Goal: Task Accomplishment & Management: Complete application form

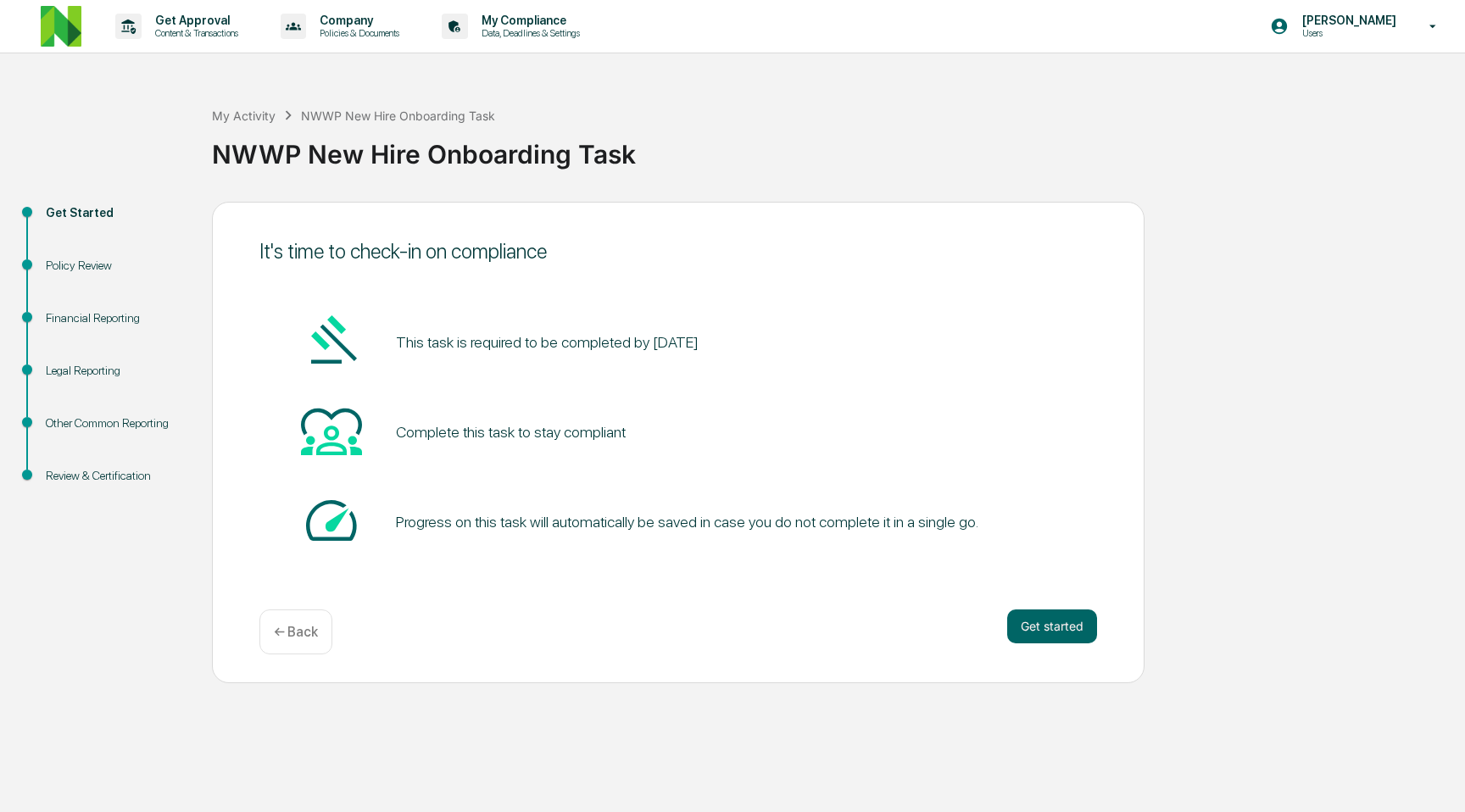
click at [1101, 642] on div "It's time to check-in on compliance This task is required to be completed by Se…" at bounding box center [678, 442] width 932 height 481
click at [1056, 638] on button "Get started" at bounding box center [1052, 626] width 90 height 34
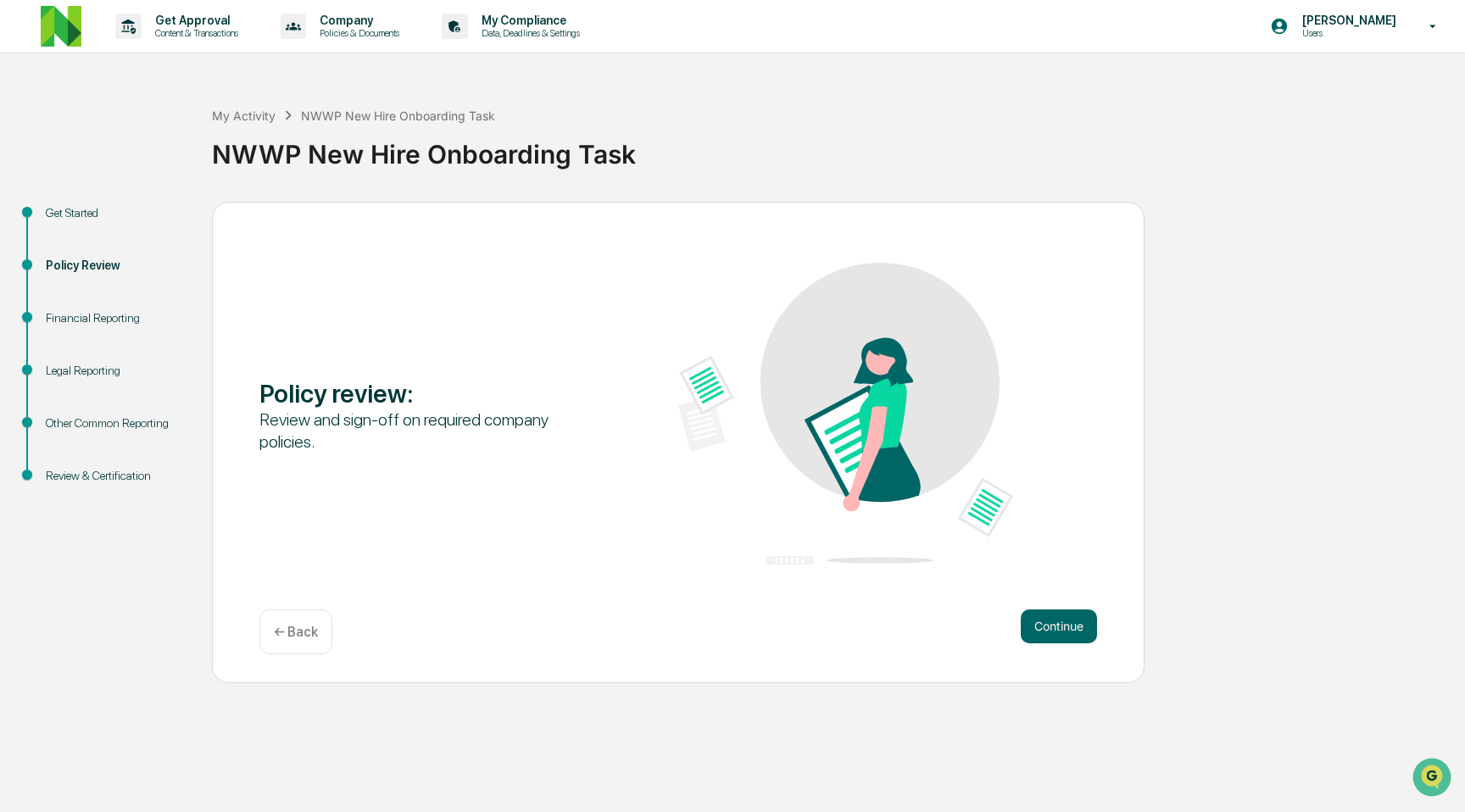
click at [1056, 638] on button "Continue" at bounding box center [1058, 626] width 76 height 34
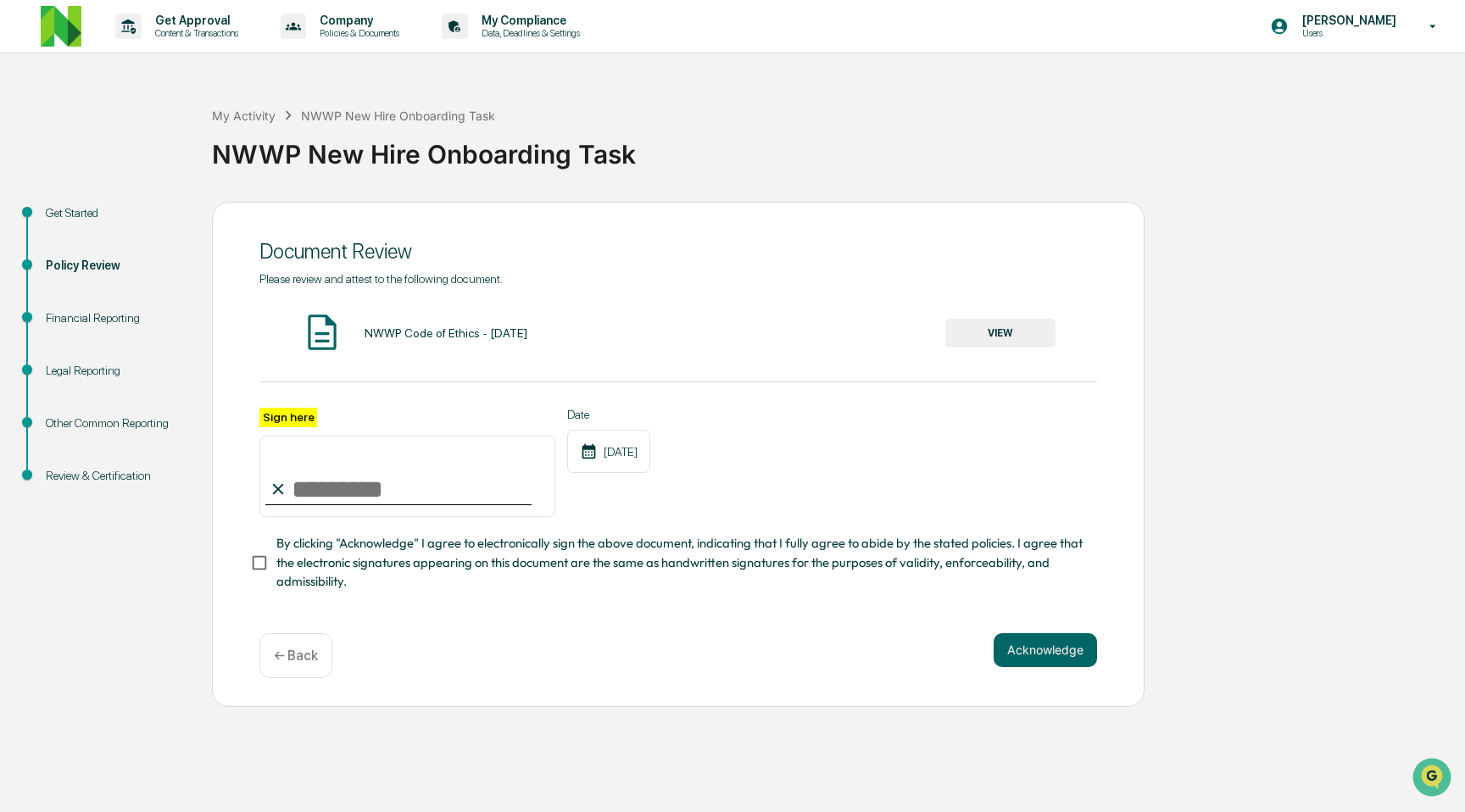
click at [1031, 345] on button "VIEW" at bounding box center [1000, 333] width 111 height 29
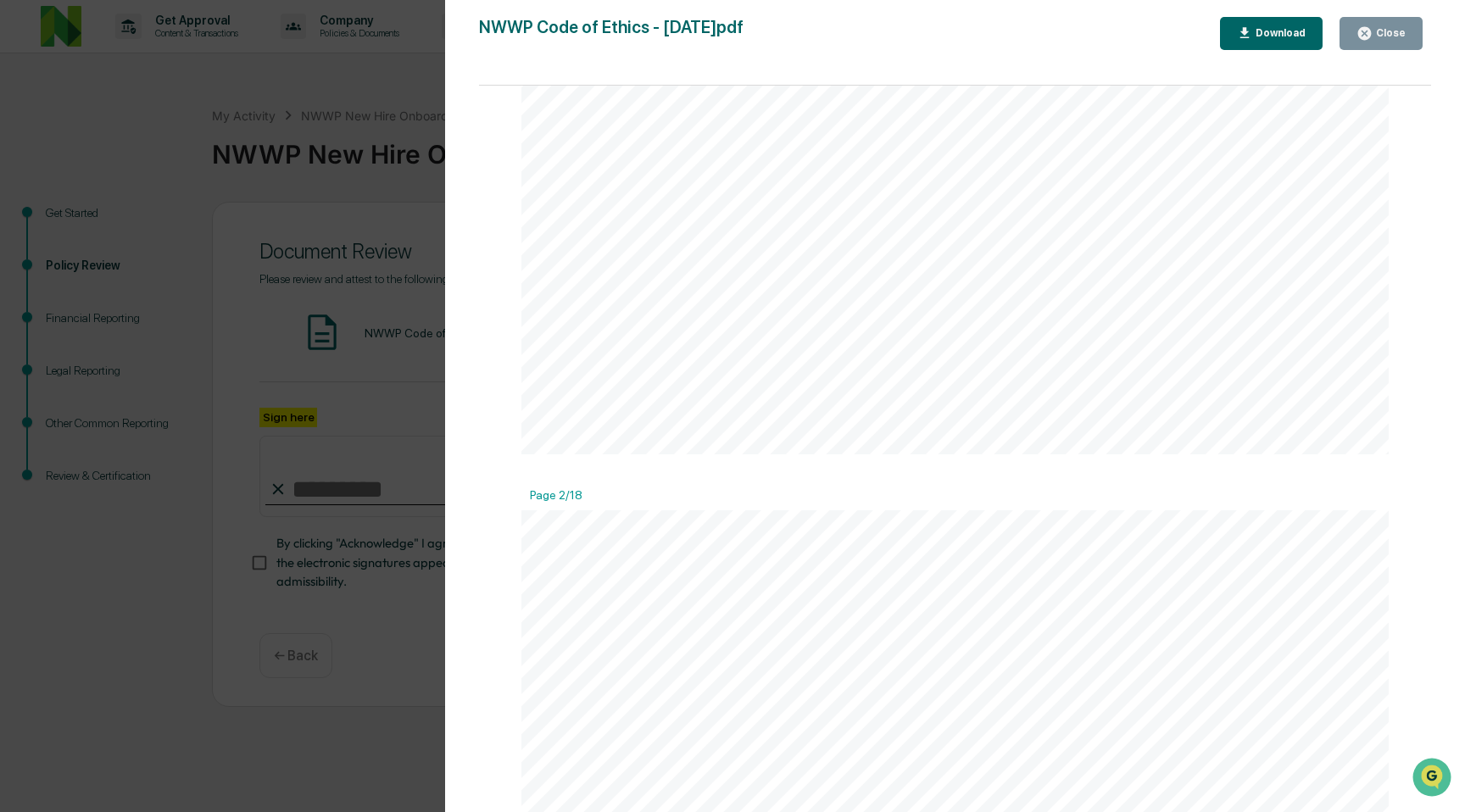
scroll to position [49, 0]
click at [1261, 35] on div "Download" at bounding box center [1279, 33] width 53 height 12
click at [1158, 153] on div "1 NerdWallet Wealth Partners, LLC Code of Ethics Pursuant to: INVESTMENT ADVISE…" at bounding box center [955, 685] width 867 height 1122
click at [1373, 32] on icon "button" at bounding box center [1364, 34] width 16 height 16
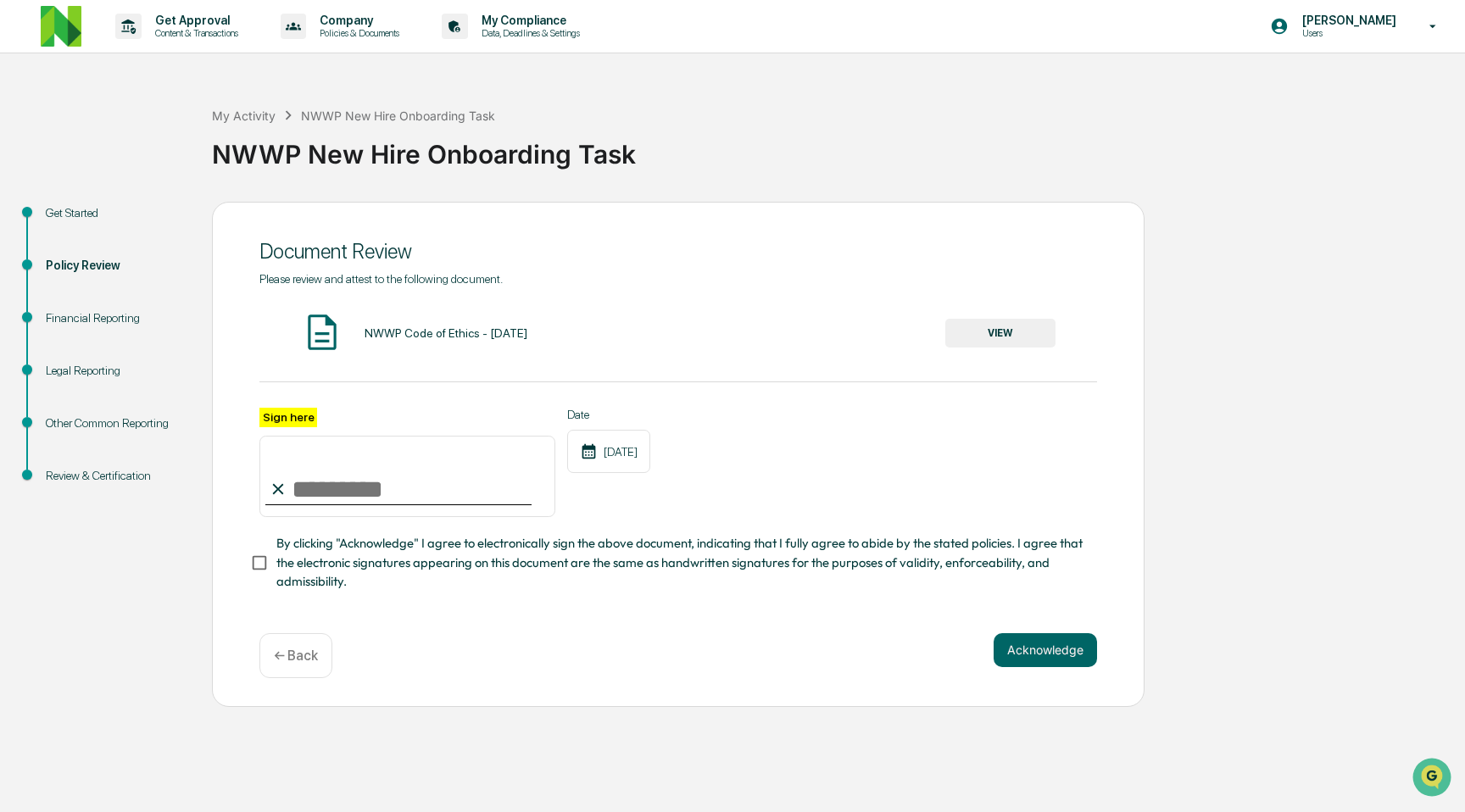
click at [415, 474] on input "Sign here" at bounding box center [408, 476] width 296 height 81
type input "**********"
click at [627, 544] on span "By clicking "Acknowledge" I agree to electronically sign the above document, in…" at bounding box center [679, 562] width 807 height 57
click at [1036, 652] on button "Acknowledge" at bounding box center [1045, 649] width 103 height 34
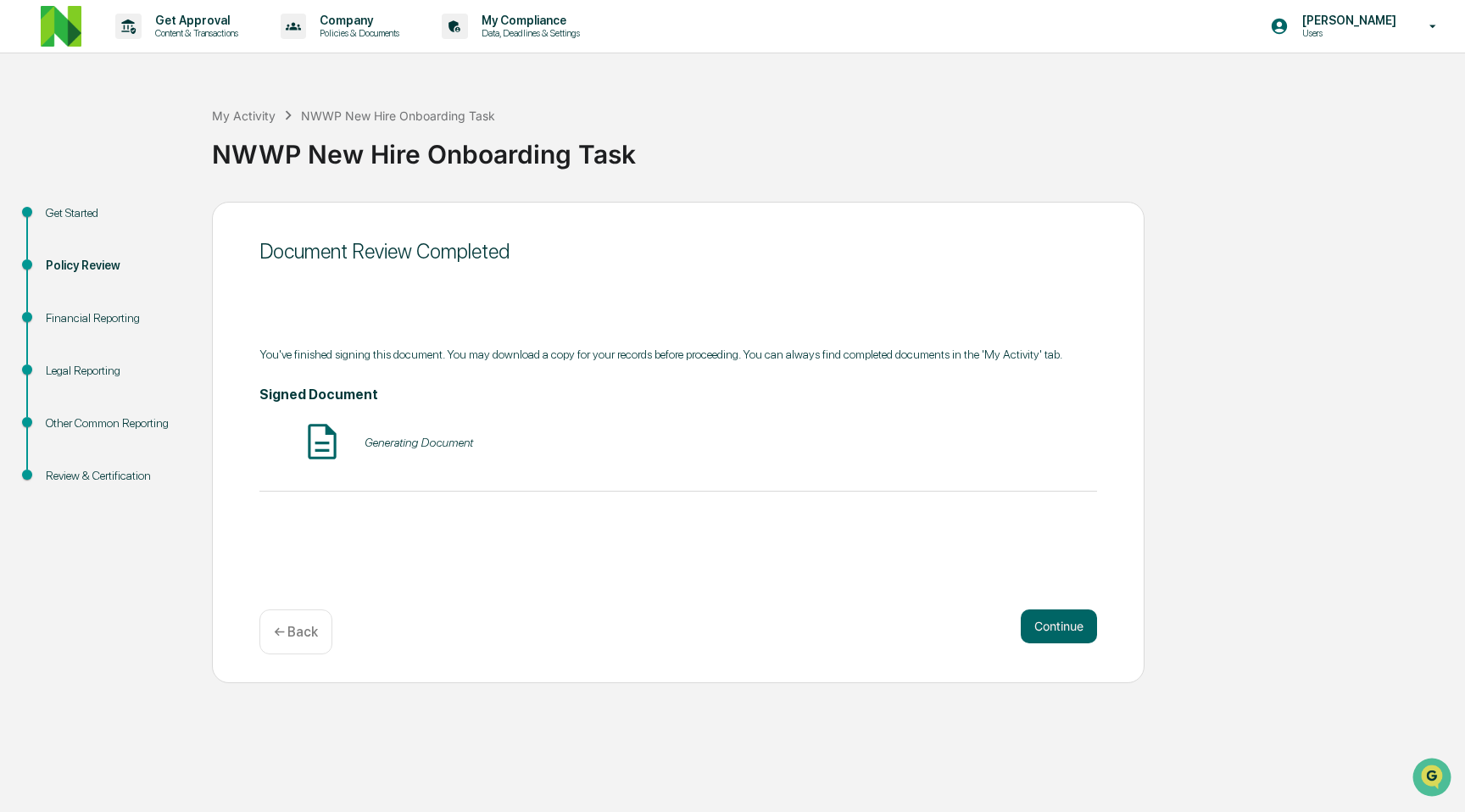
click at [492, 430] on div "Generating Document" at bounding box center [678, 442] width 838 height 45
click at [450, 445] on div "Generating Document" at bounding box center [419, 442] width 109 height 14
click at [1017, 444] on button "VIEW" at bounding box center [1000, 442] width 111 height 29
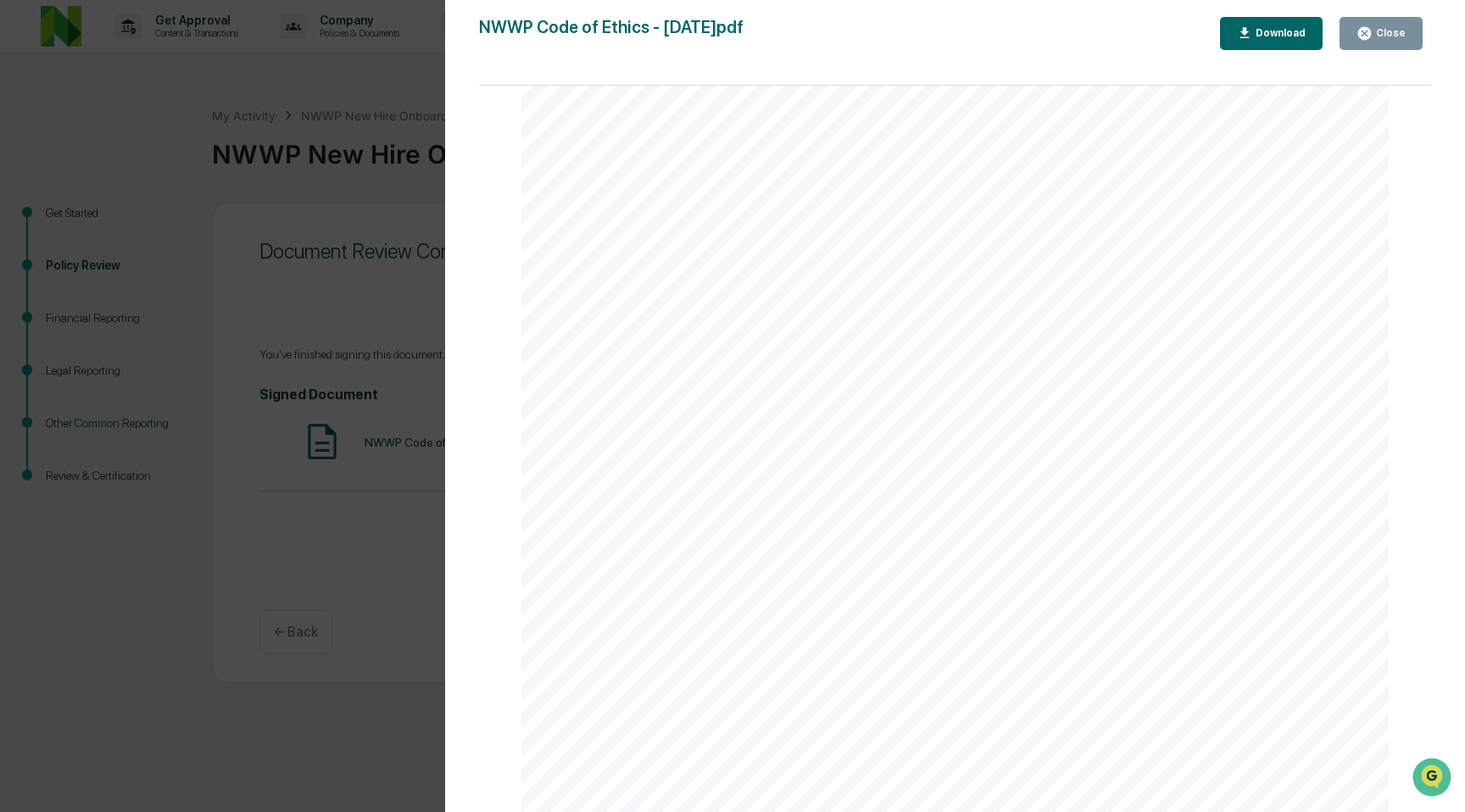
scroll to position [13086, 0]
click at [933, 385] on span "___________________________" at bounding box center [840, 385] width 229 height 17
click at [1268, 32] on div "Download" at bounding box center [1279, 33] width 53 height 12
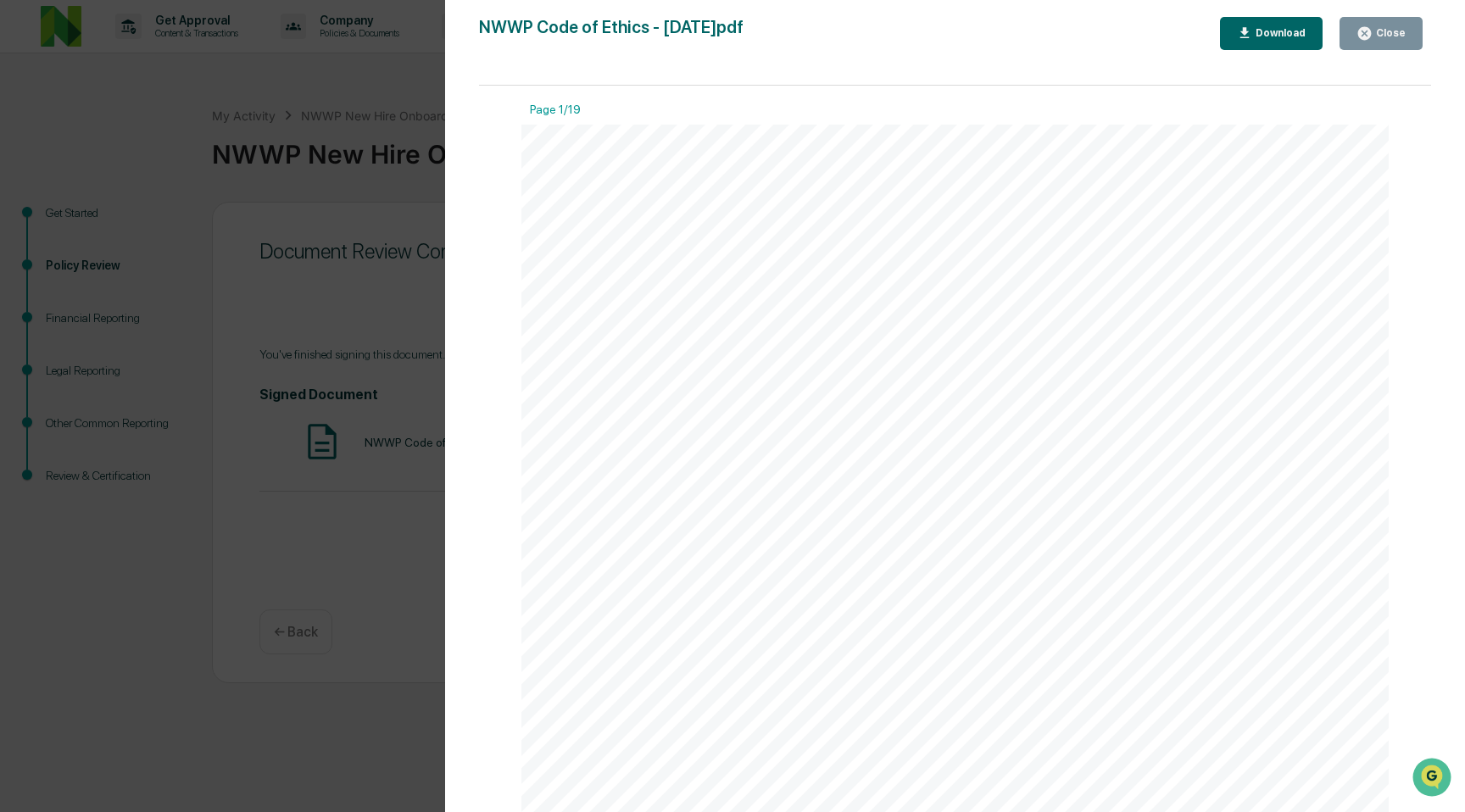
click at [805, 161] on div "1 NerdWallet Wealth Partners, LLC Code of Ethics Pursuant to: INVESTMENT ADVISE…" at bounding box center [955, 685] width 867 height 1122
click at [1385, 12] on div "Version History 09/03/2025, 02:02 PM Scott Brazina NWWP Code of Ethics - 2025.0…" at bounding box center [955, 423] width 1020 height 846
click at [1380, 25] on button "Close" at bounding box center [1381, 34] width 83 height 33
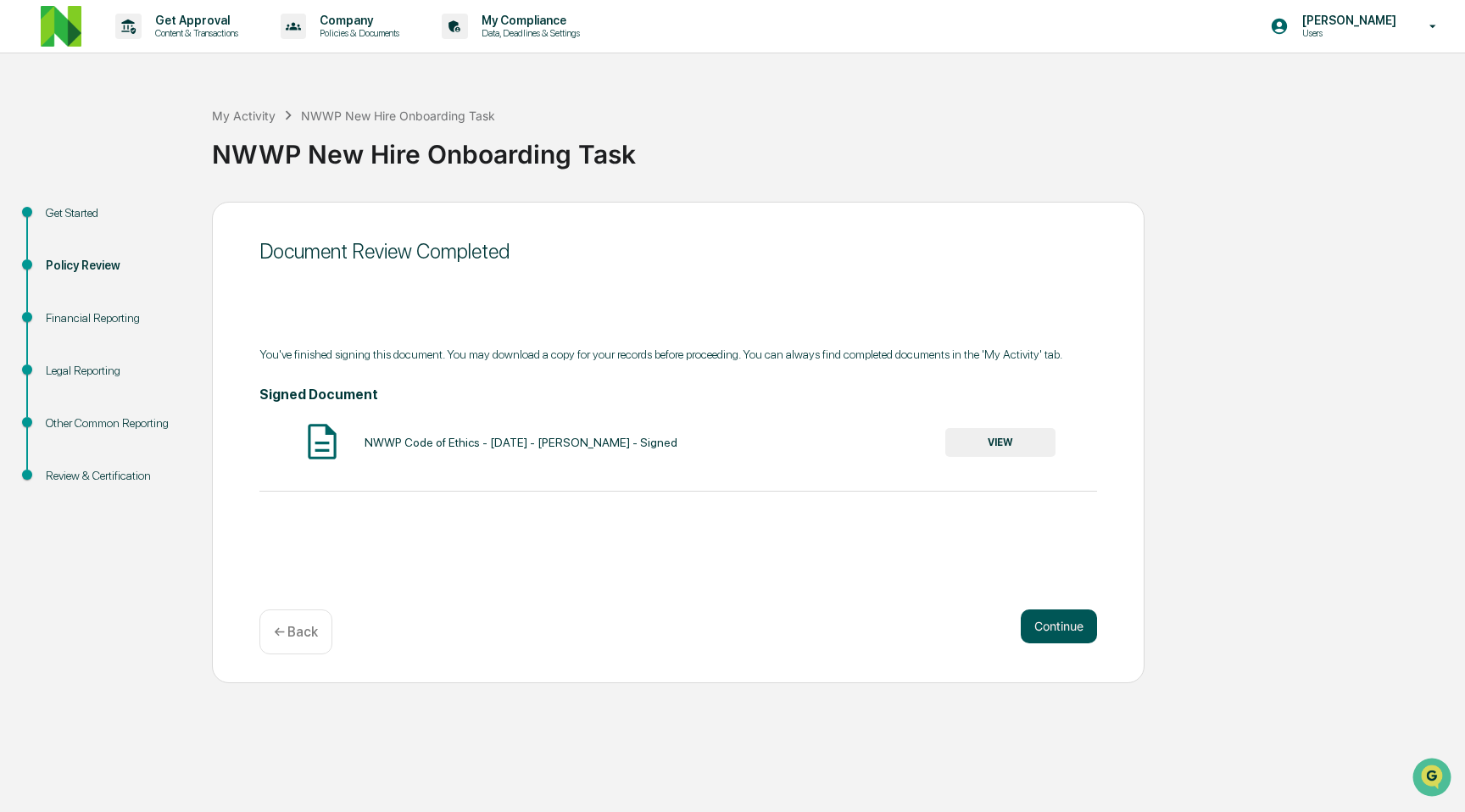
click at [1066, 619] on button "Continue" at bounding box center [1058, 626] width 76 height 34
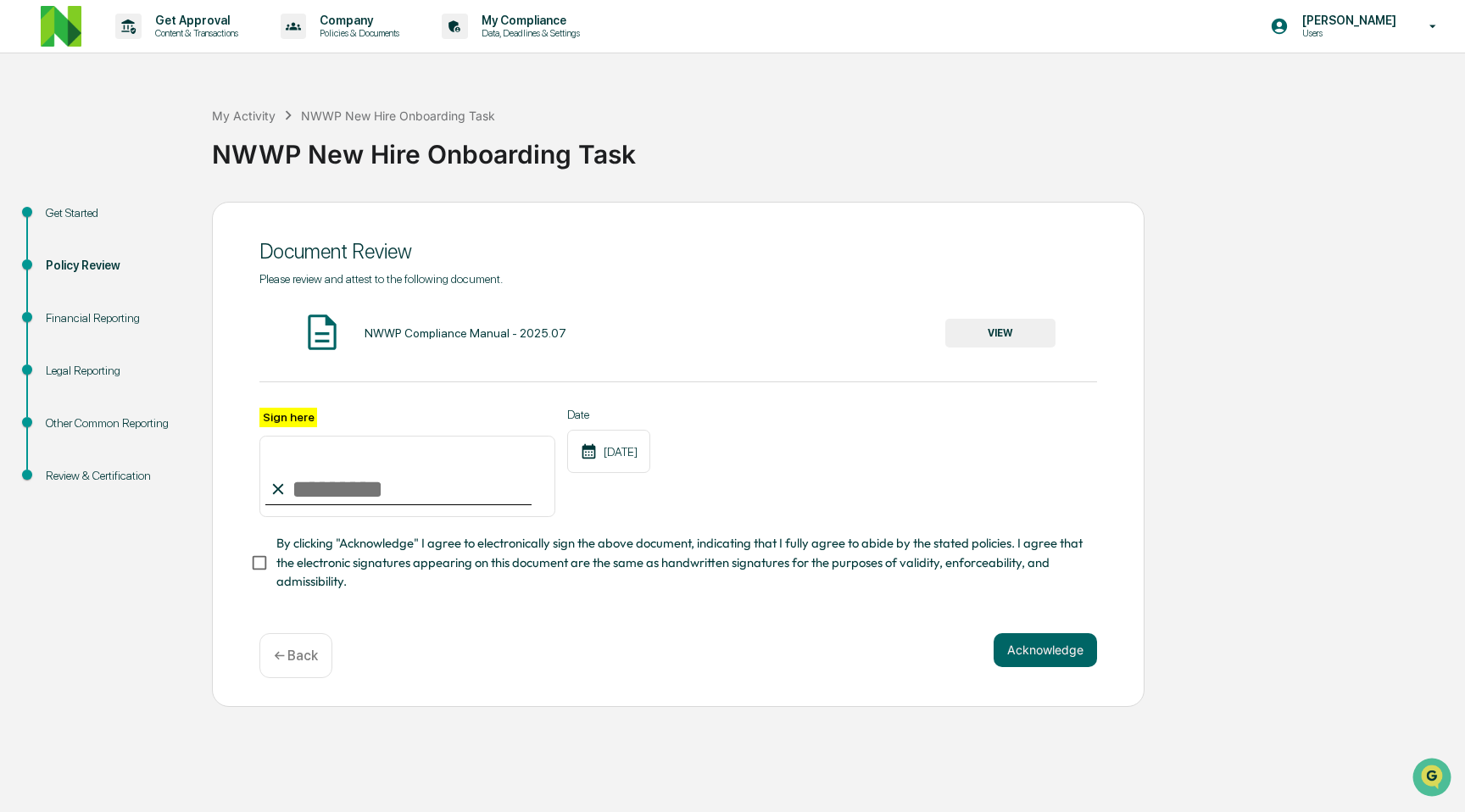
click at [985, 331] on button "VIEW" at bounding box center [1000, 333] width 111 height 29
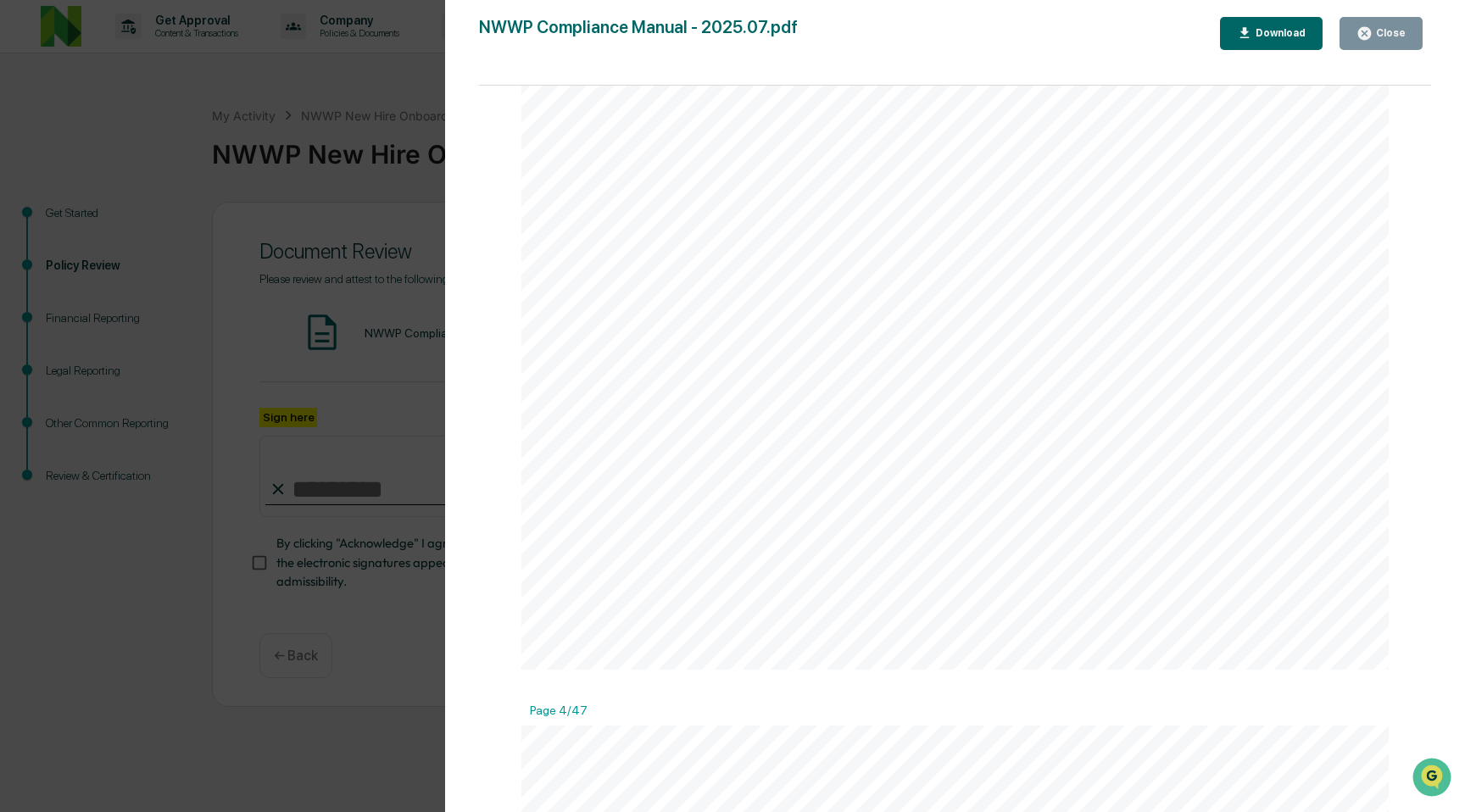
scroll to position [3309, 0]
click at [1238, 50] on div "NWWP Compliance Manual - 2025.07.pdf Close Download Page 1/47 LEGAL02/46291858v…" at bounding box center [955, 423] width 952 height 812
click at [1262, 20] on button "Download" at bounding box center [1271, 34] width 103 height 33
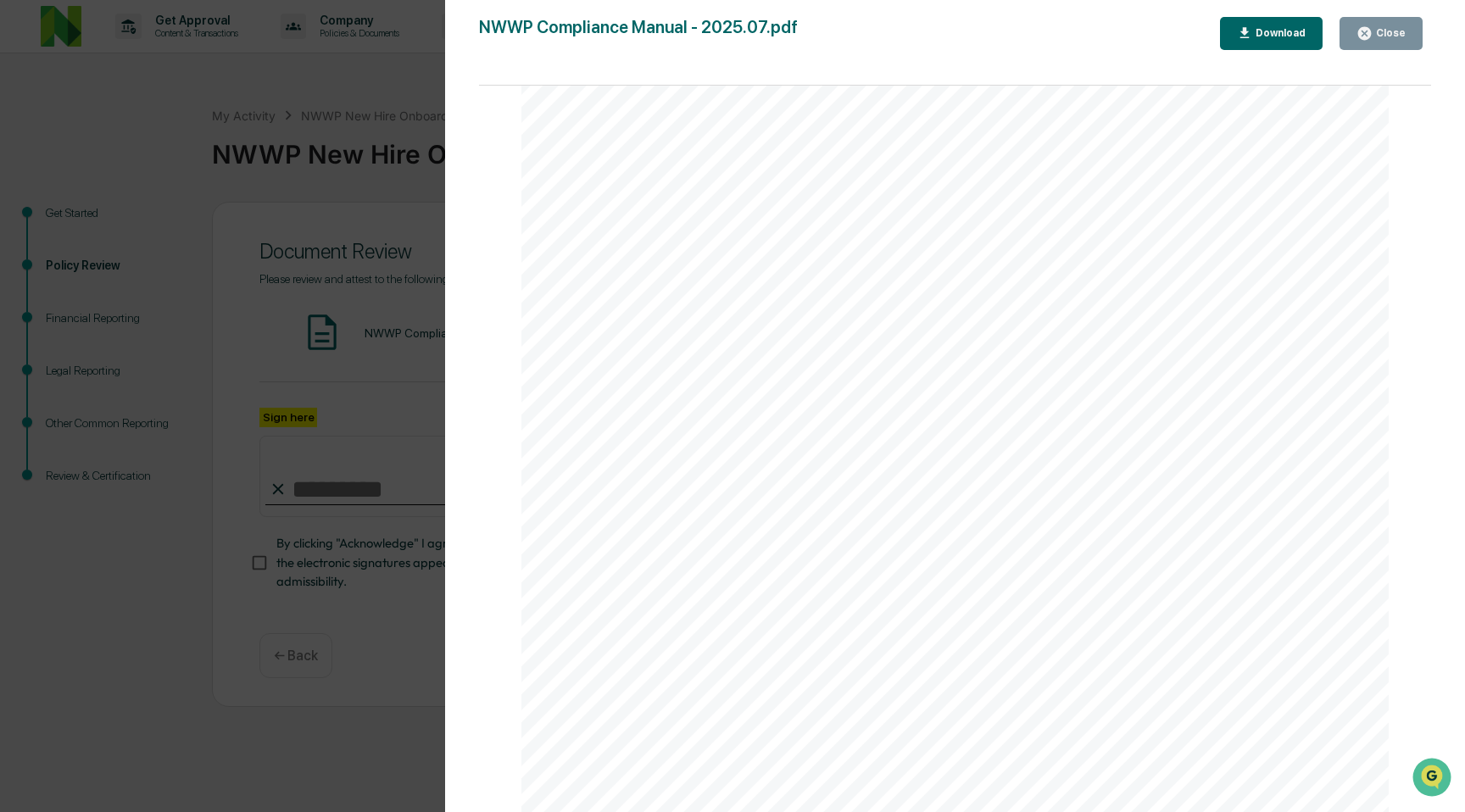
scroll to position [7378, 0]
click at [1009, 302] on span "the qualified custodian. In all such cases, the client must provide written aut…" at bounding box center [944, 306] width 590 height 17
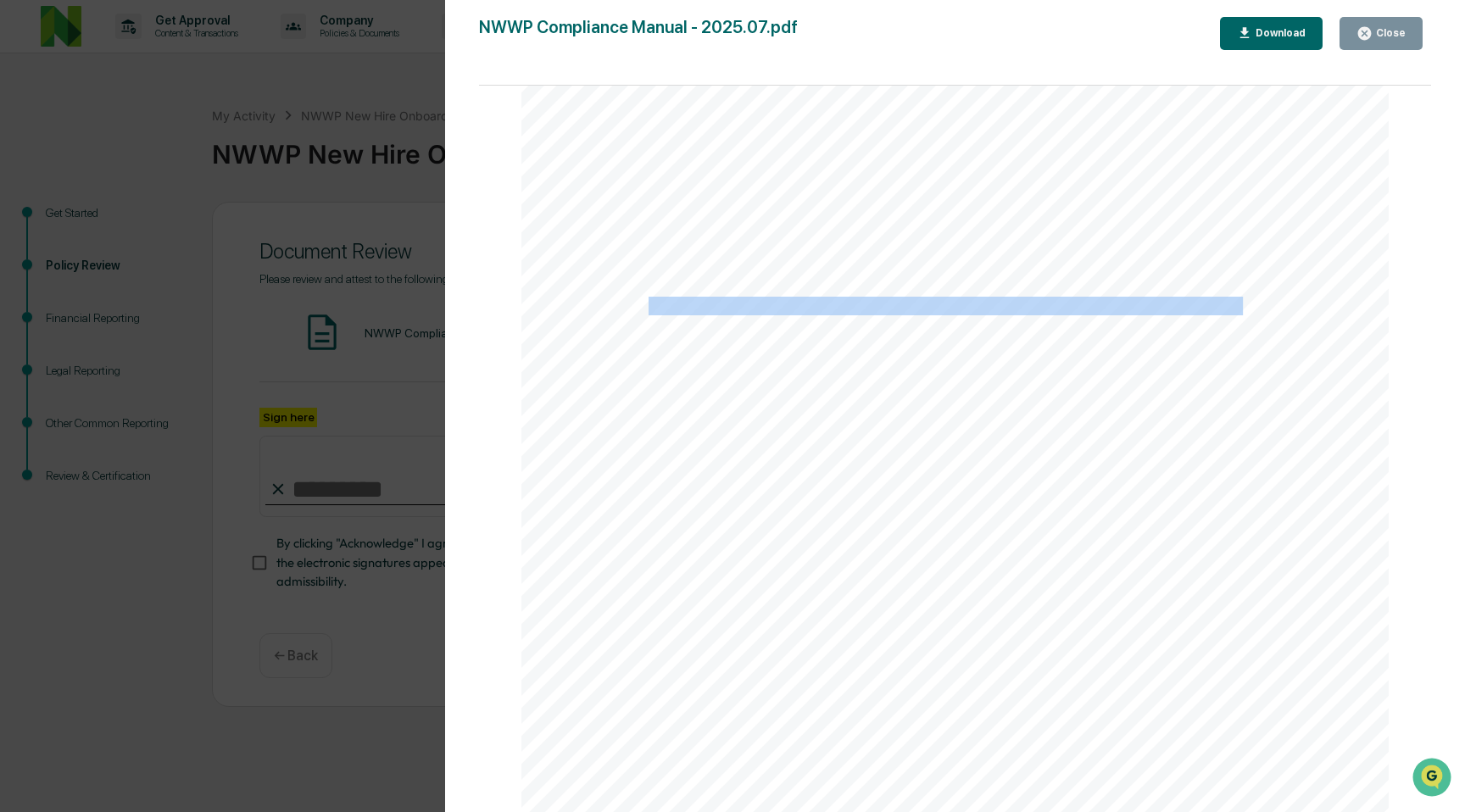
click at [1009, 302] on span "the qualified custodian. In all such cases, the client must provide written aut…" at bounding box center [944, 306] width 590 height 17
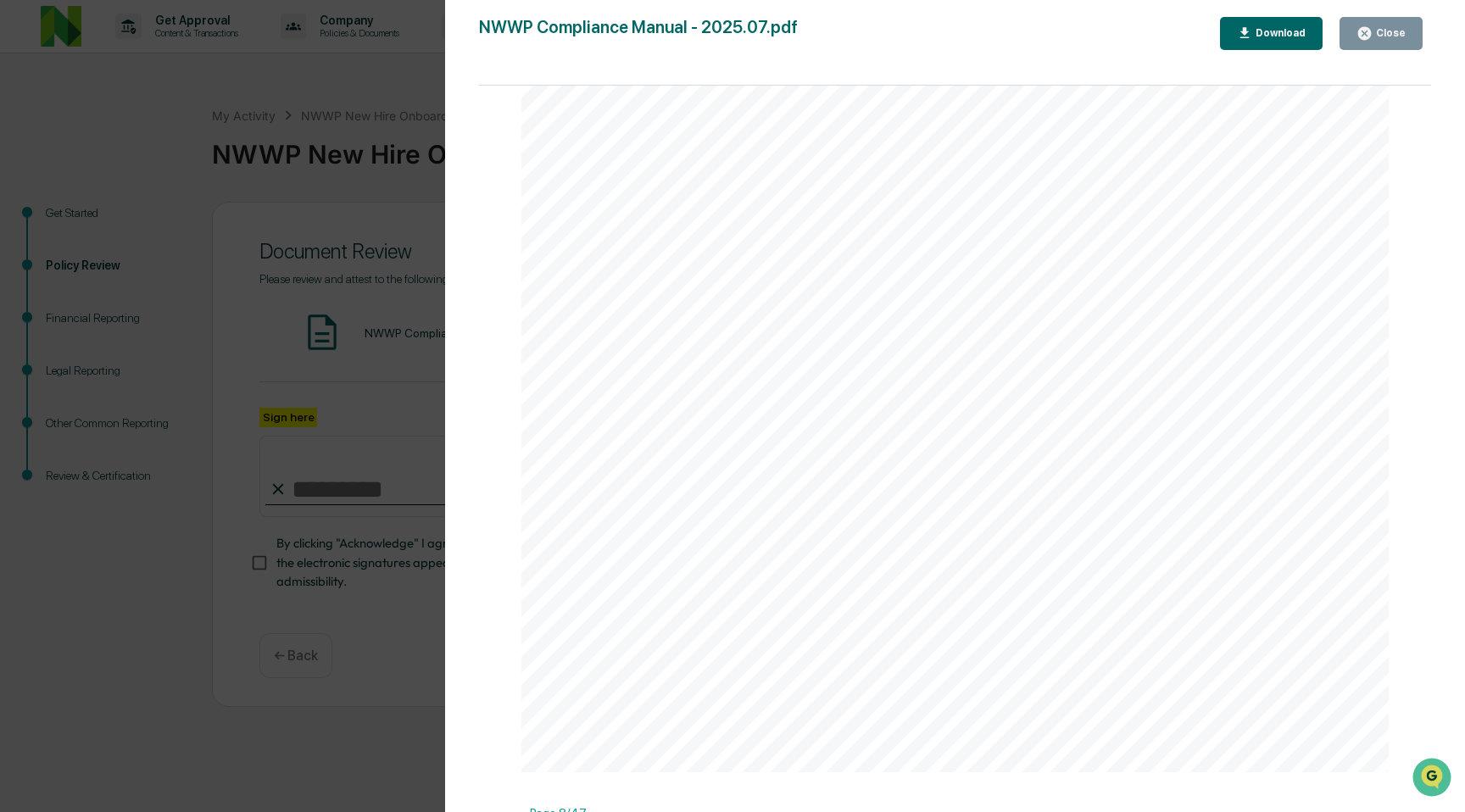
scroll to position [7545, 0]
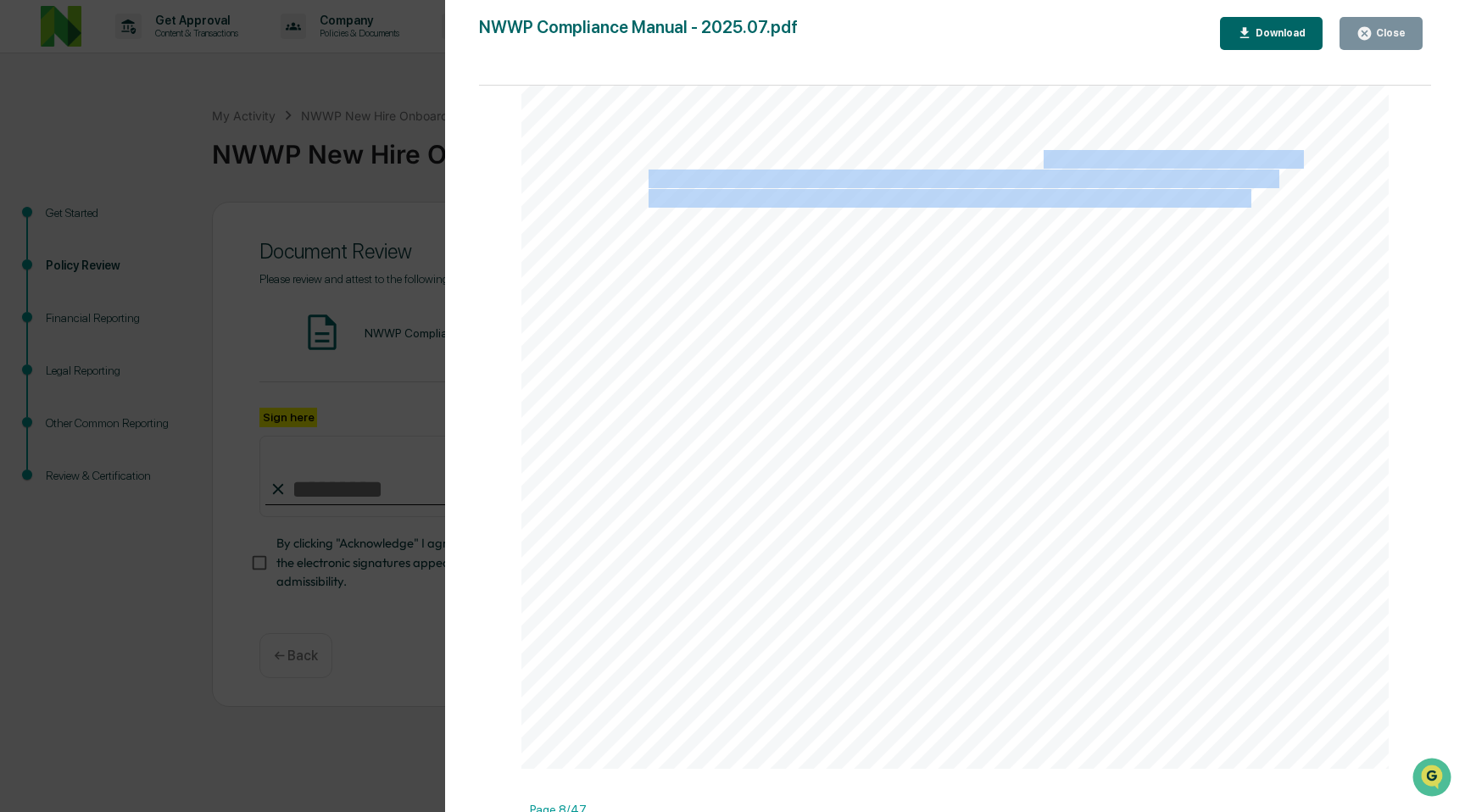
drag, startPoint x: 1046, startPoint y: 158, endPoint x: 1251, endPoint y: 201, distance: 209.5
click at [1251, 201] on span "must agree to deliver a quarterly account statement directly to the client, and…" at bounding box center [959, 198] width 620 height 17
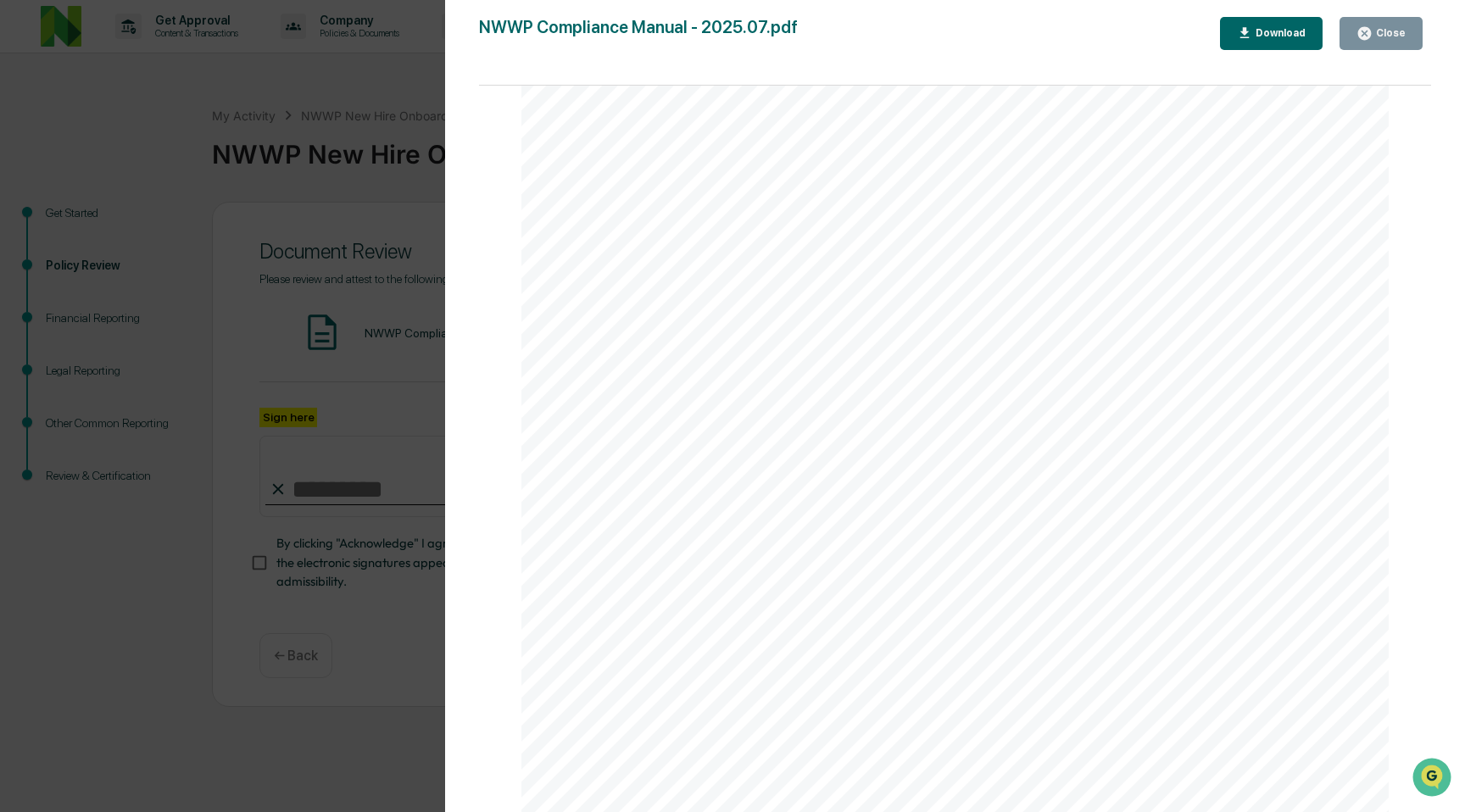
scroll to position [11041, 0]
click at [1000, 451] on span "transmission and handling of personal information. In response, NWWP has instit…" at bounding box center [930, 452] width 665 height 17
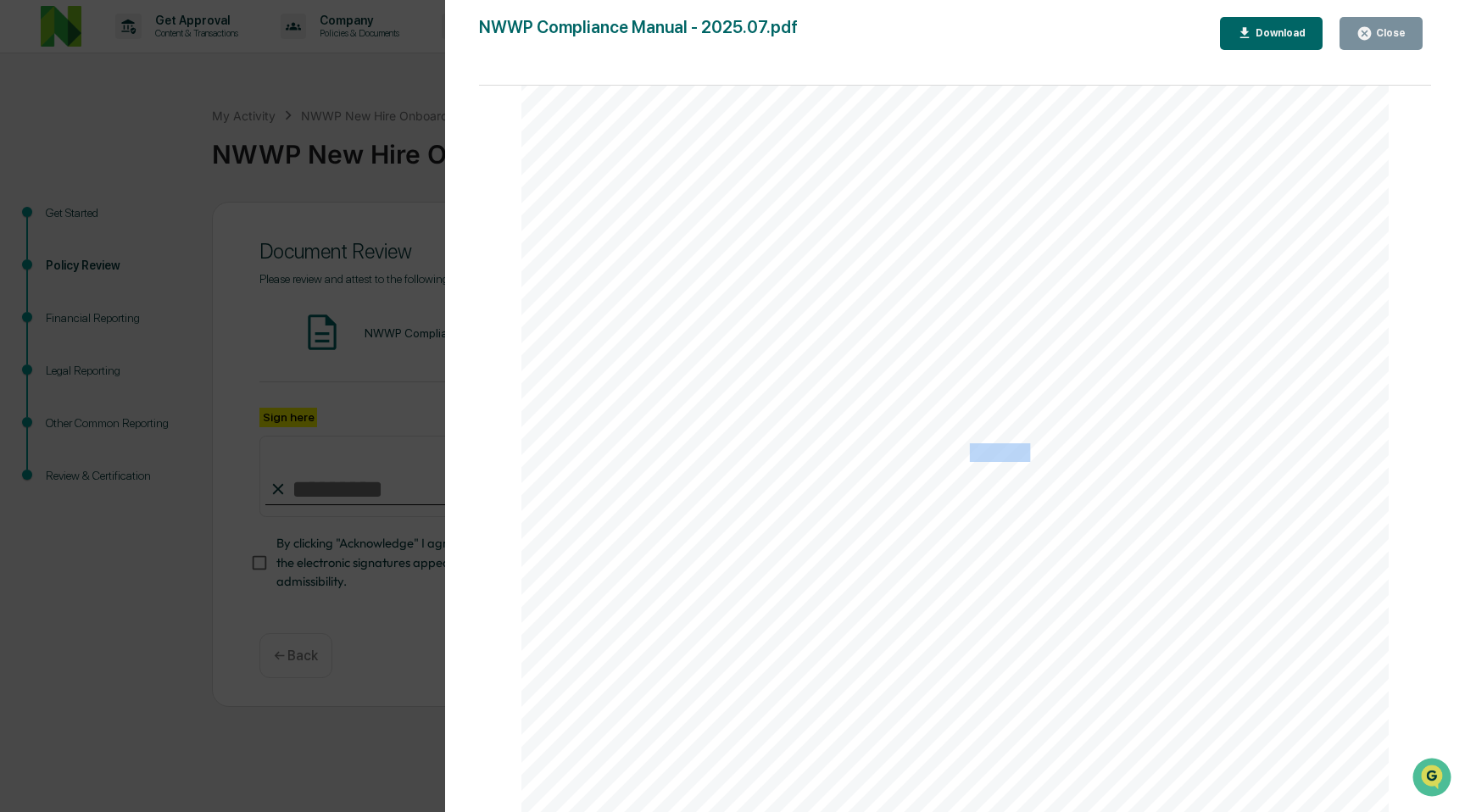
click at [1000, 451] on span "transmission and handling of personal information. In response, NWWP has instit…" at bounding box center [930, 452] width 665 height 17
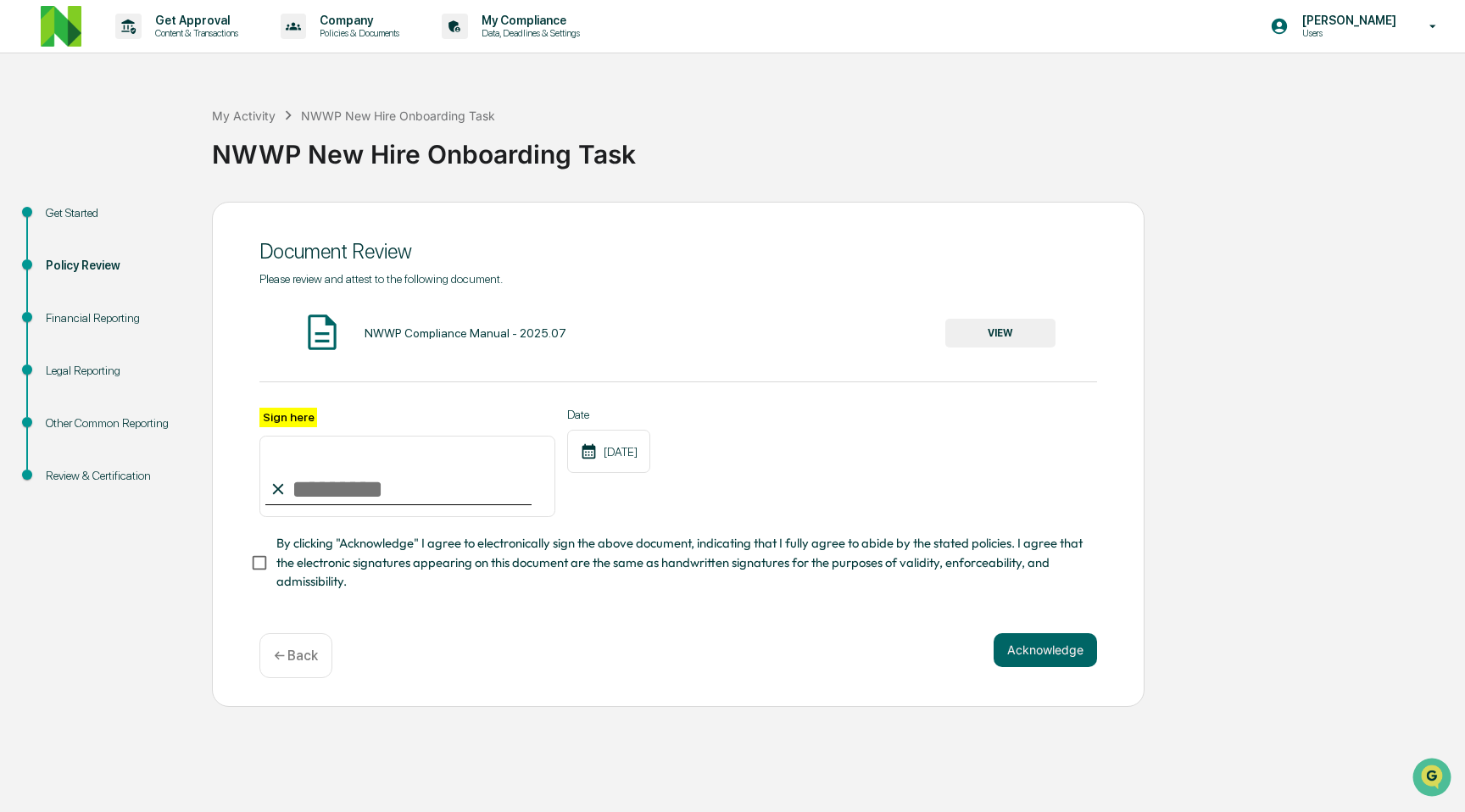
click at [1003, 312] on div "NWWP Compliance Manual - 2025.07 VIEW" at bounding box center [678, 332] width 838 height 45
click at [1003, 332] on button "VIEW" at bounding box center [1000, 333] width 111 height 29
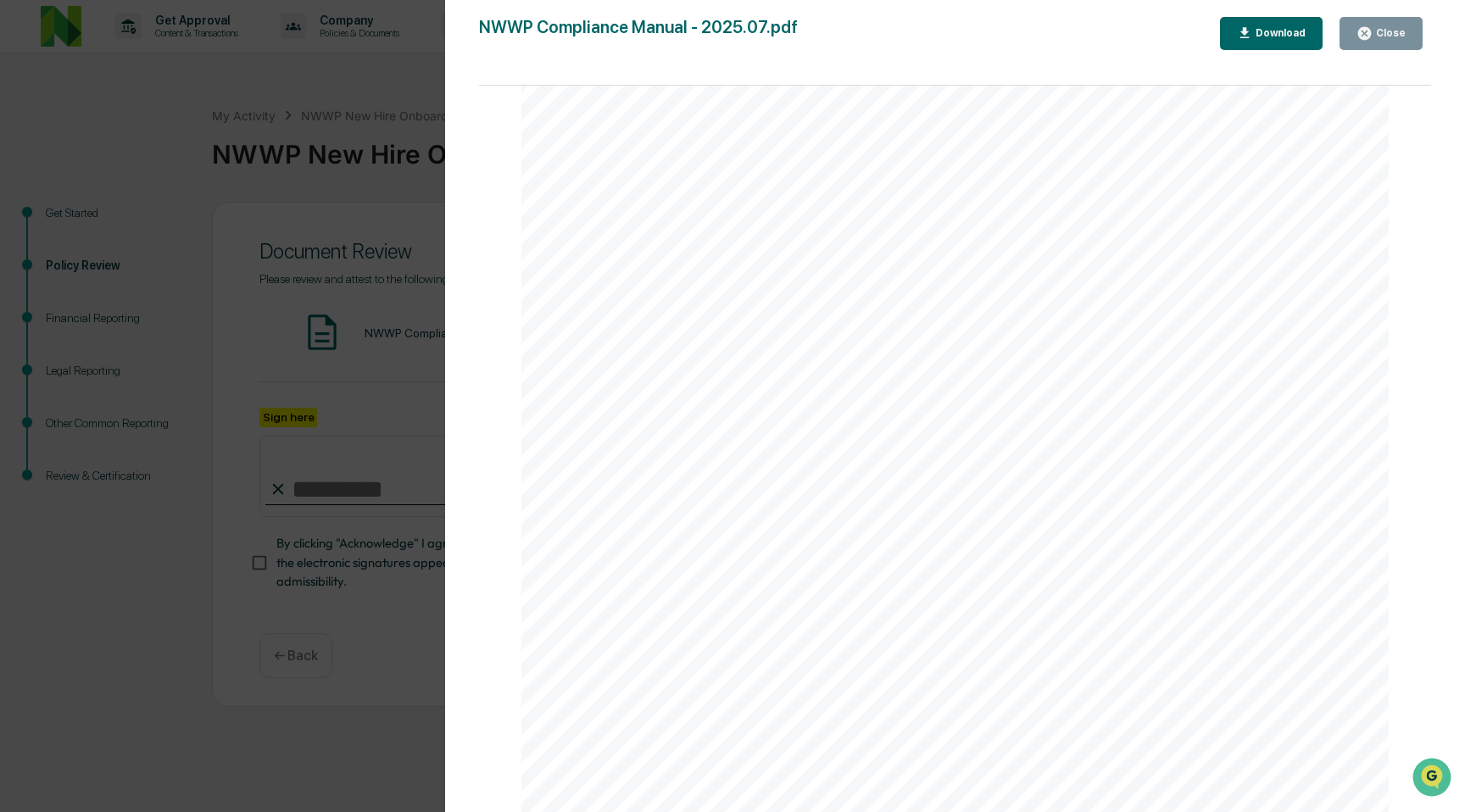
scroll to position [12050, 0]
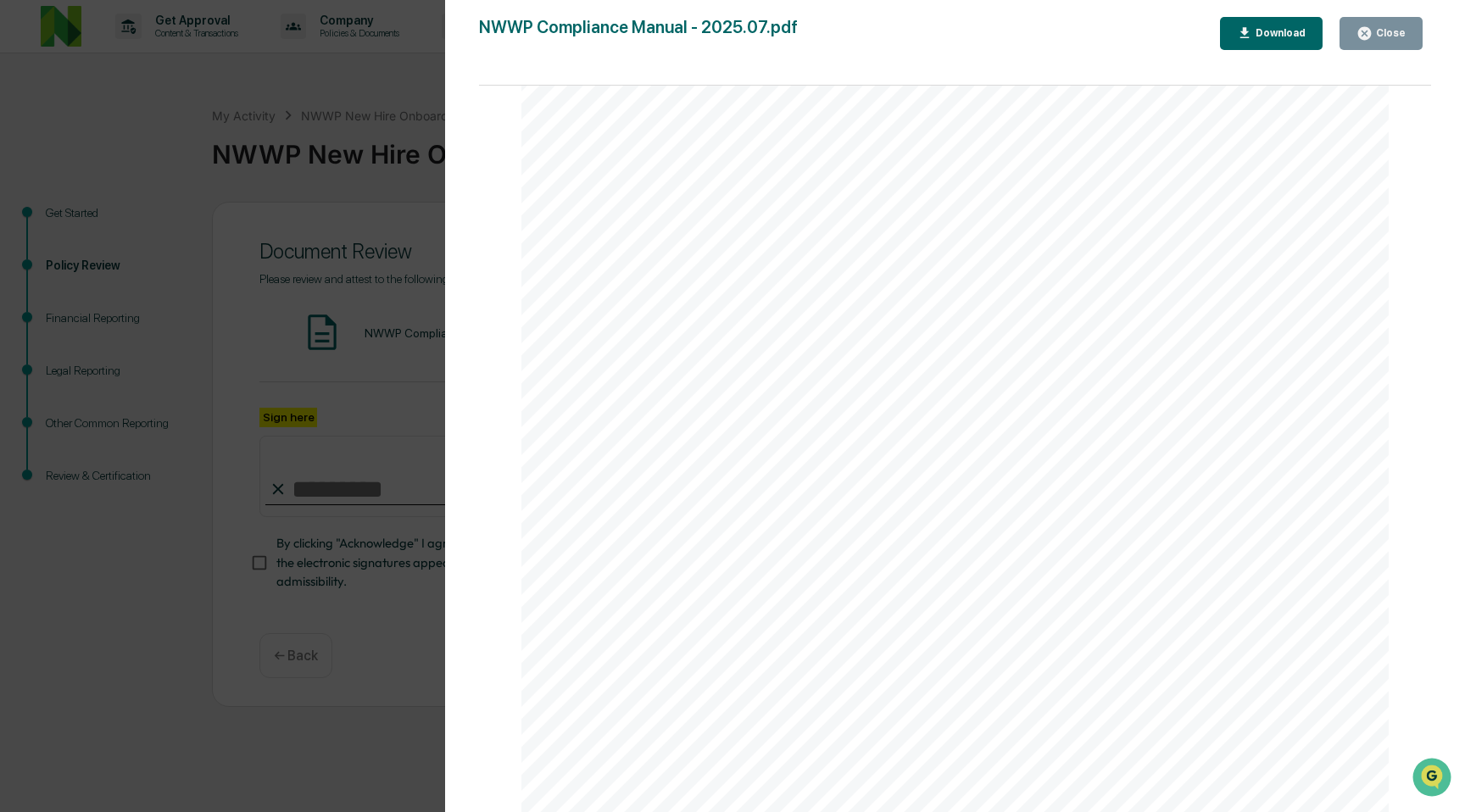
click at [950, 523] on span "Any personal information that is traveling across “public networks” or that is …" at bounding box center [963, 520] width 605 height 17
click at [908, 529] on span "Any personal information that is traveling across “public networks” or that is …" at bounding box center [963, 520] width 605 height 17
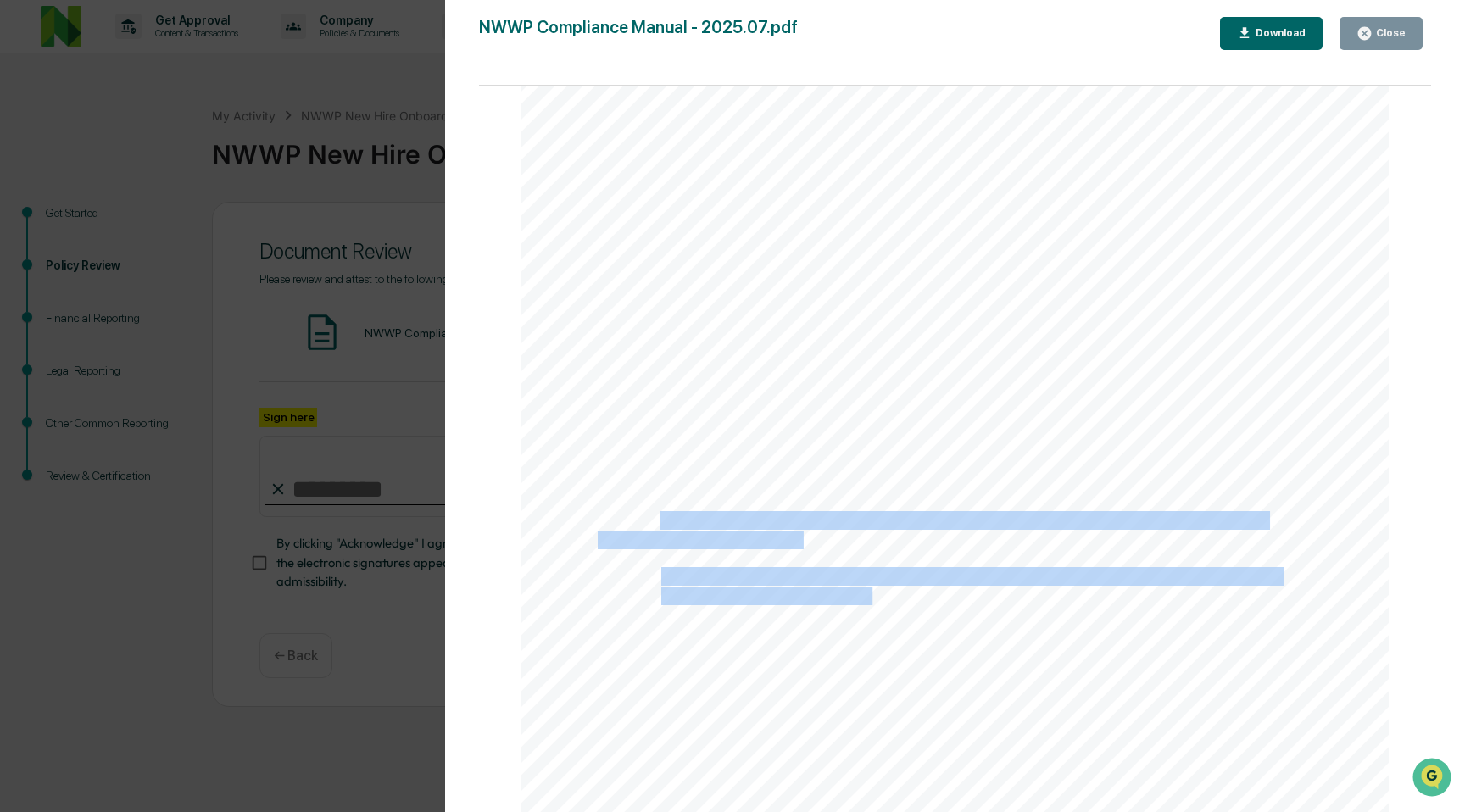
drag, startPoint x: 872, startPoint y: 601, endPoint x: 666, endPoint y: 527, distance: 218.9
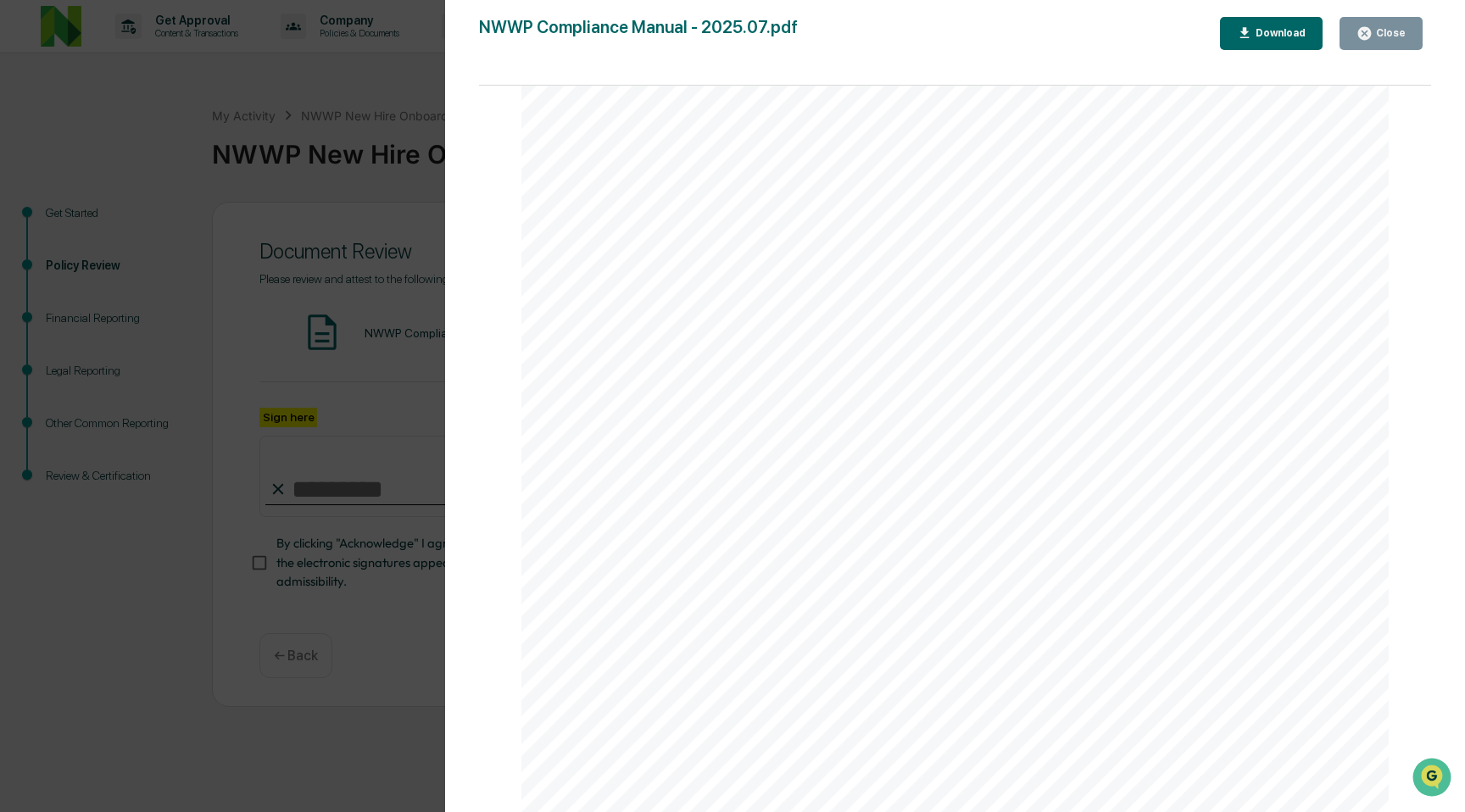
scroll to position [14487, 0]
click at [863, 588] on span "A representative of NWWP will provide a copy of the Form ADV Part 2A" at bounding box center [1048, 587] width 504 height 17
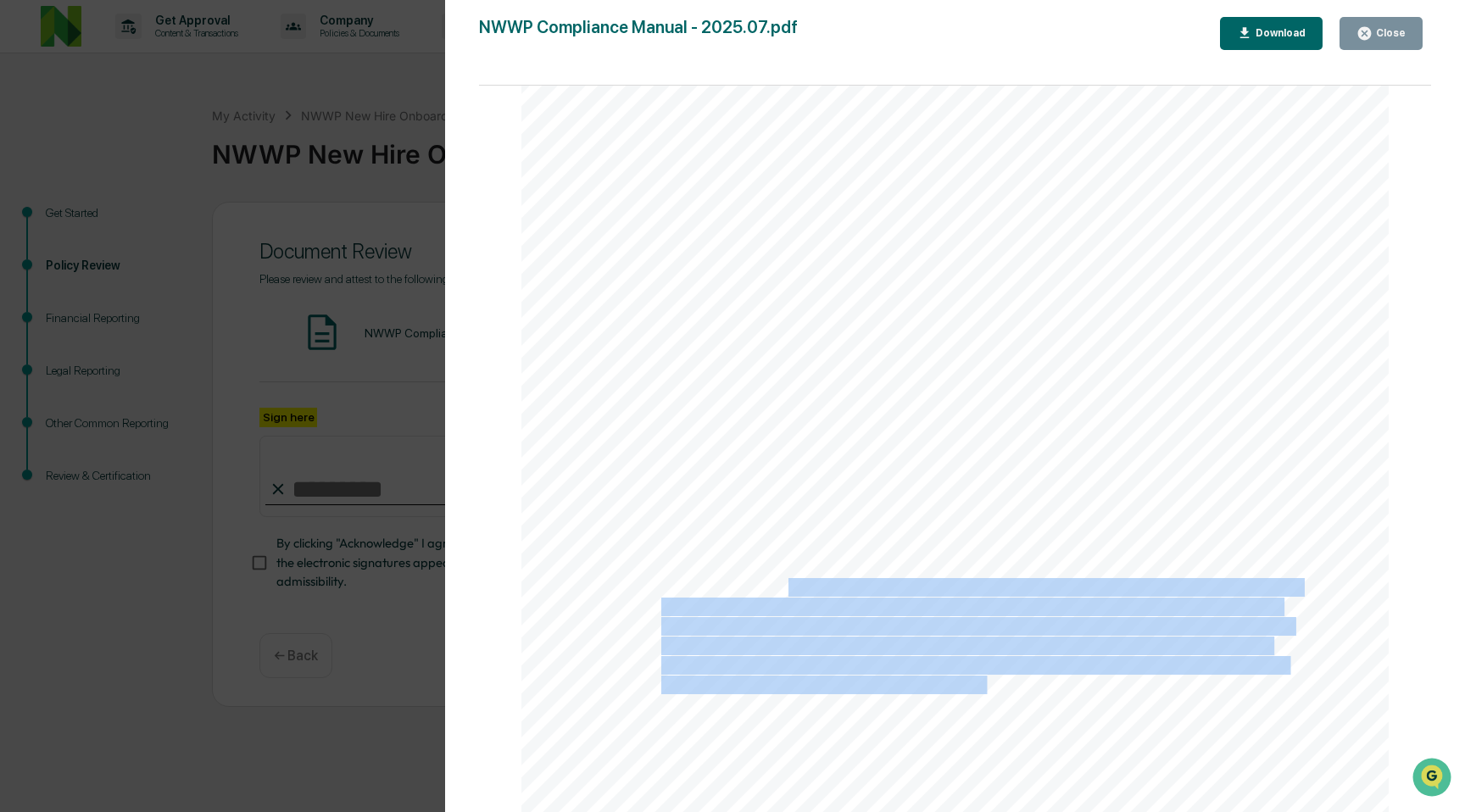
drag, startPoint x: 791, startPoint y: 587, endPoint x: 985, endPoint y: 690, distance: 219.6
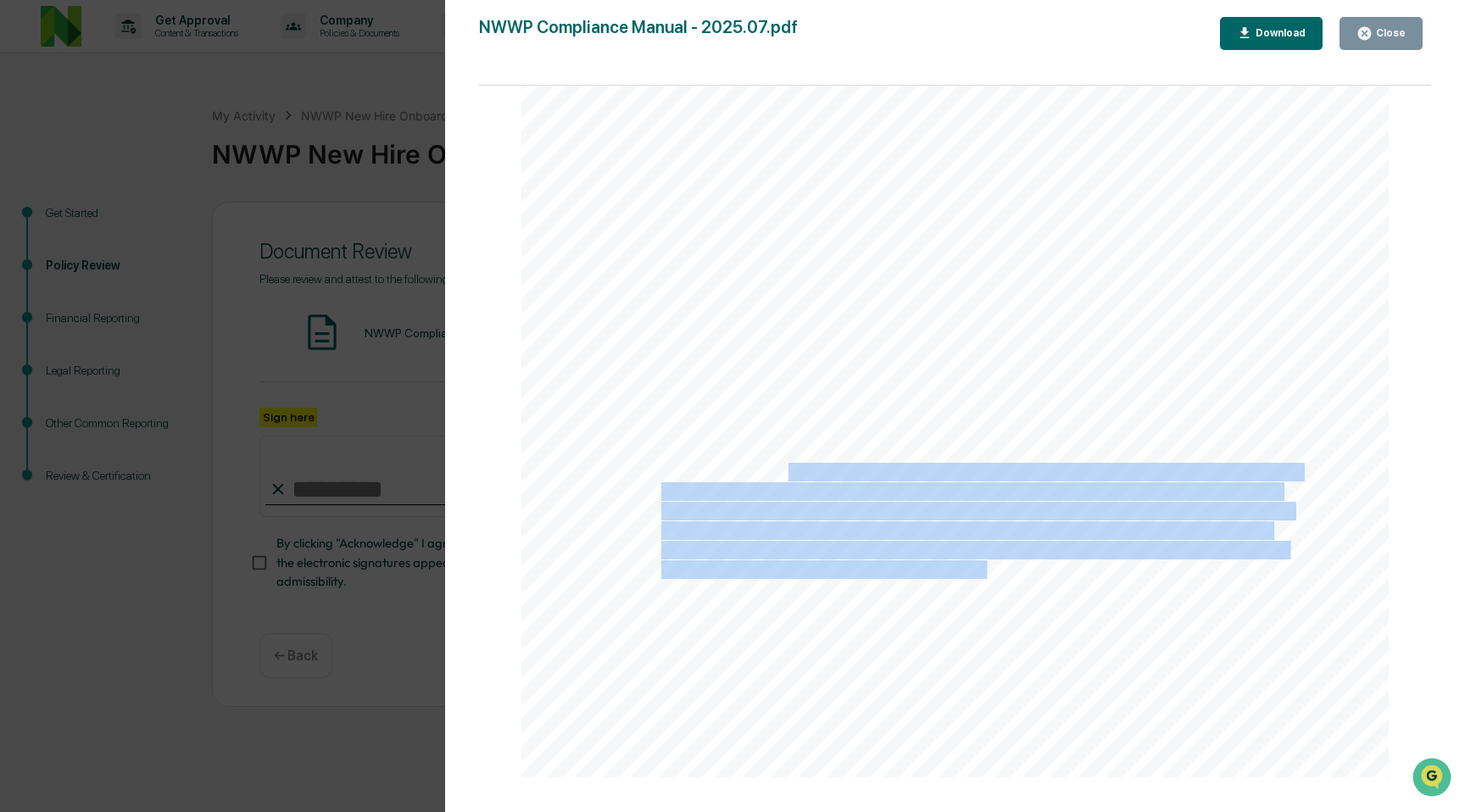
scroll to position [14609, 0]
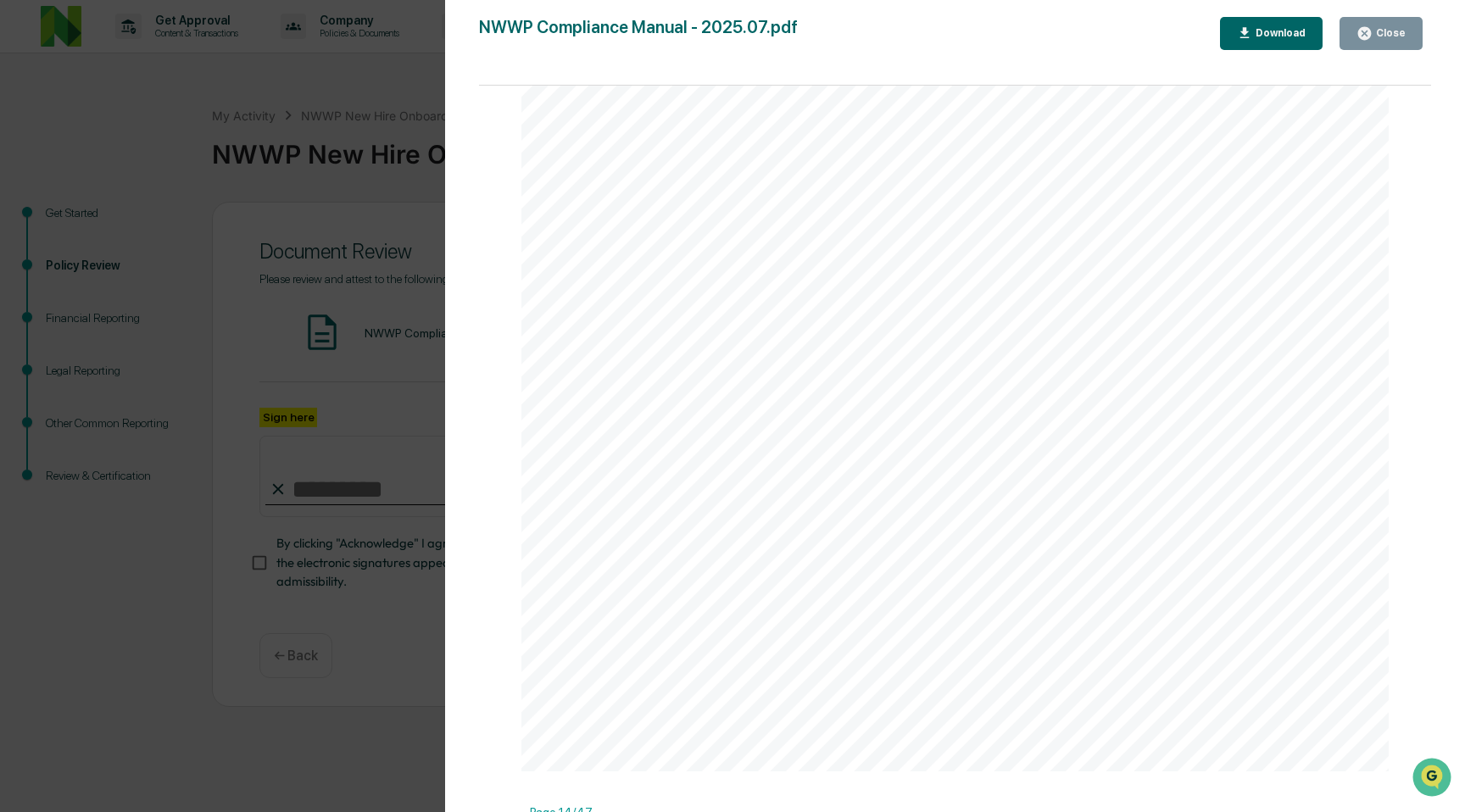
click at [1067, 501] on span "to each prospective client either at the time of entering into an advisory agre…" at bounding box center [971, 497] width 619 height 17
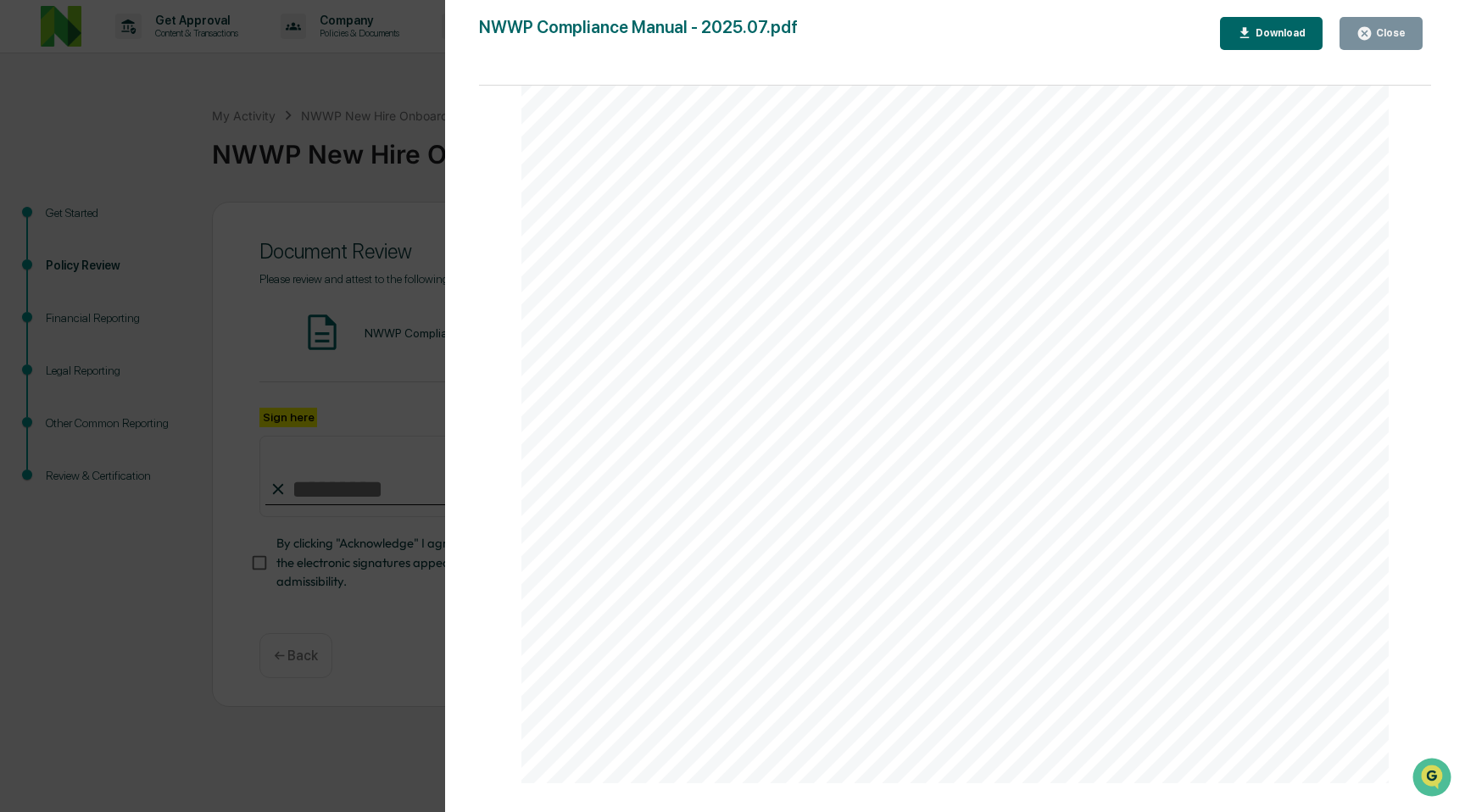
click at [1069, 522] on span "client or not less than 48 hours prior to entering into the agreement. The advi…" at bounding box center [977, 517] width 631 height 17
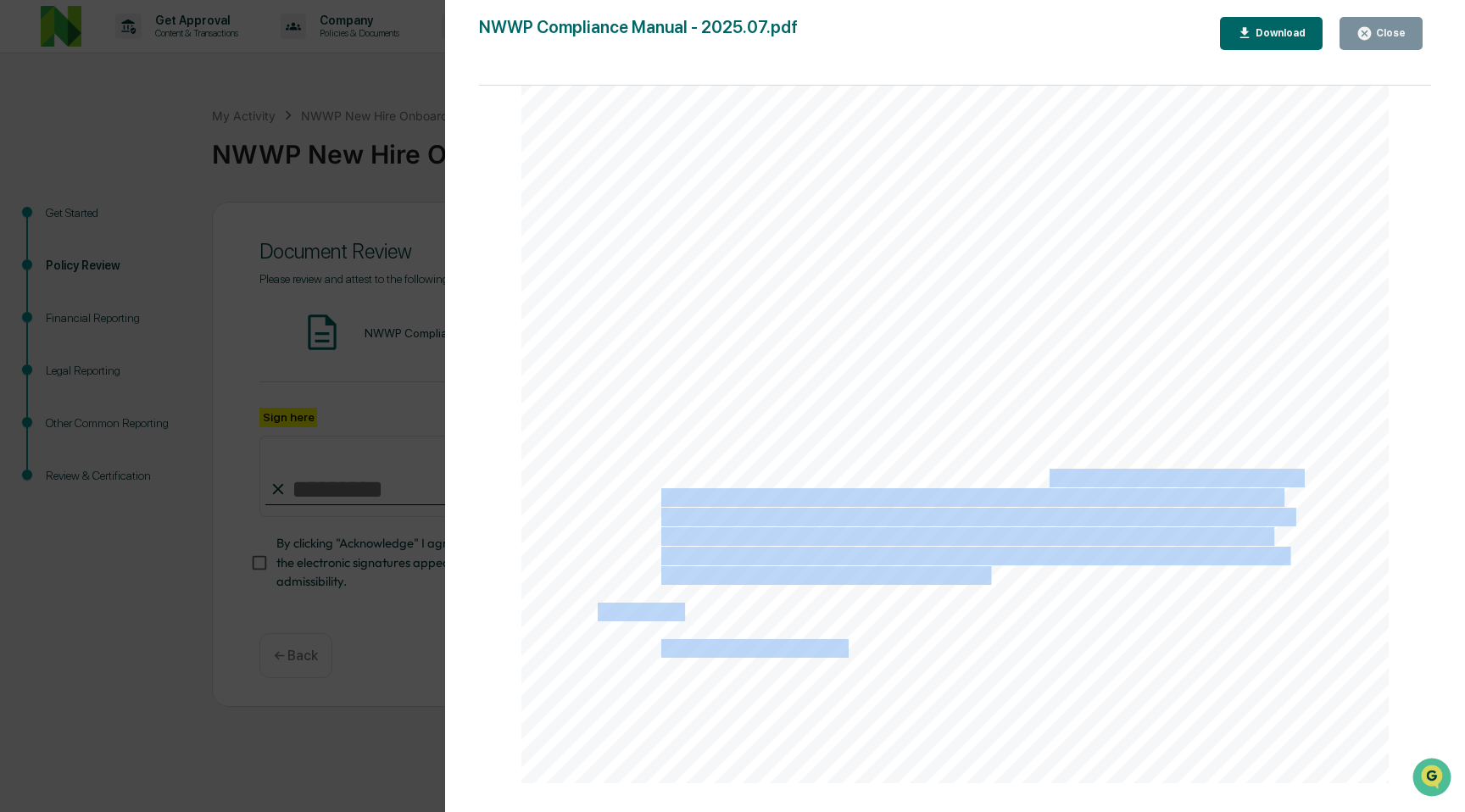
drag, startPoint x: 1046, startPoint y: 476, endPoint x: 1114, endPoint y: 574, distance: 119.3
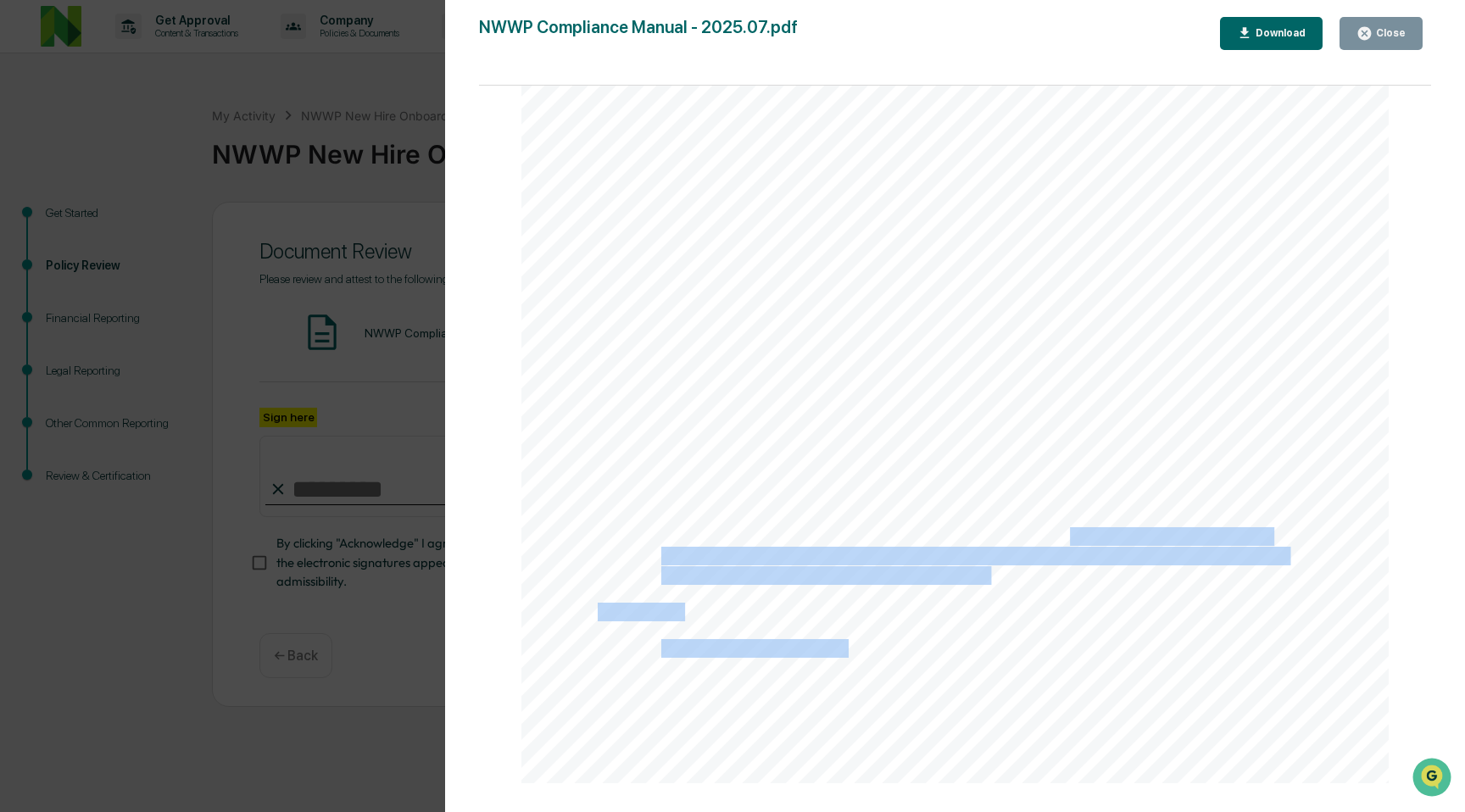
drag, startPoint x: 1019, startPoint y: 465, endPoint x: 1075, endPoint y: 551, distance: 102.6
click at [1075, 544] on span "contains language confirming the receipt of the ADV Part 2A by Client. The summ…" at bounding box center [966, 536] width 610 height 17
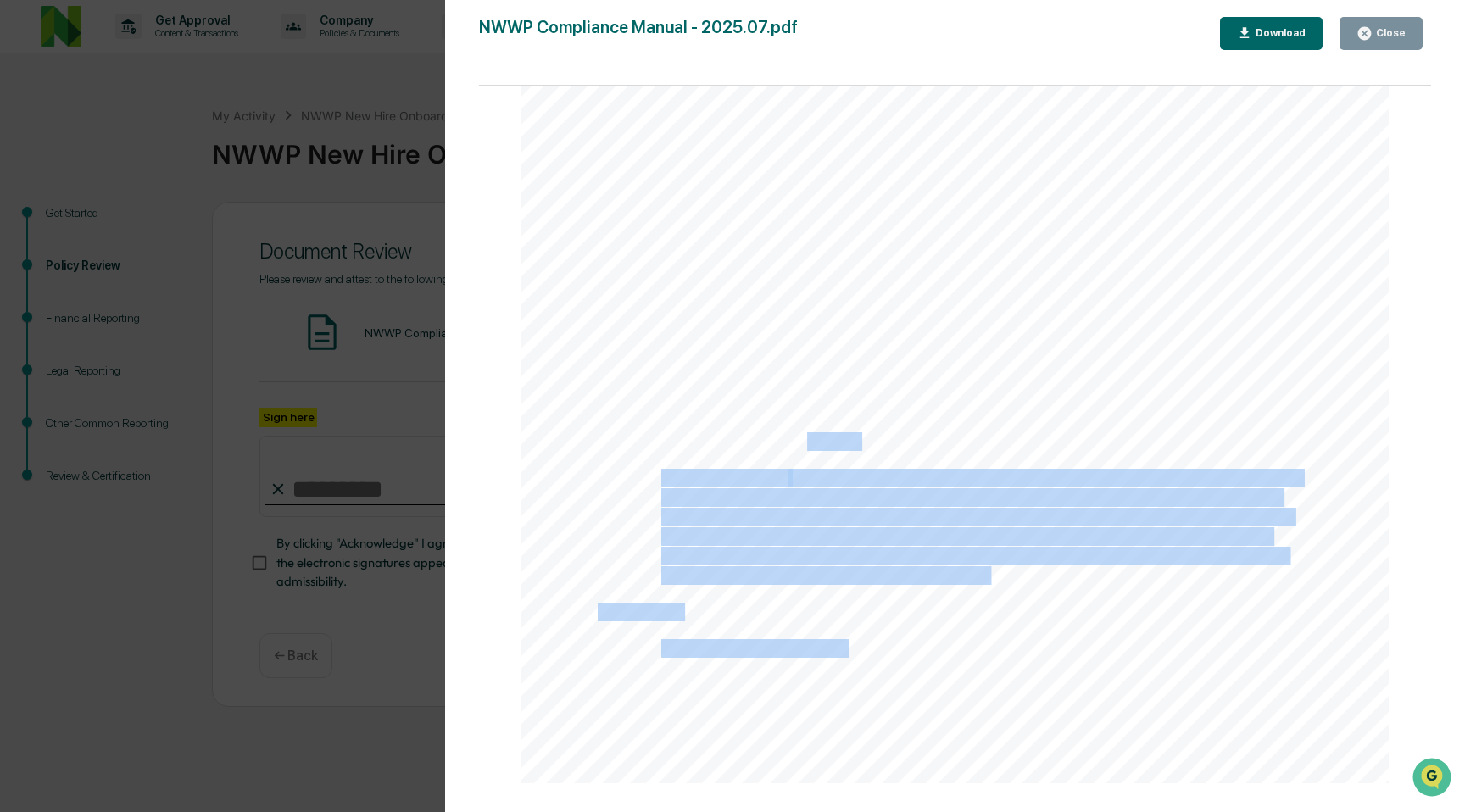
drag, startPoint x: 961, startPoint y: 452, endPoint x: 804, endPoint y: 445, distance: 157.2
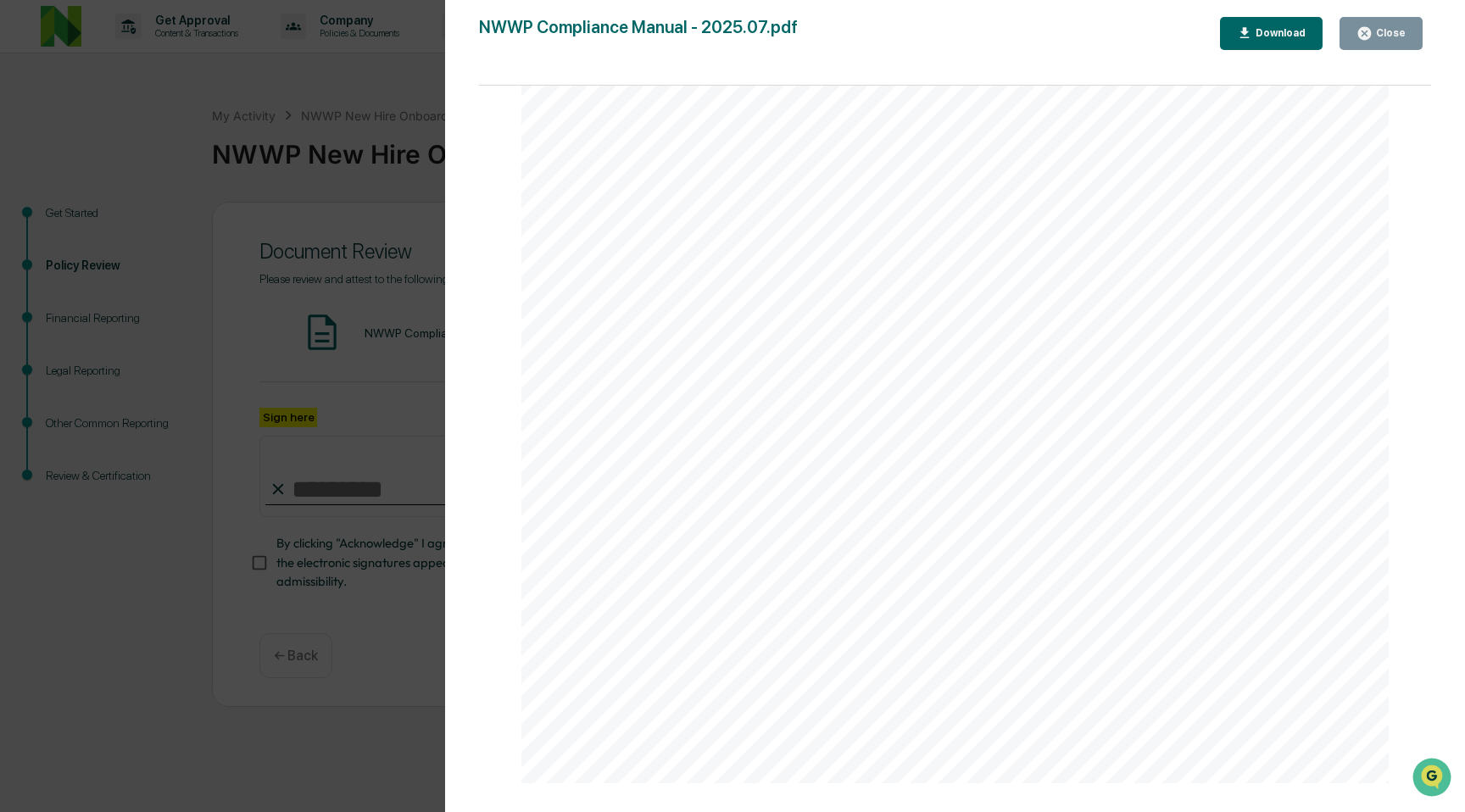
drag, startPoint x: 721, startPoint y: 252, endPoint x: 889, endPoint y: 262, distance: 168.3
click at [889, 259] on span "Form ADV Part 2A “Firm Brochure”" at bounding box center [779, 248] width 363 height 23
drag, startPoint x: 578, startPoint y: 248, endPoint x: 817, endPoint y: 390, distance: 278.0
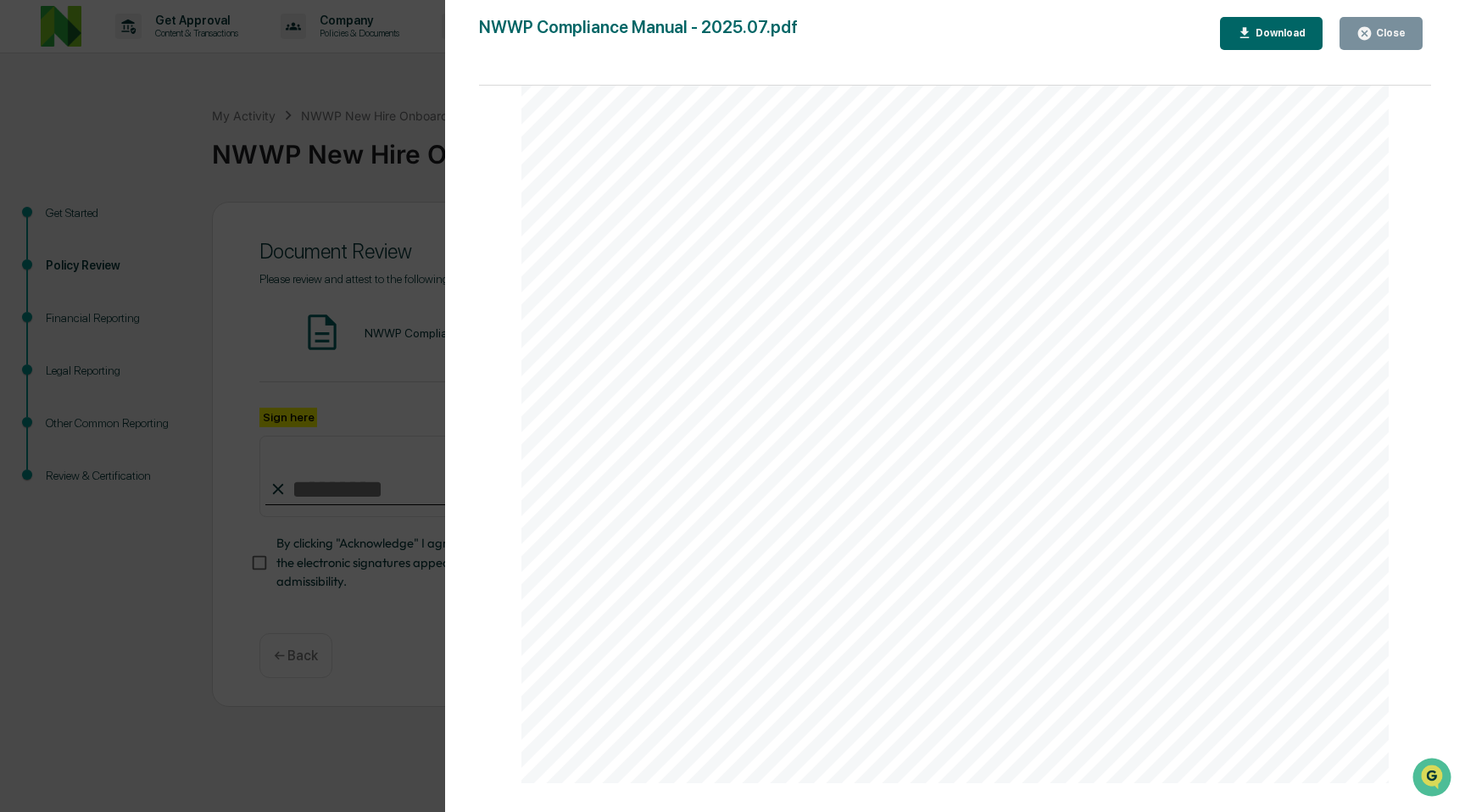
drag, startPoint x: 997, startPoint y: 580, endPoint x: 654, endPoint y: 279, distance: 456.3
click at [889, 471] on span "interviewing the client and determining that wants, goals, objectives, time hor…" at bounding box center [961, 469] width 623 height 17
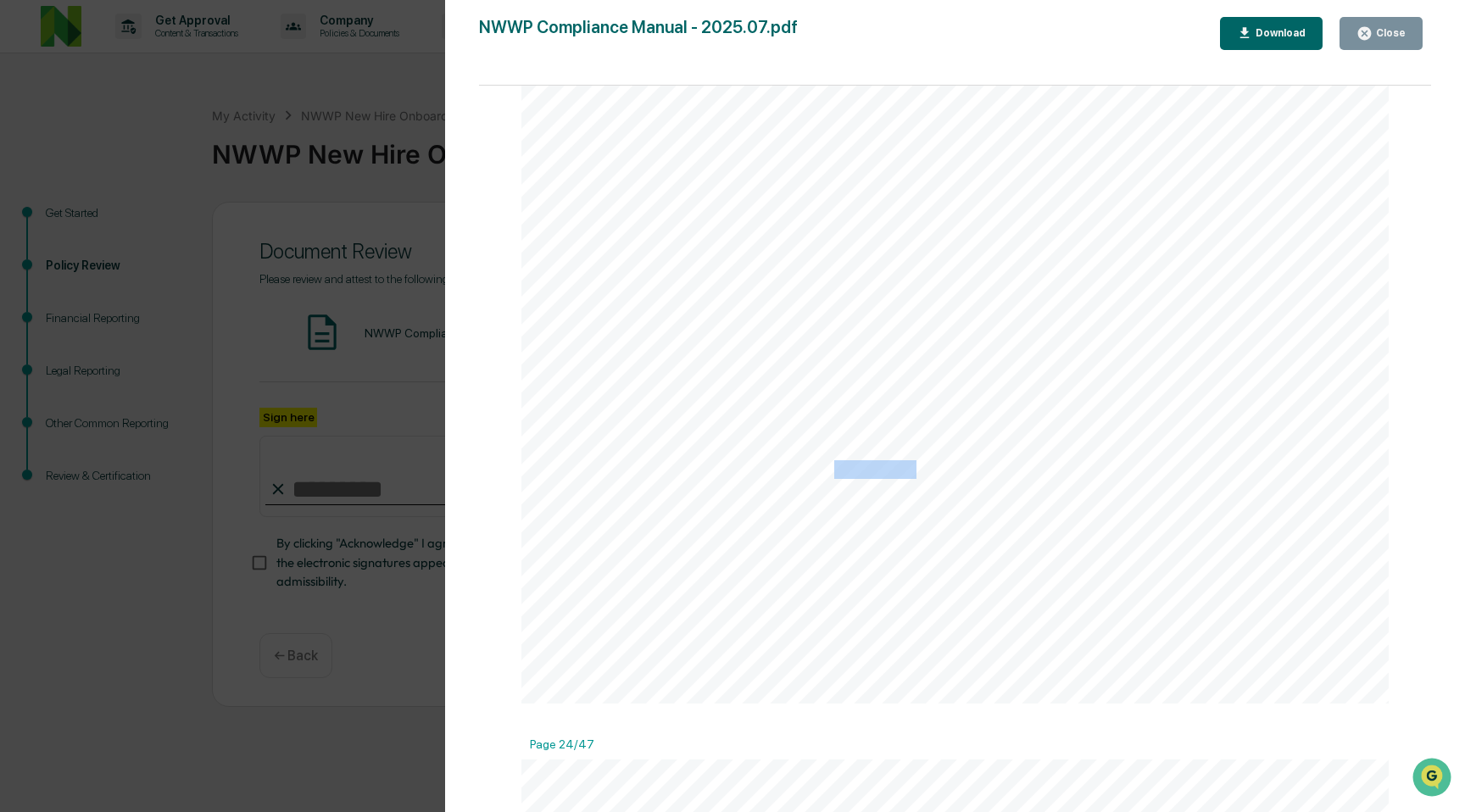
click at [889, 471] on span "interviewing the client and determining that wants, goals, objectives, time hor…" at bounding box center [961, 469] width 623 height 17
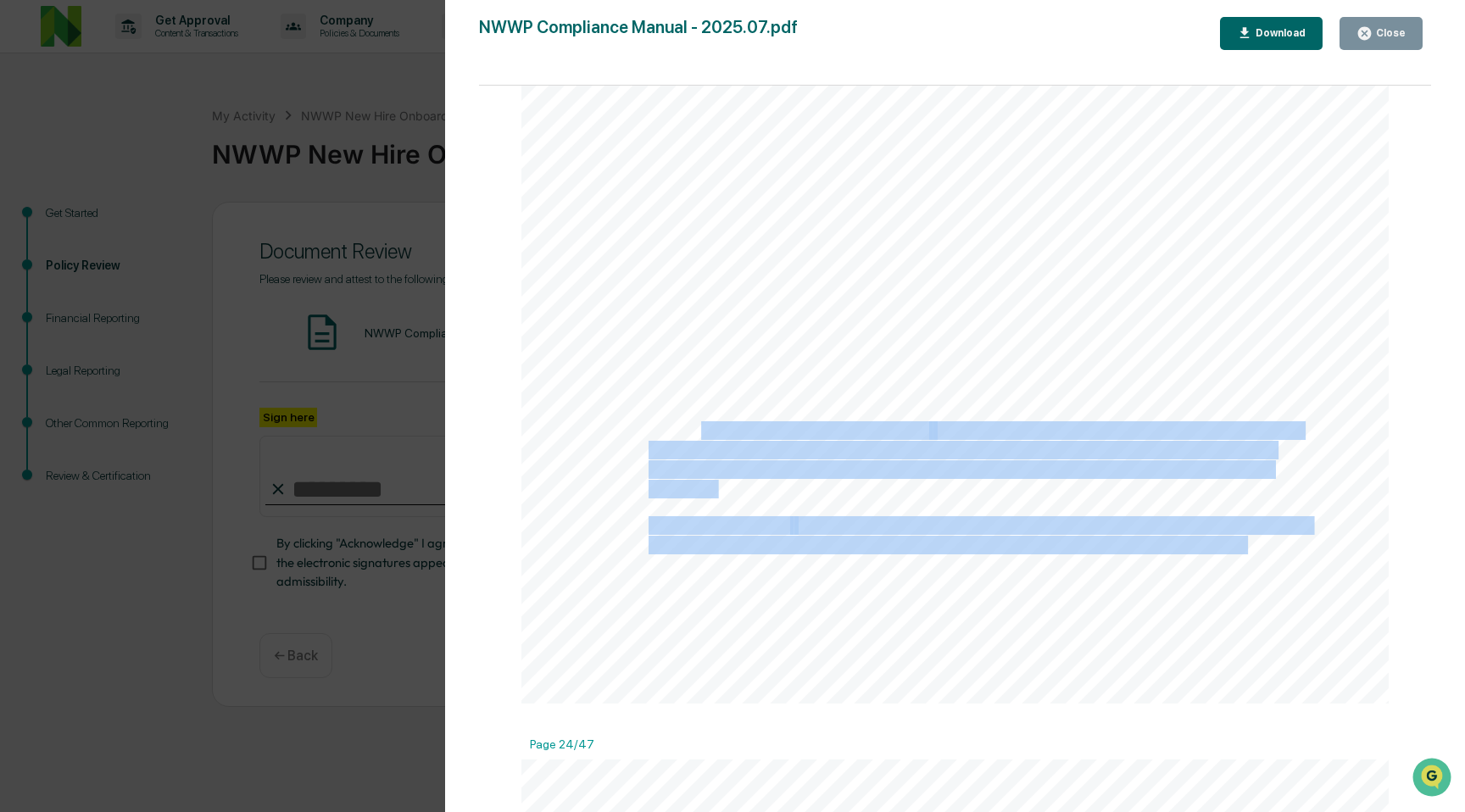
drag, startPoint x: 695, startPoint y: 430, endPoint x: 952, endPoint y: 501, distance: 266.6
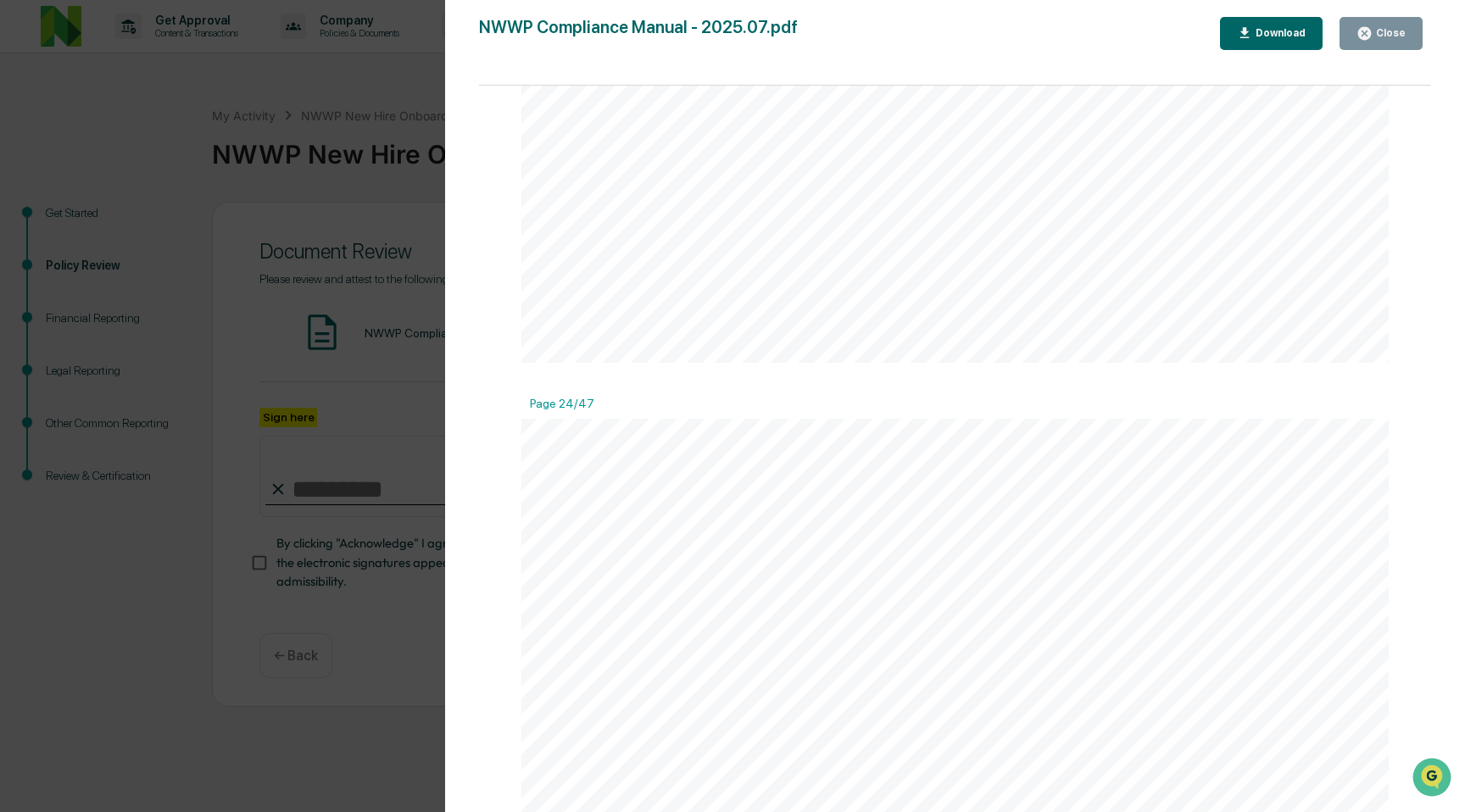
scroll to position [26876, 0]
drag, startPoint x: 660, startPoint y: 449, endPoint x: 720, endPoint y: 445, distance: 60.1
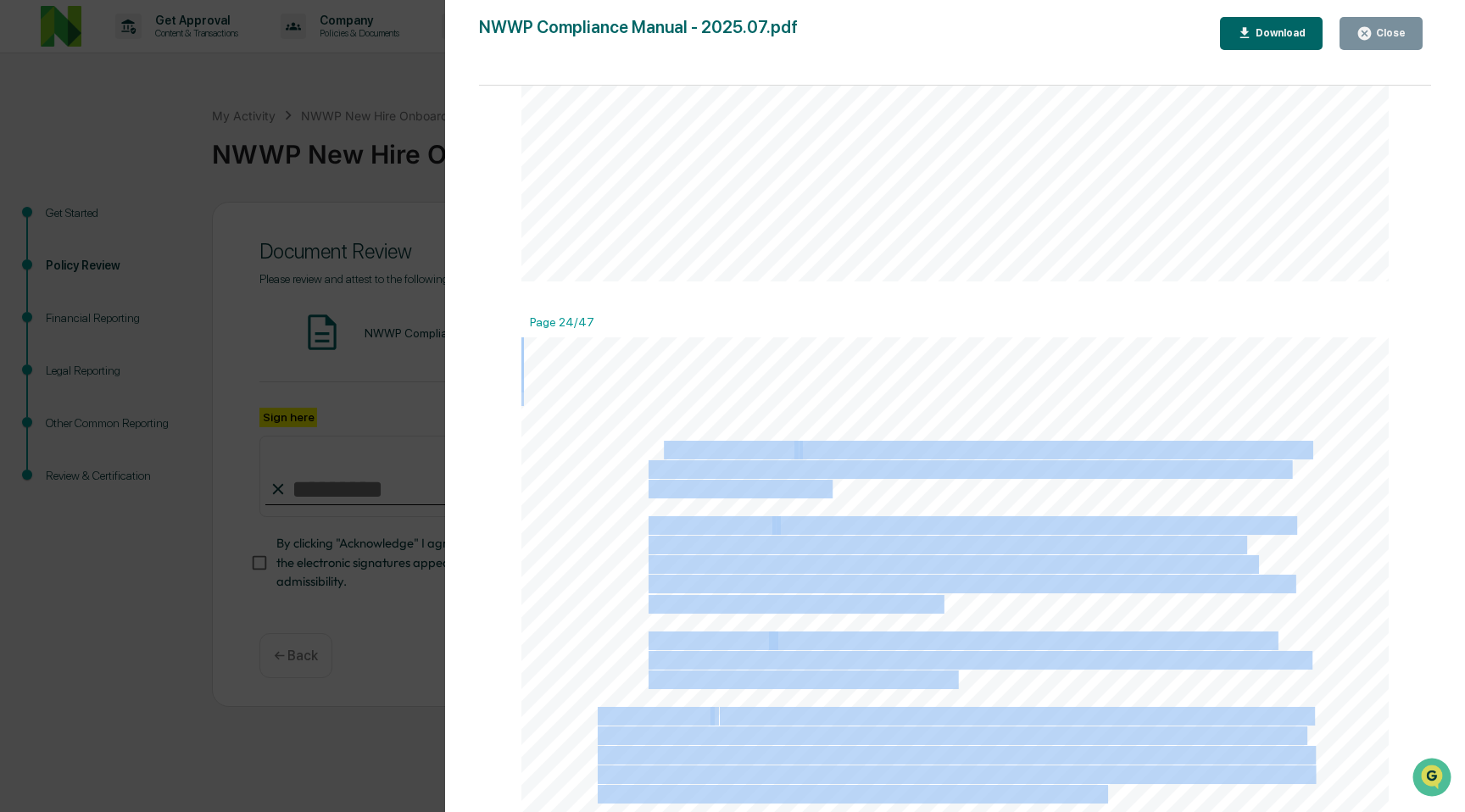
drag, startPoint x: 666, startPoint y: 466, endPoint x: 922, endPoint y: 498, distance: 258.0
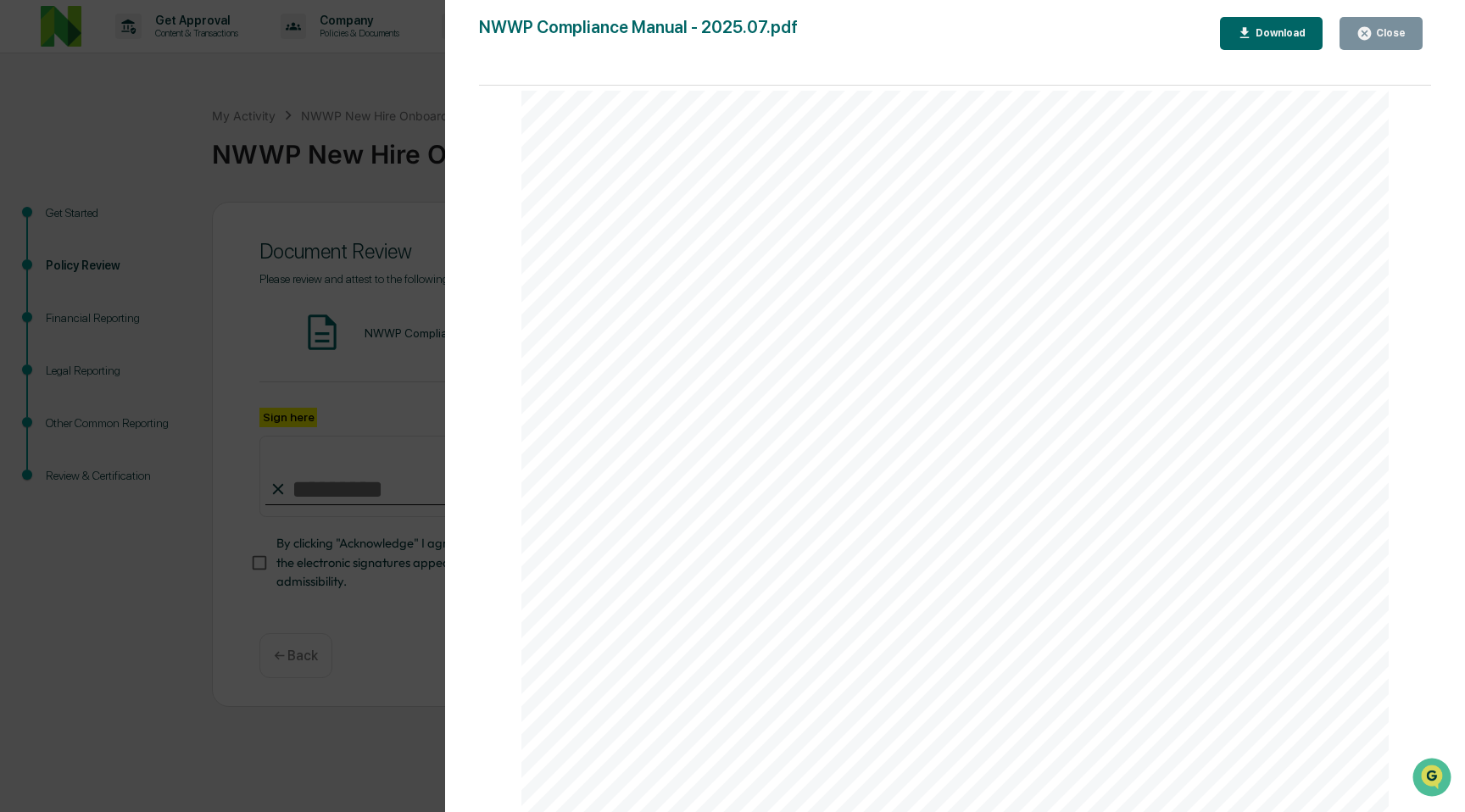
scroll to position [27127, 0]
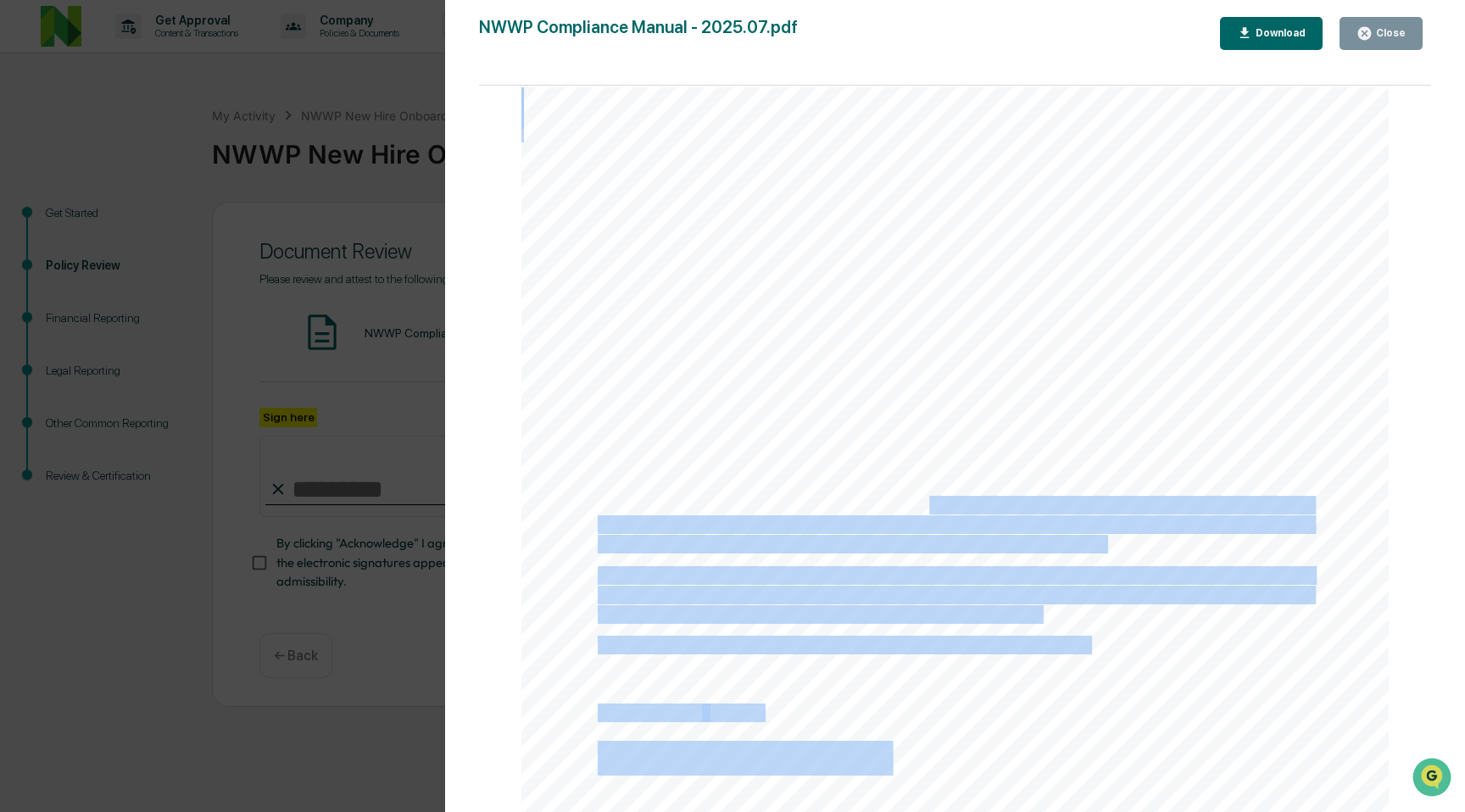
drag, startPoint x: 719, startPoint y: 463, endPoint x: 931, endPoint y: 519, distance: 219.3
click at [931, 513] on span "investment policies and risk tolerance levels. Events that may trigger a specia…" at bounding box center [954, 505] width 714 height 17
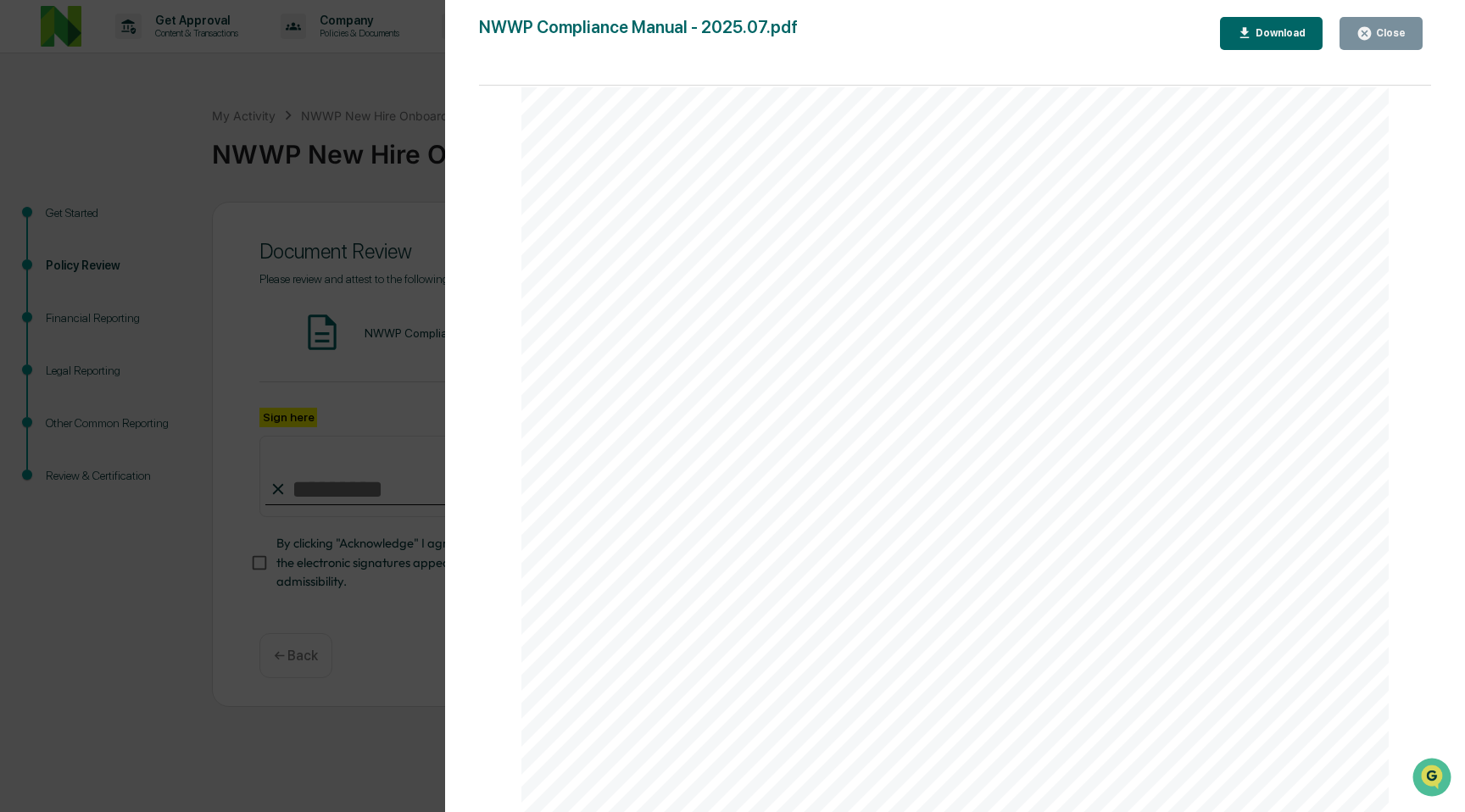
drag, startPoint x: 718, startPoint y: 469, endPoint x: 682, endPoint y: 465, distance: 36.2
click at [777, 530] on span "– Investment valued using objective, observable, unadjusted quoted market price…" at bounding box center [976, 521] width 643 height 17
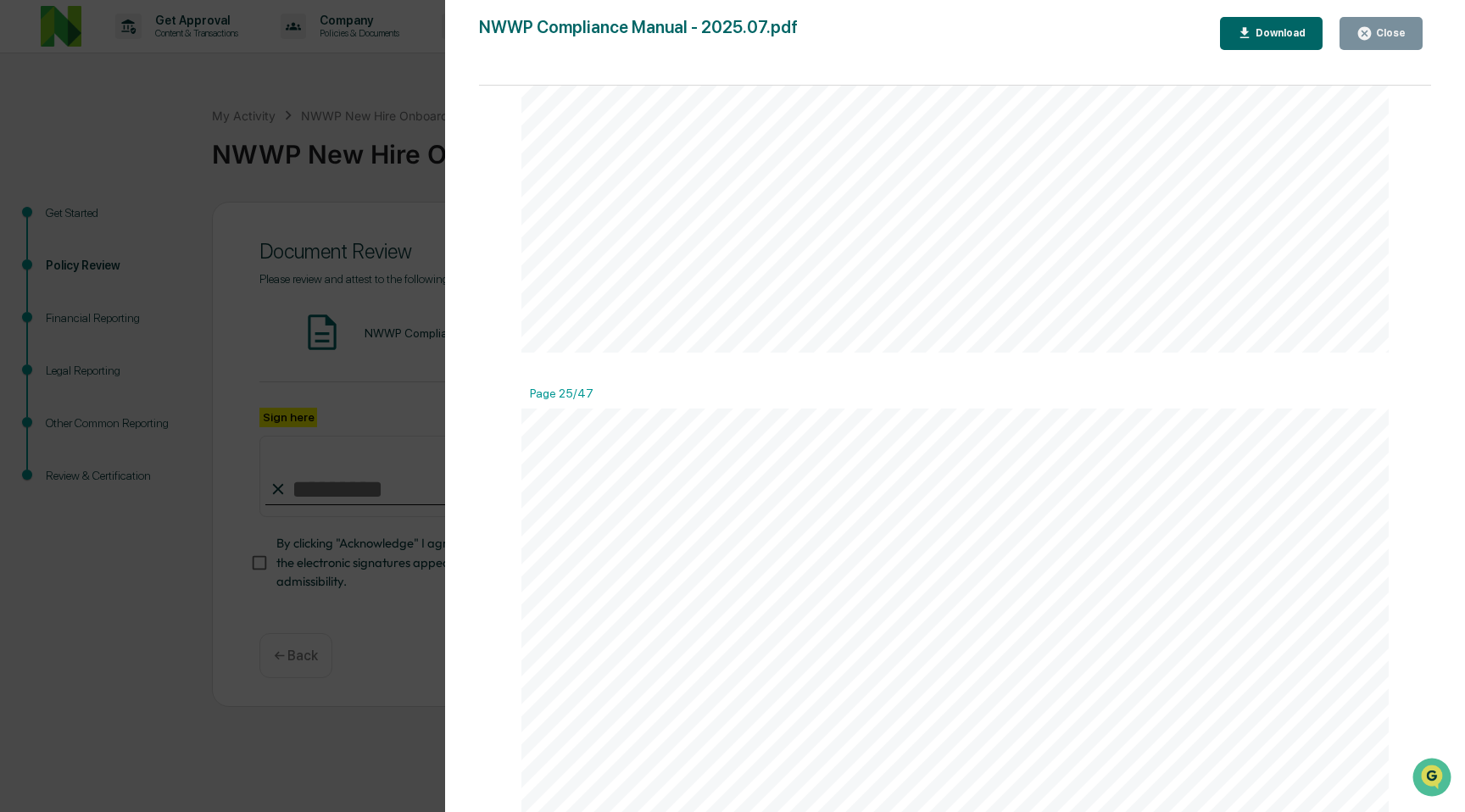
click at [777, 530] on span "– Investment valued using objective, observable, unadjusted quoted market price…" at bounding box center [976, 521] width 643 height 17
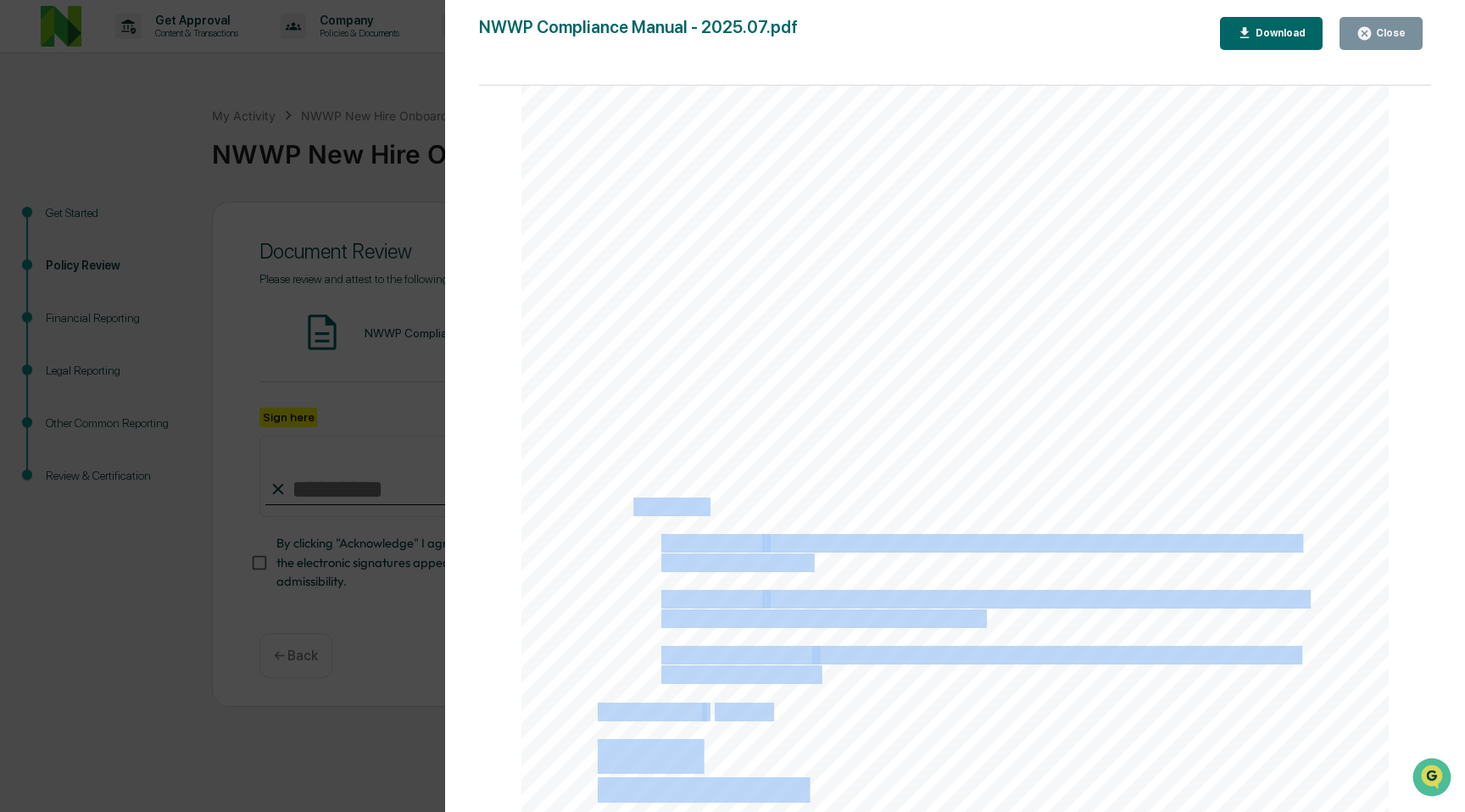
drag, startPoint x: 631, startPoint y: 522, endPoint x: 785, endPoint y: 592, distance: 169.2
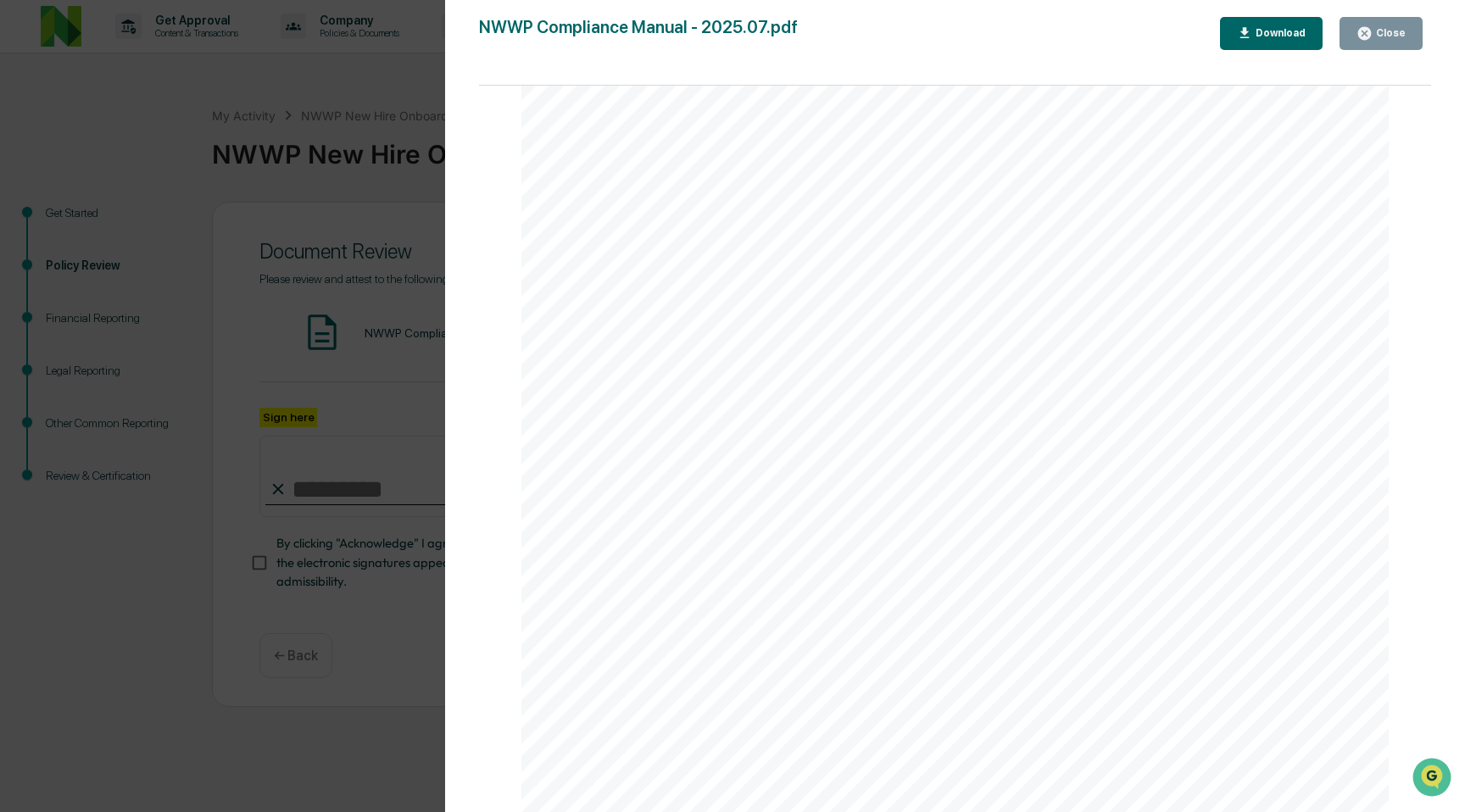
scroll to position [29633, 0]
click at [711, 564] on span "We do not participate in wrap fee programs." at bounding box center [748, 554] width 300 height 17
click at [680, 626] on span "We do not aggregate client trades, and our clients utilize zero-fee trading cus…" at bounding box center [954, 618] width 714 height 17
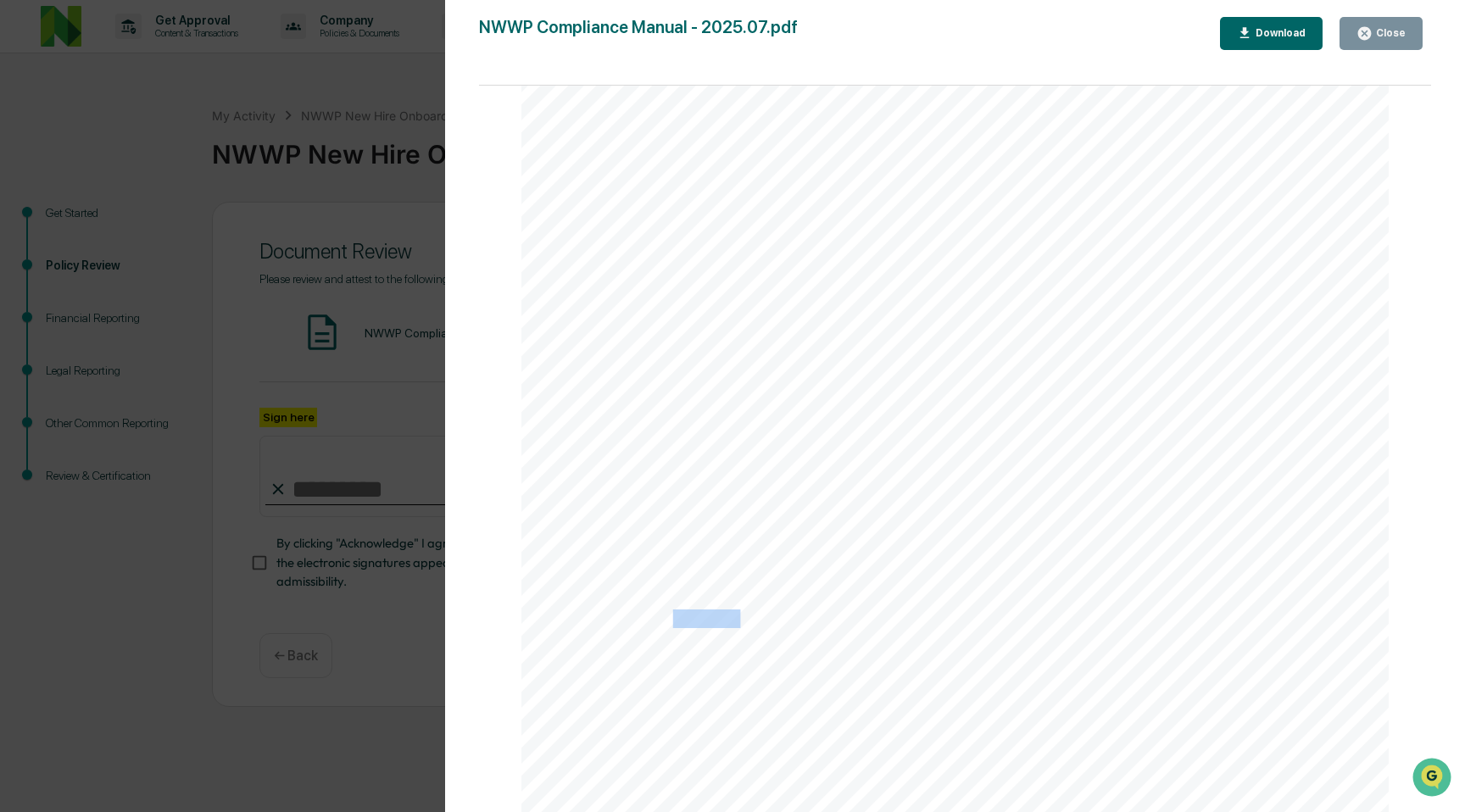
click at [680, 626] on span "We do not aggregate client trades, and our clients utilize zero-fee trading cus…" at bounding box center [954, 618] width 714 height 17
click at [623, 627] on span "We do not aggregate client trades, and our clients utilize zero-fee trading cus…" at bounding box center [954, 618] width 714 height 17
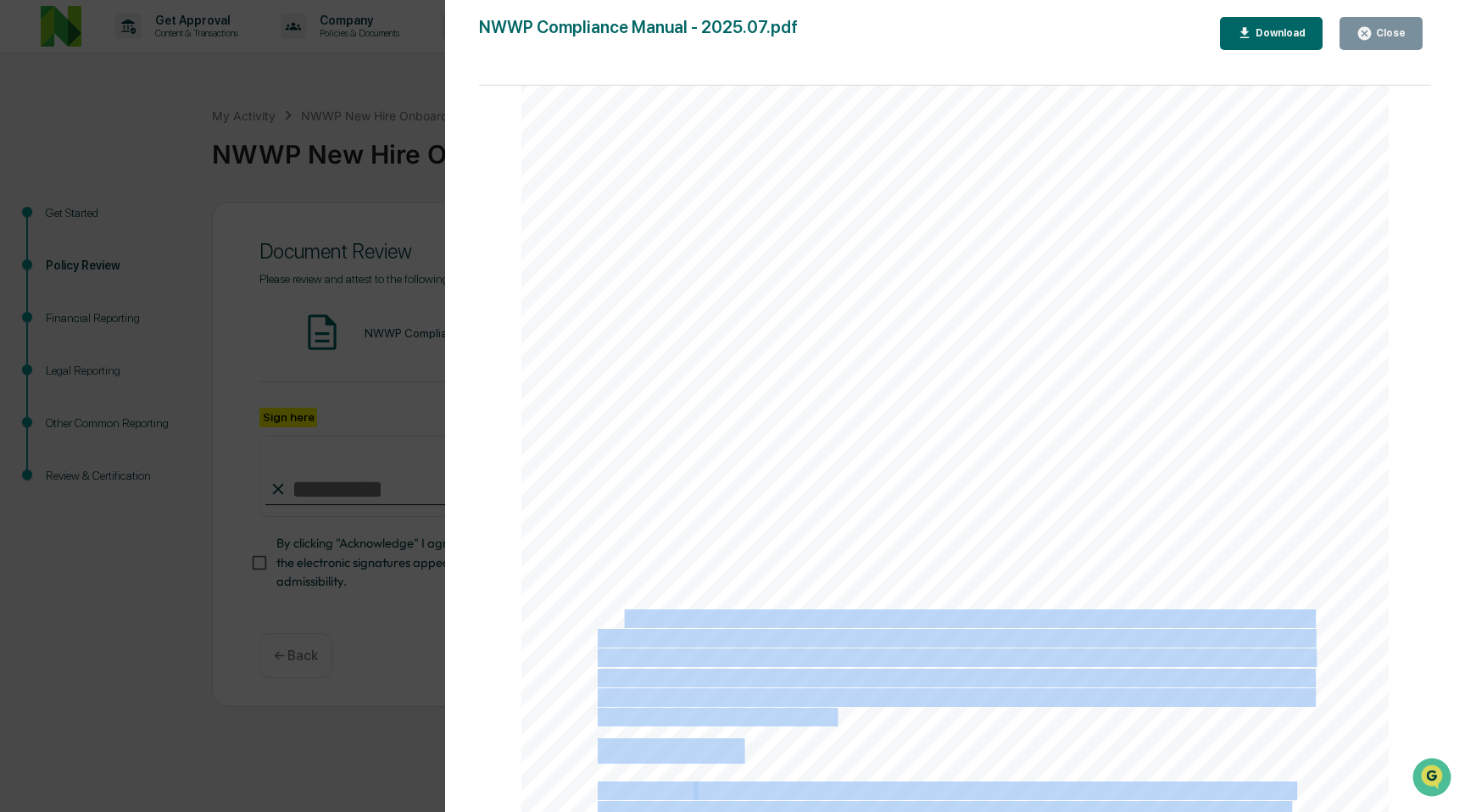
drag, startPoint x: 623, startPoint y: 627, endPoint x: 886, endPoint y: 726, distance: 281.0
drag, startPoint x: 886, startPoint y: 726, endPoint x: 629, endPoint y: 632, distance: 273.7
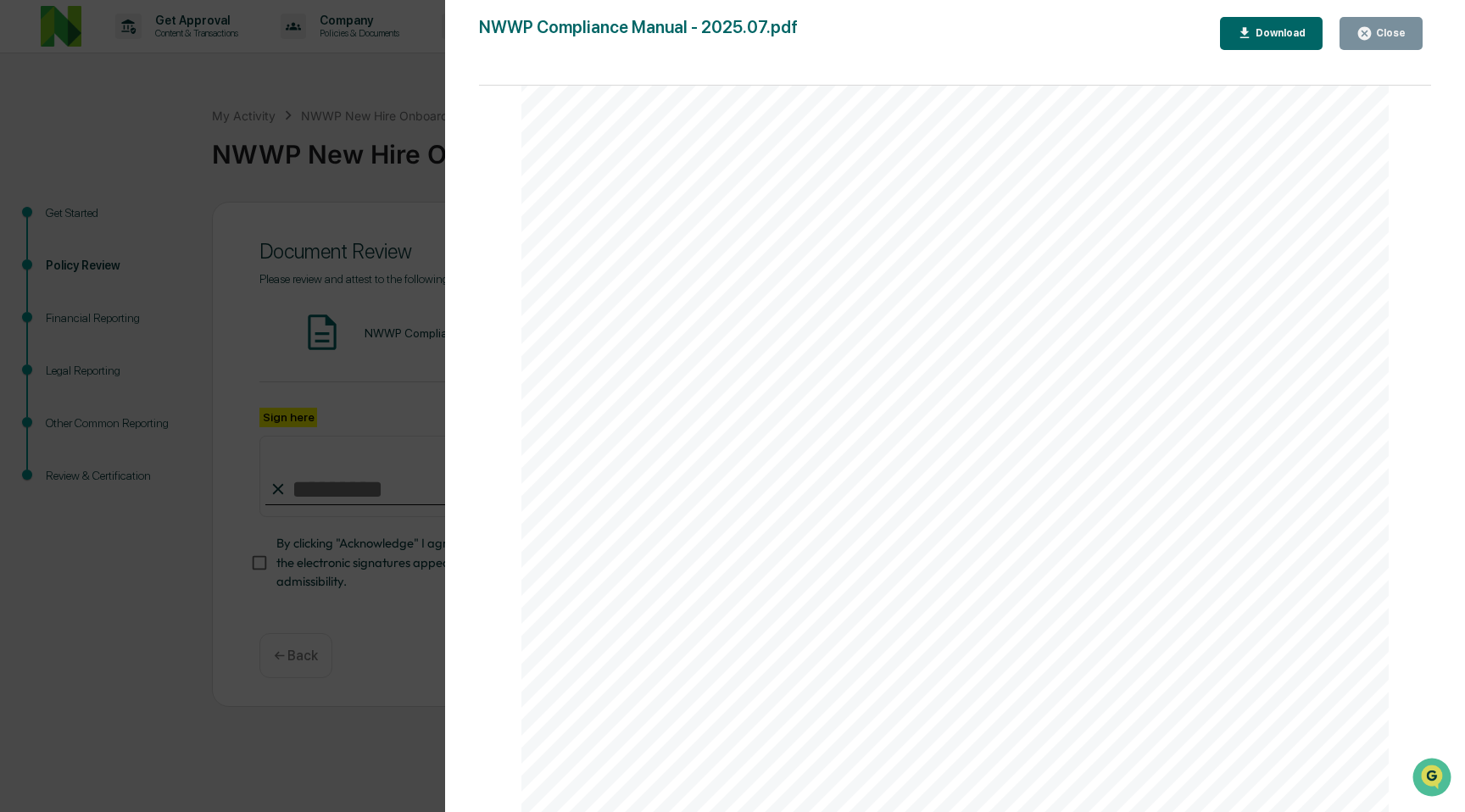
click at [737, 627] on span "We do not aggregate client trades, and our clients utilize zero-fee trading cus…" at bounding box center [954, 618] width 714 height 17
click at [794, 527] on span "under the circumstances when executing clients’ securities transactions through…" at bounding box center [943, 522] width 691 height 17
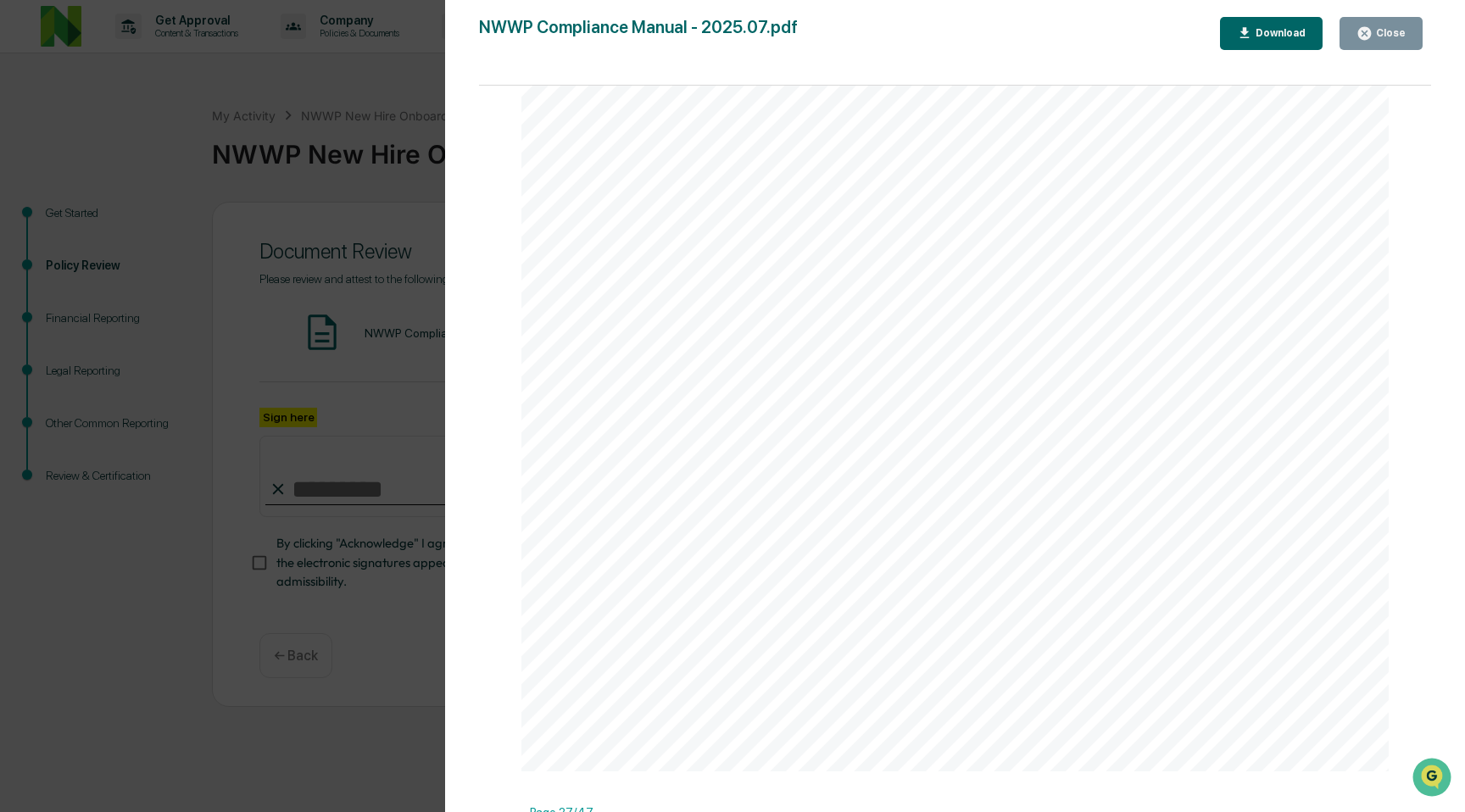
click at [794, 527] on span "under the circumstances when executing clients’ securities transactions through…" at bounding box center [943, 522] width 691 height 17
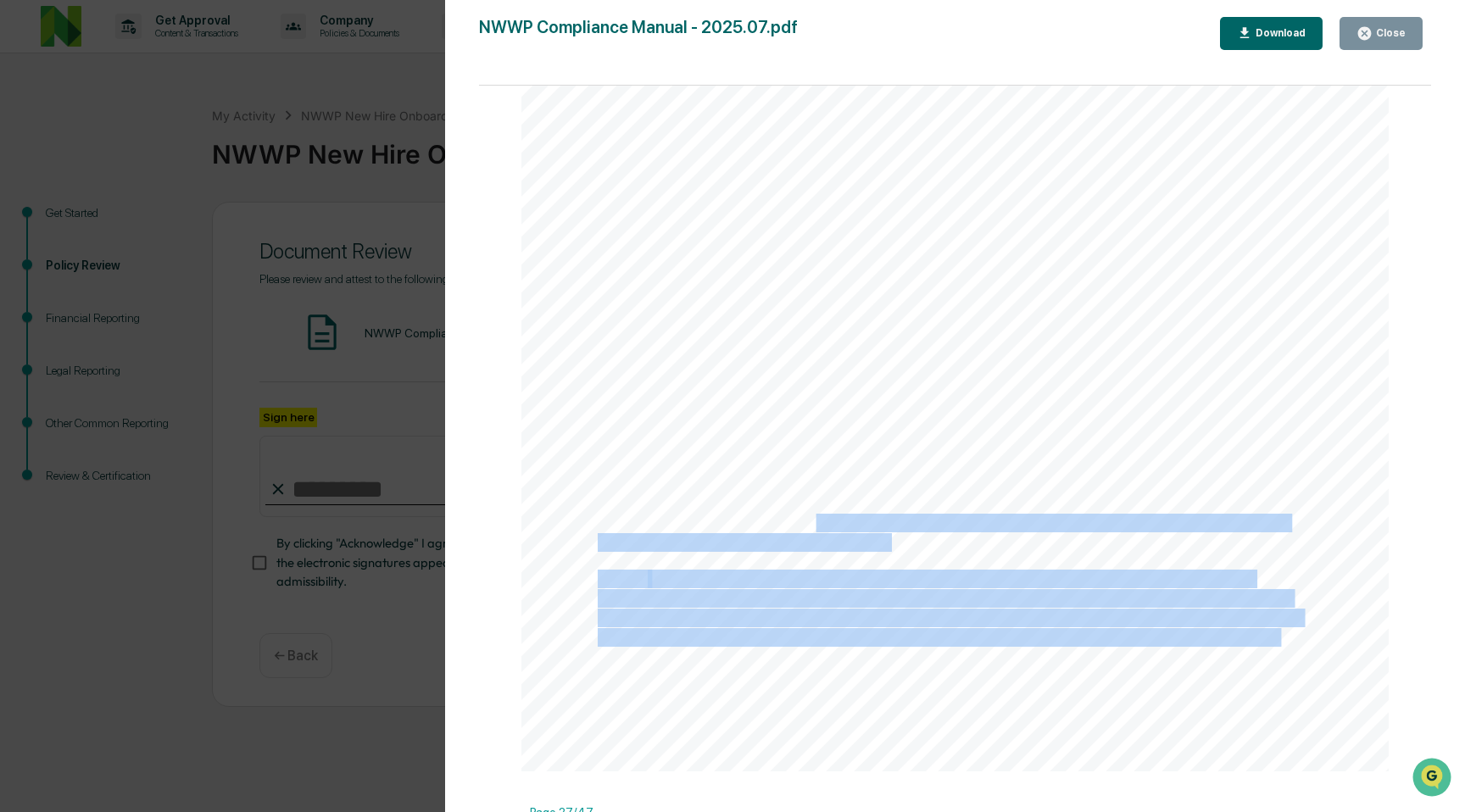
drag, startPoint x: 697, startPoint y: 511, endPoint x: 817, endPoint y: 541, distance: 123.7
click at [817, 532] on span "under the circumstances when executing clients’ securities transactions through…" at bounding box center [943, 522] width 691 height 17
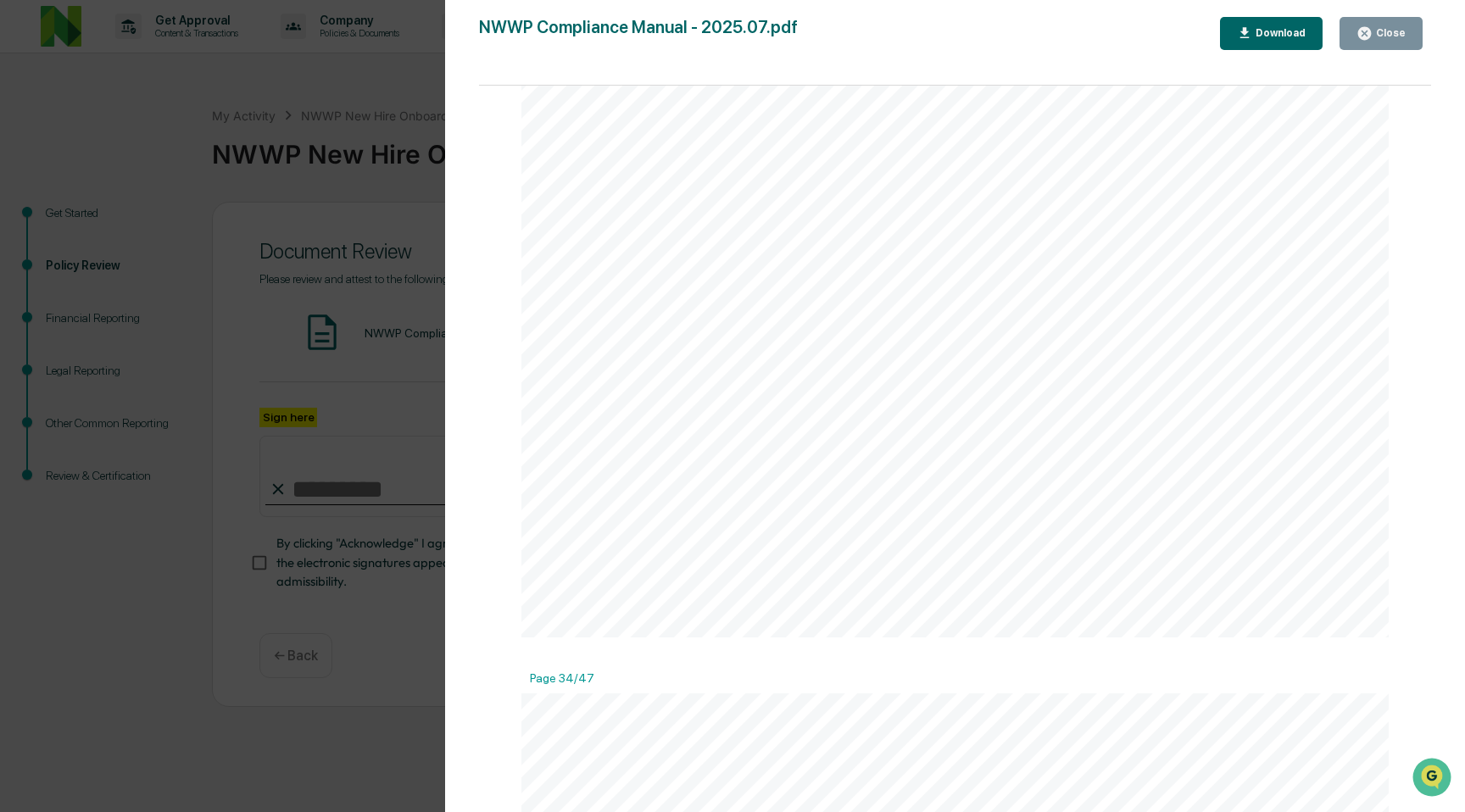
scroll to position [38297, 0]
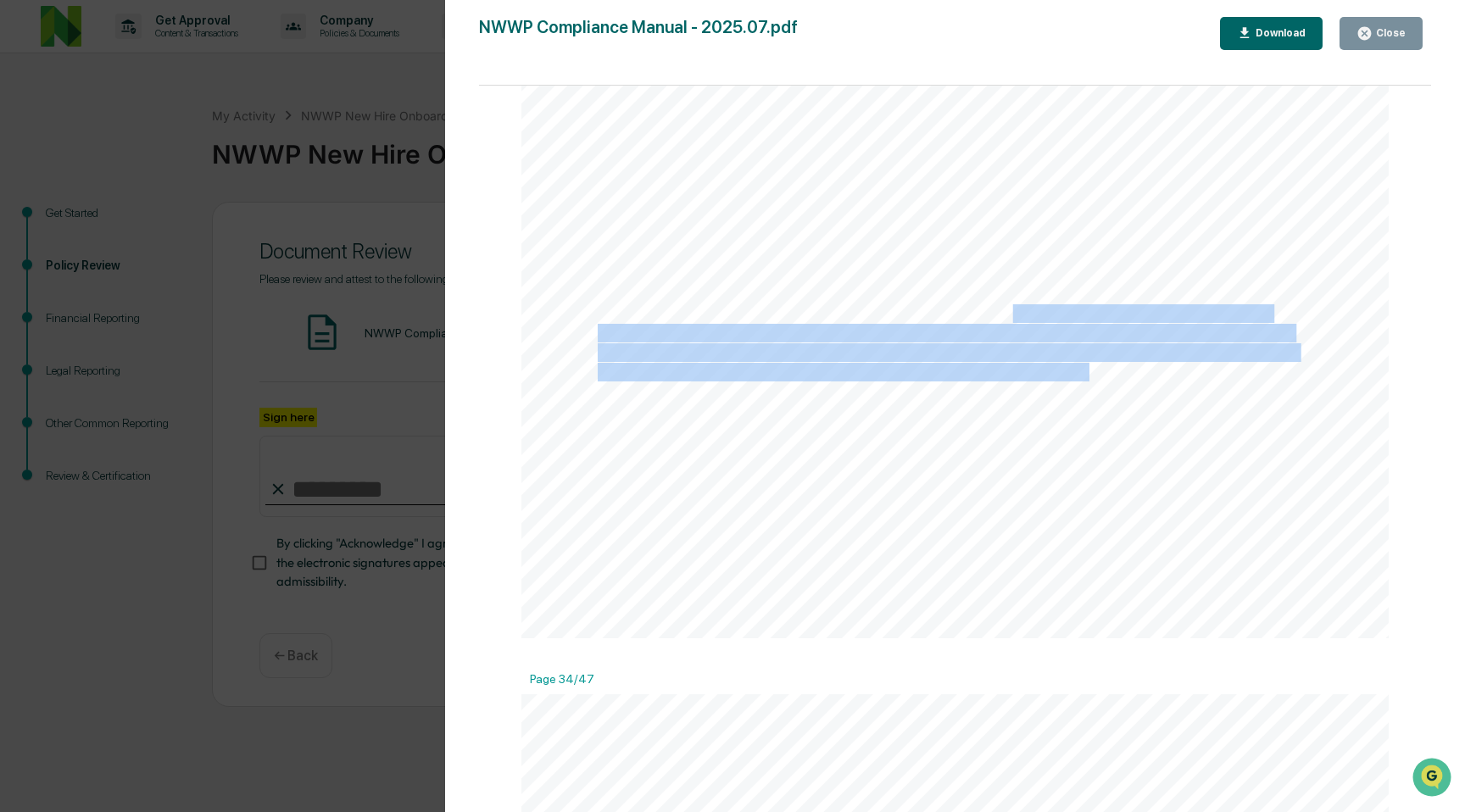
drag, startPoint x: 1011, startPoint y: 321, endPoint x: 1086, endPoint y: 388, distance: 100.6
click at [1086, 381] on span "and the related procedures contained herein, is designed to comply with applica…" at bounding box center [926, 372] width 656 height 17
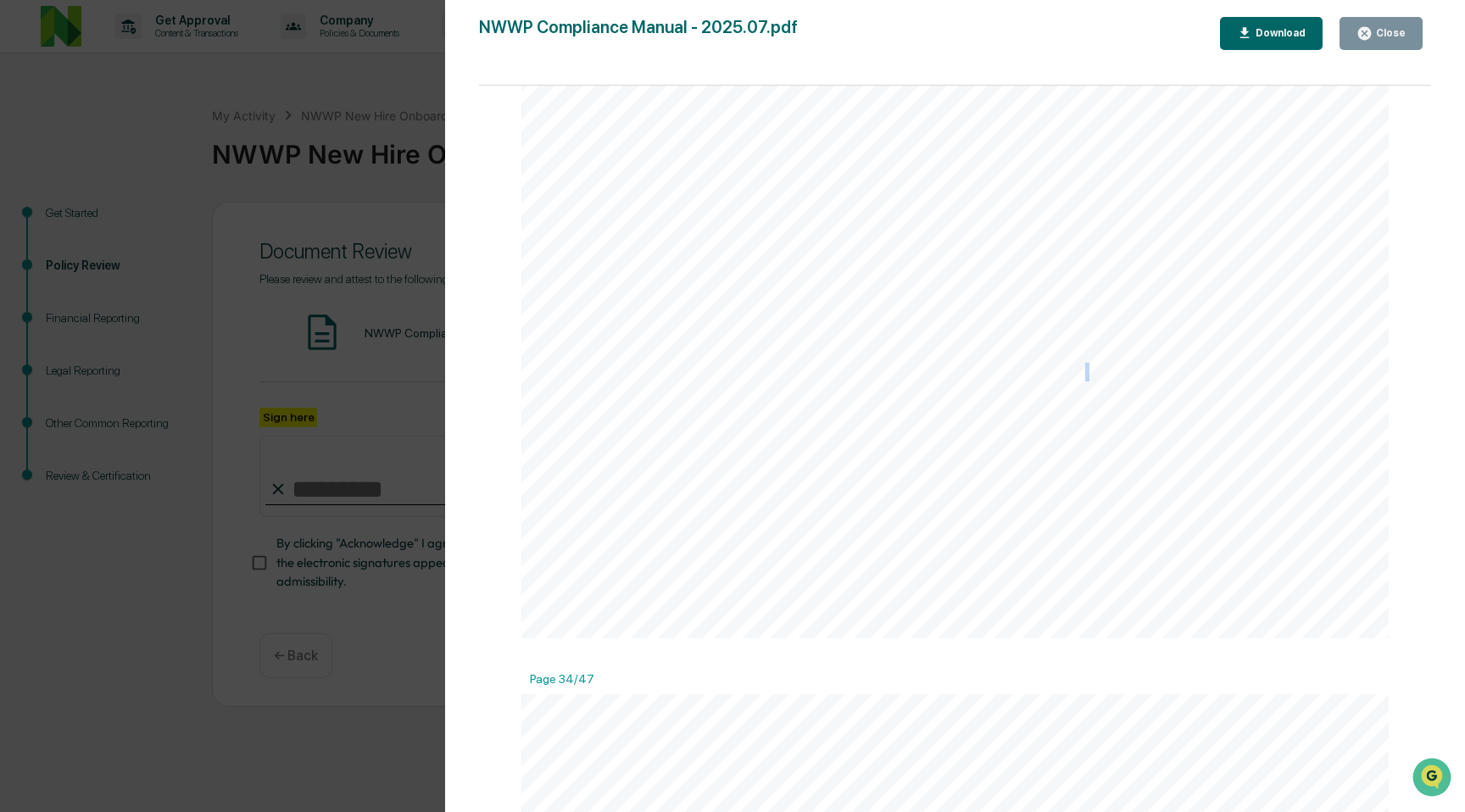
click at [1086, 381] on span "and the related procedures contained herein, is designed to comply with applica…" at bounding box center [926, 372] width 656 height 17
click at [1101, 429] on span "In the event of new privacy-related laws or regulations affecting the informati…" at bounding box center [941, 423] width 687 height 17
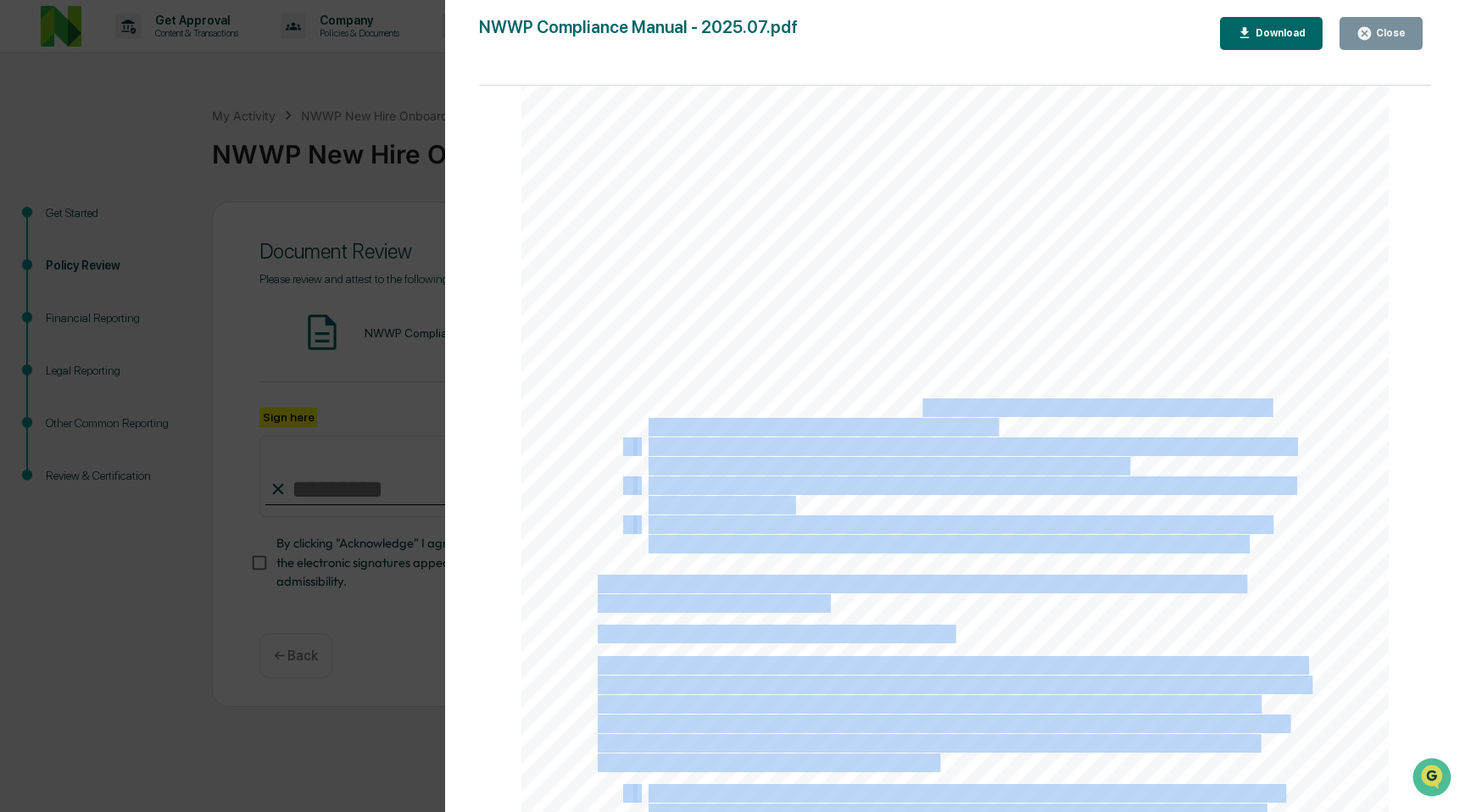
drag, startPoint x: 642, startPoint y: 311, endPoint x: 922, endPoint y: 426, distance: 302.7
click at [922, 416] on span "is shared only with employees and others in a way that is consistent with NWWP’…" at bounding box center [959, 407] width 621 height 17
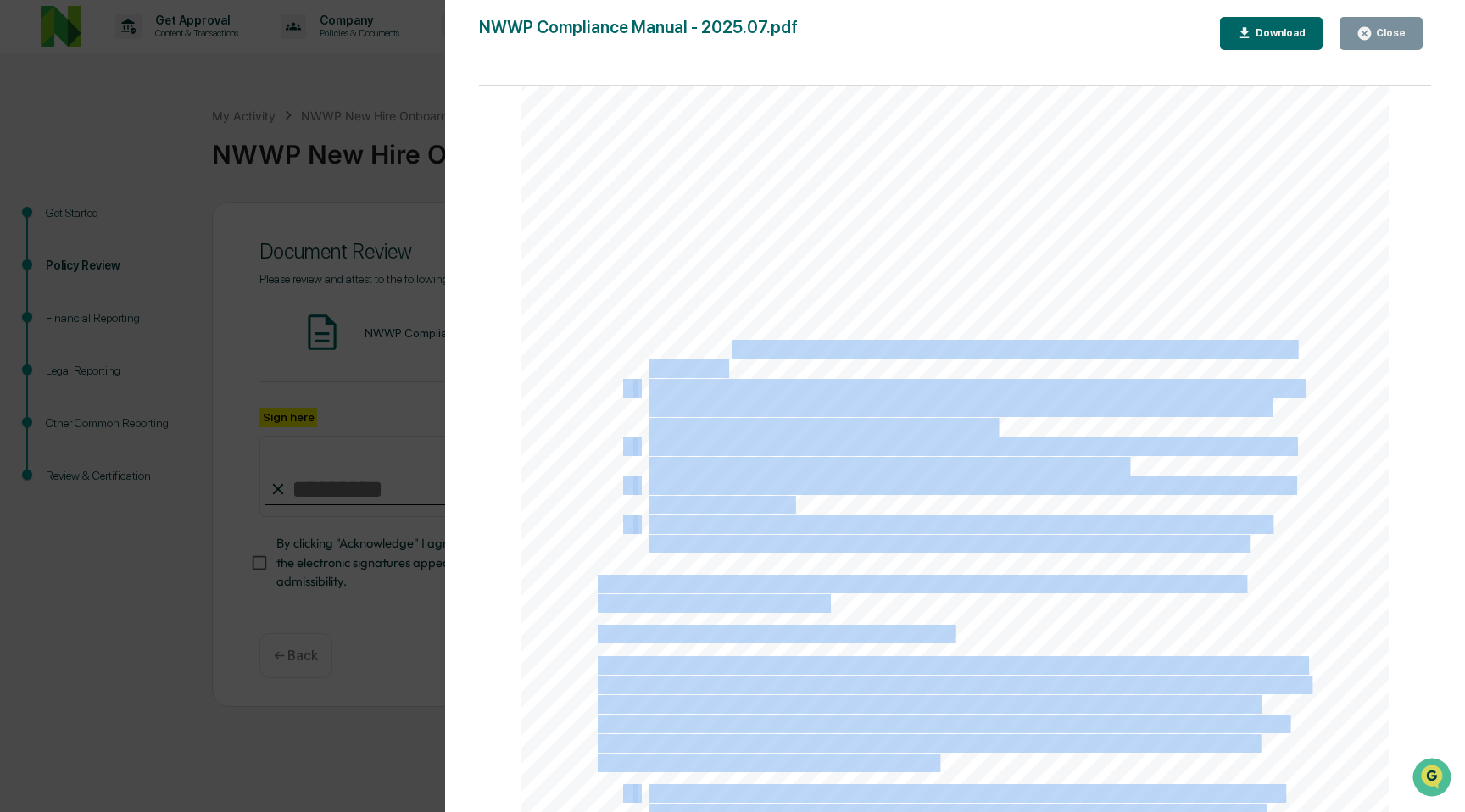
drag, startPoint x: 1249, startPoint y: 554, endPoint x: 735, endPoint y: 353, distance: 551.9
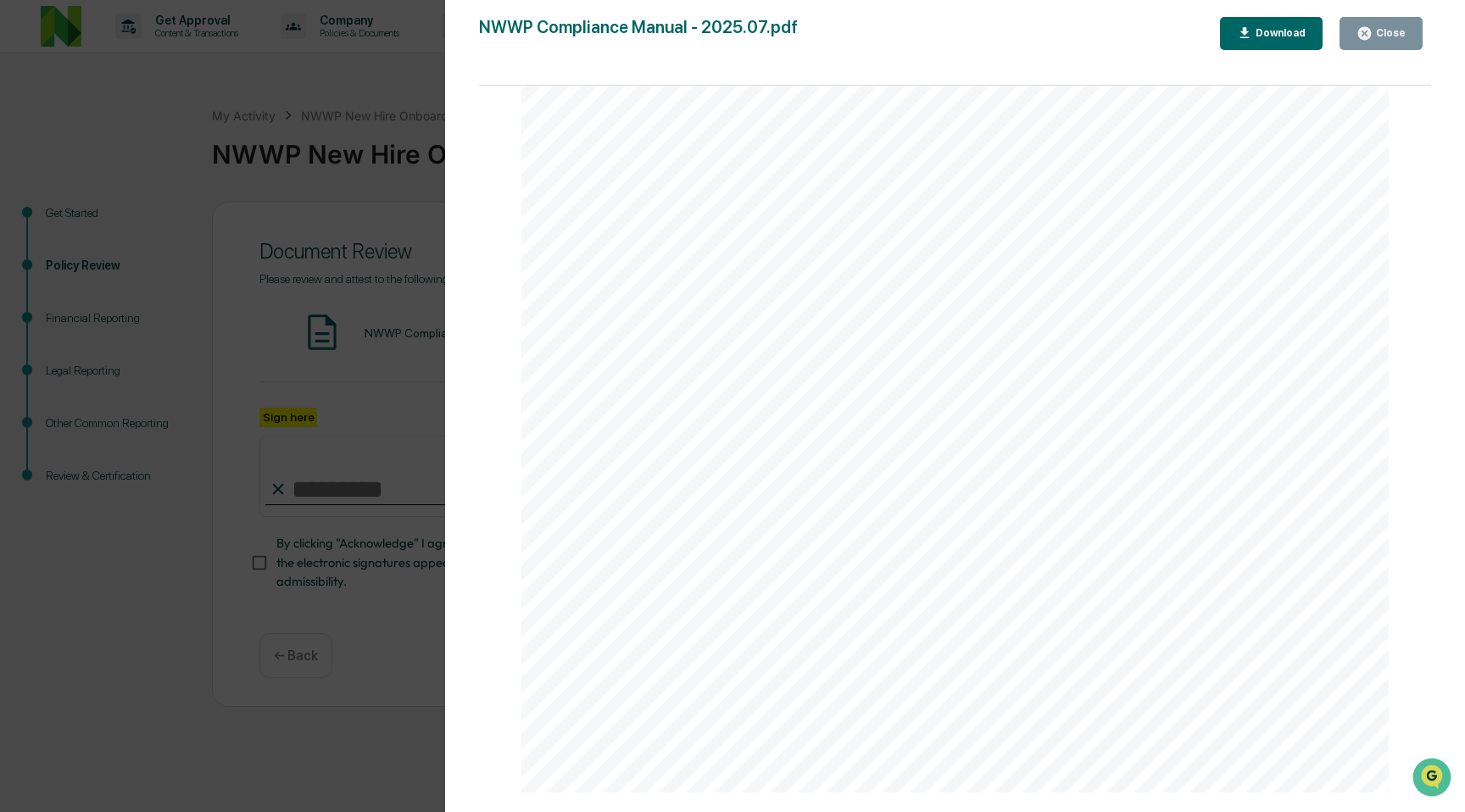
scroll to position [41846, 0]
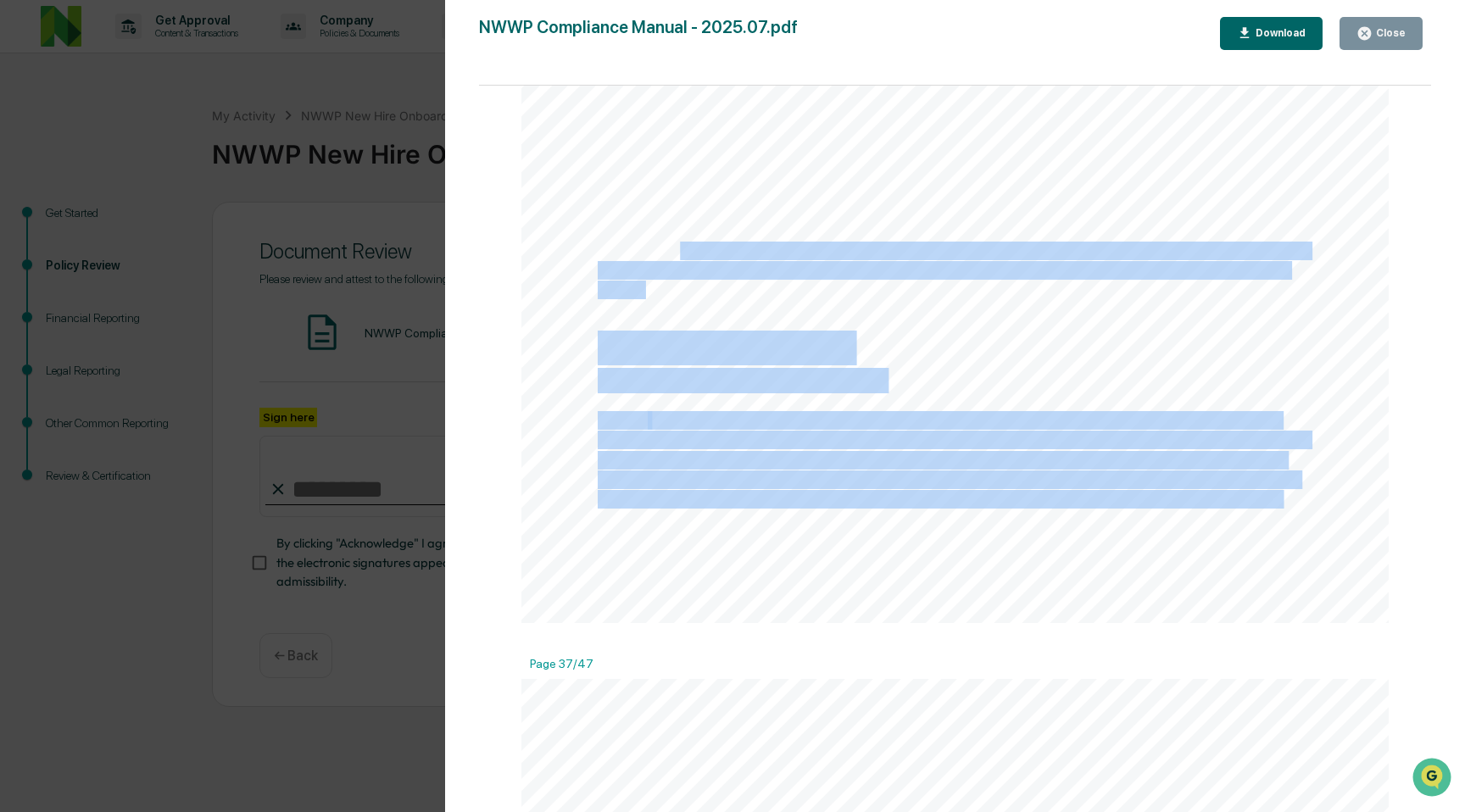
drag, startPoint x: 682, startPoint y: 269, endPoint x: 895, endPoint y: 300, distance: 215.2
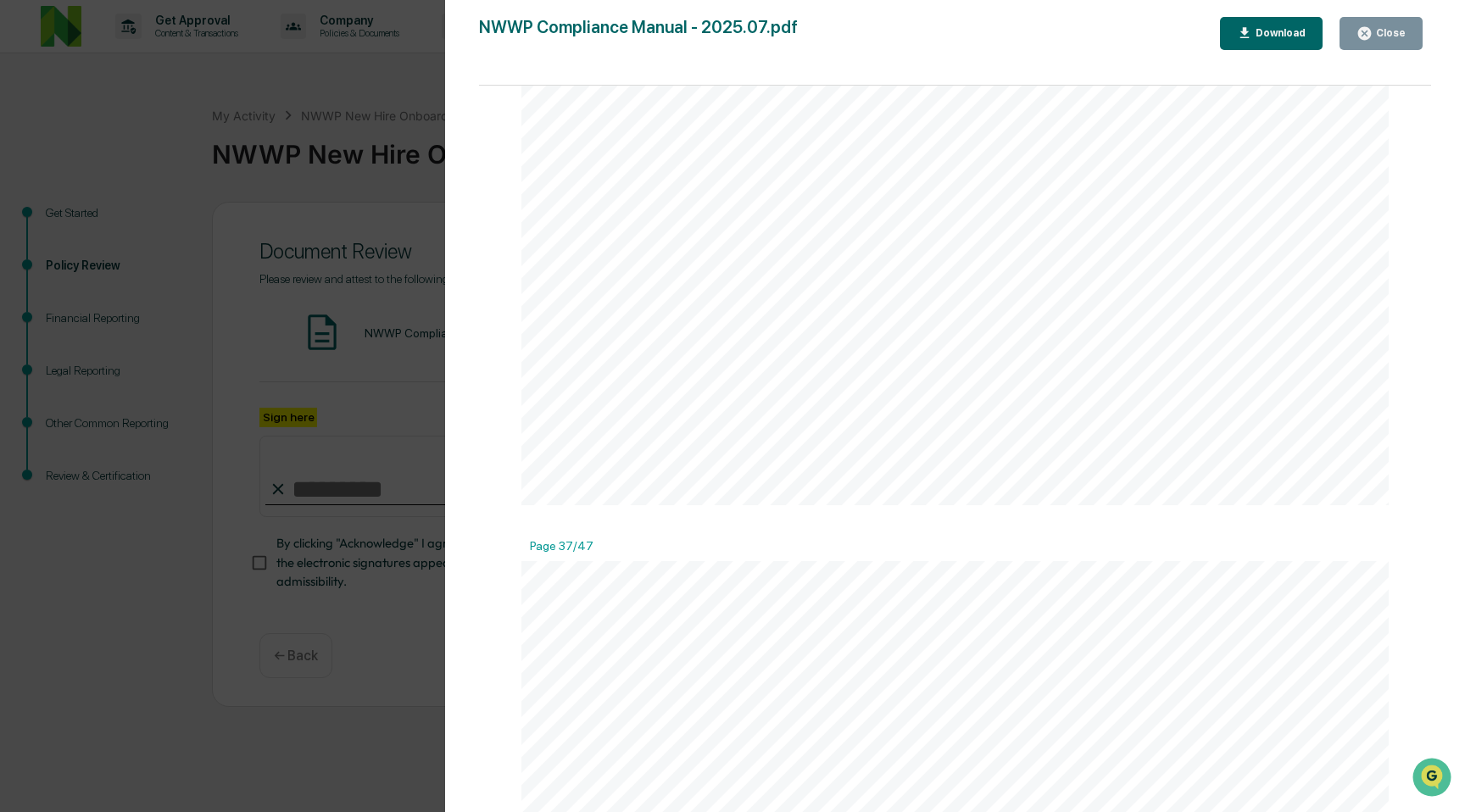
scroll to position [41978, 0]
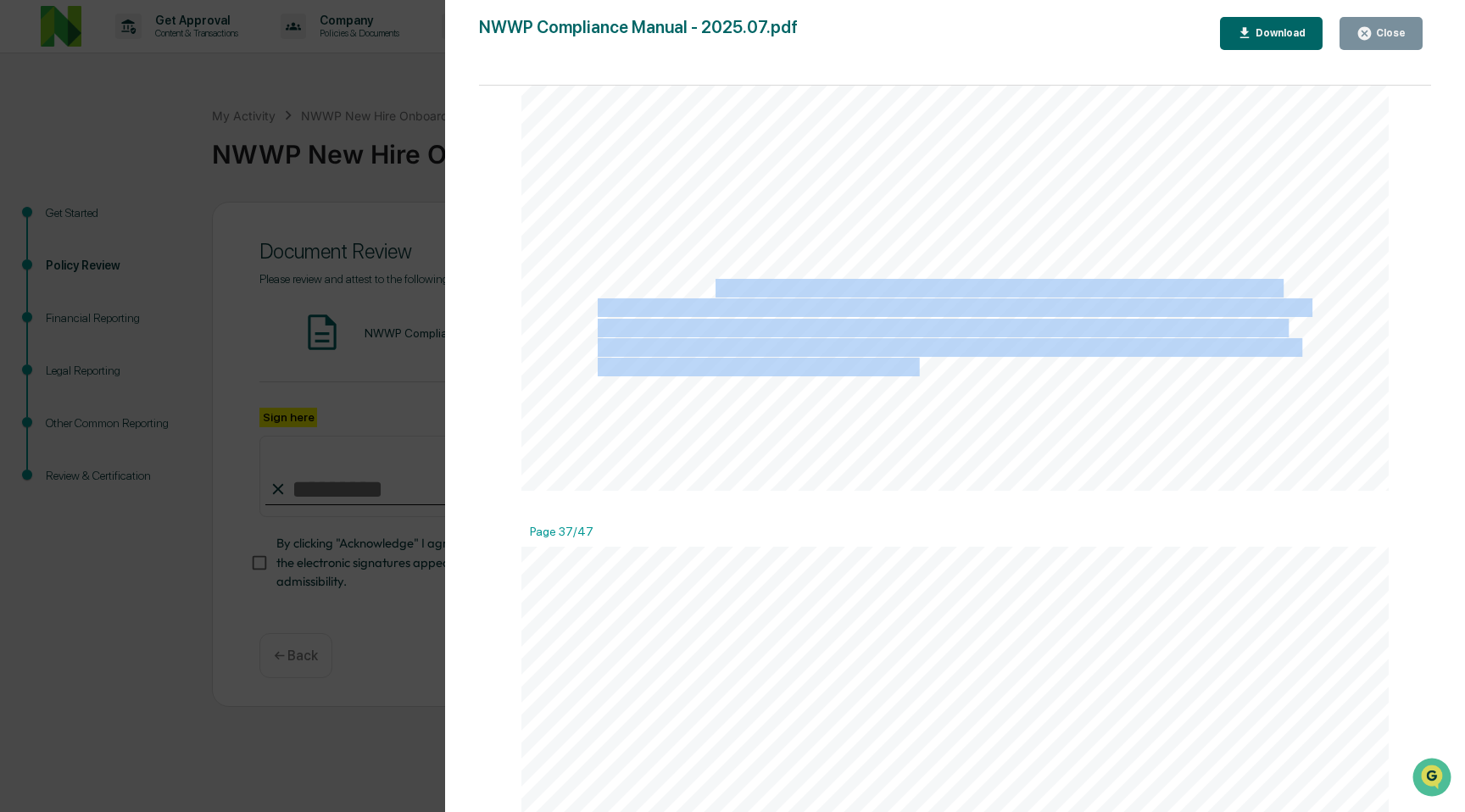
drag, startPoint x: 717, startPoint y: 298, endPoint x: 920, endPoint y: 382, distance: 219.7
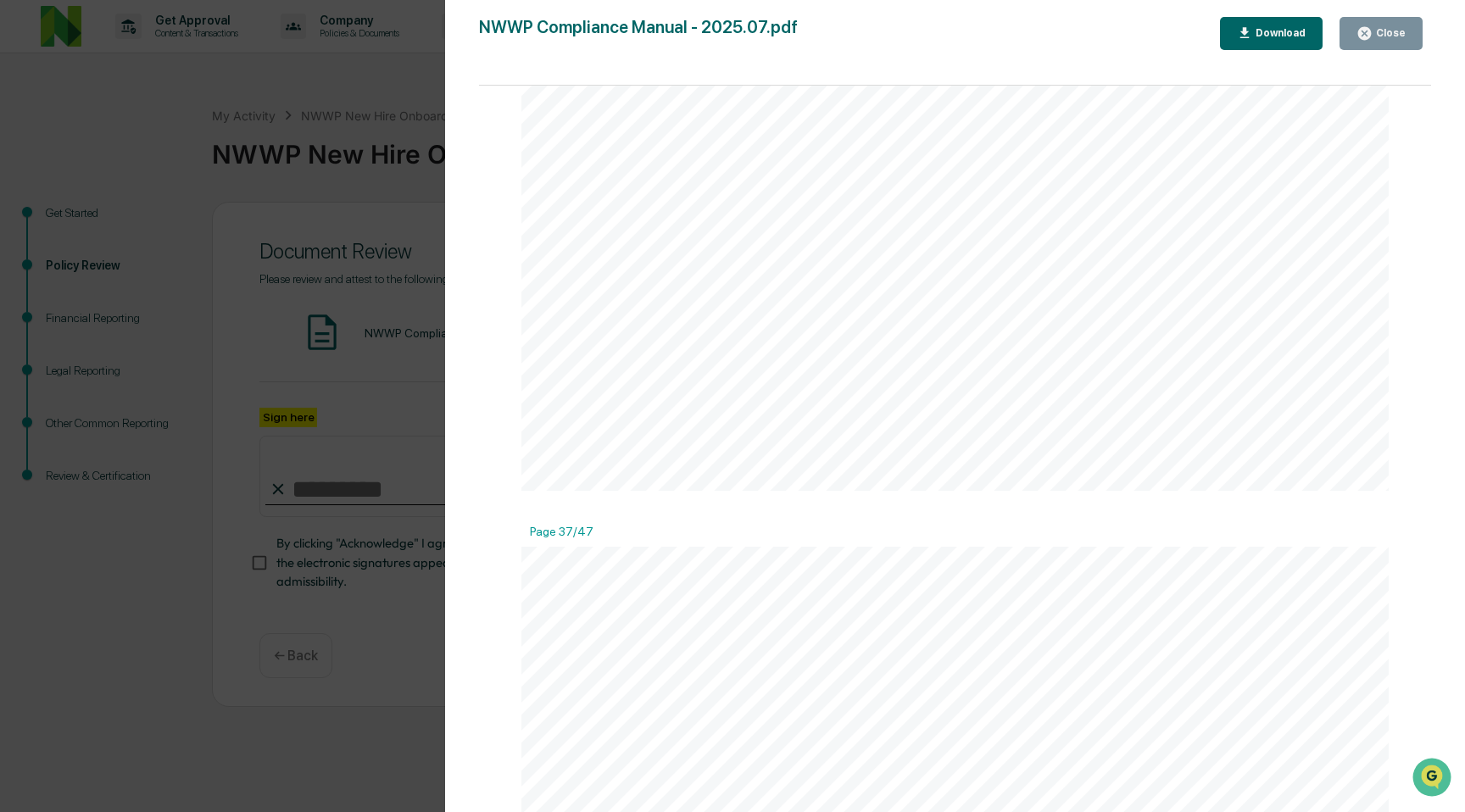
click at [971, 375] on span "more fully below, gifts are generally subject to a $100 limit. Notwithstanding …" at bounding box center [940, 366] width 685 height 17
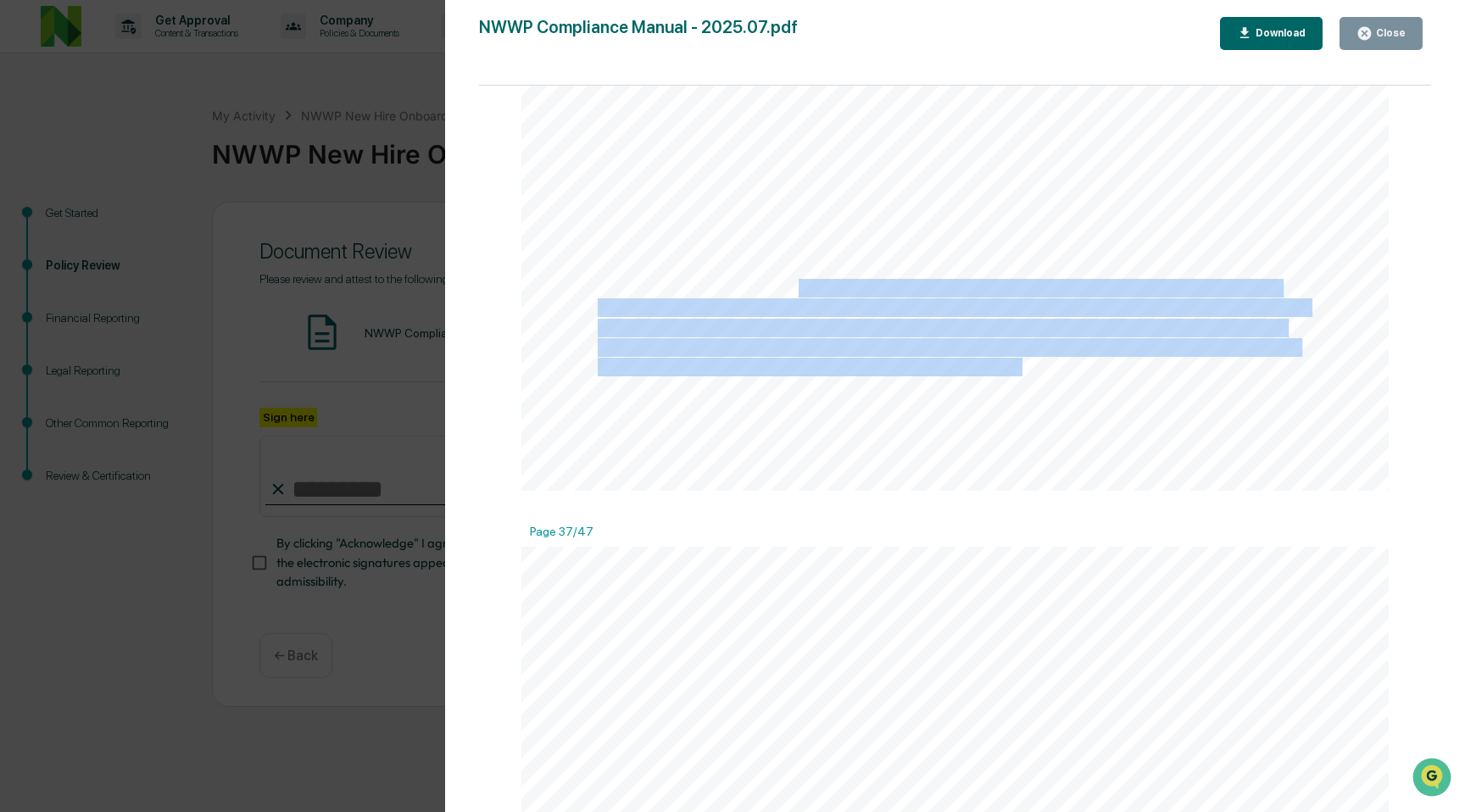
drag, startPoint x: 1015, startPoint y: 380, endPoint x: 798, endPoint y: 295, distance: 233.1
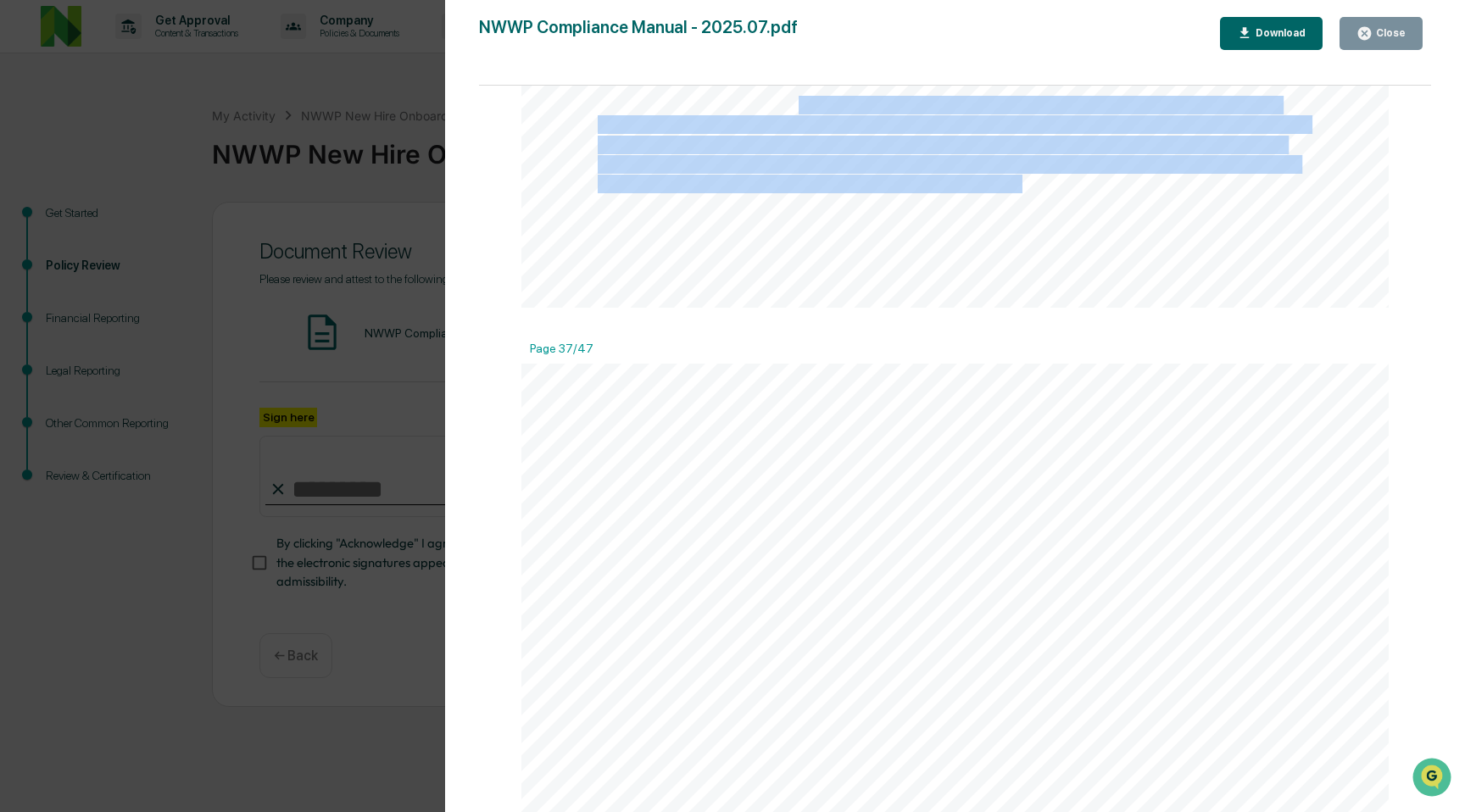
scroll to position [42172, 0]
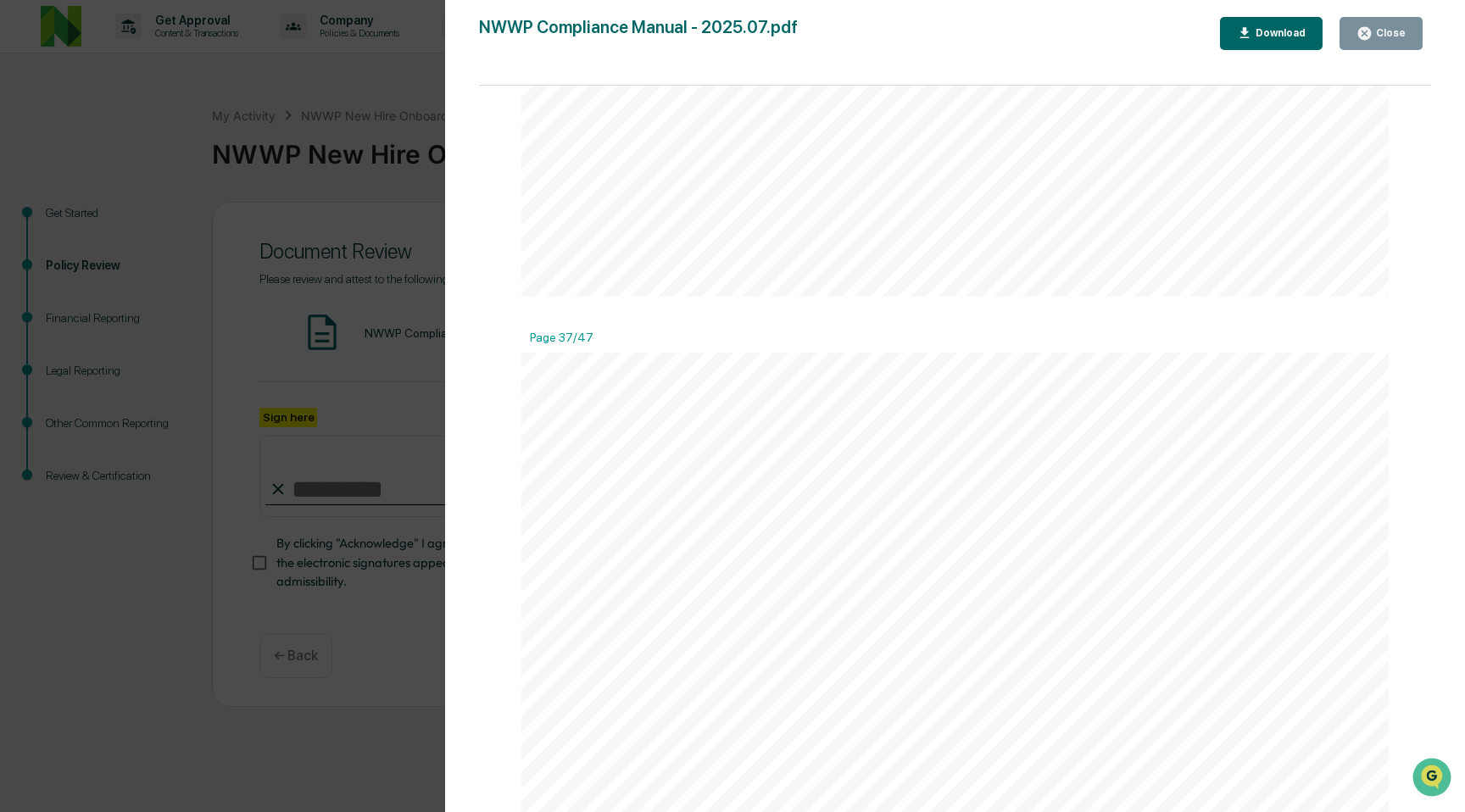
click at [997, 511] on span "stringent requirements. Please consult with the CCO for further guidance." at bounding box center [850, 504] width 505 height 17
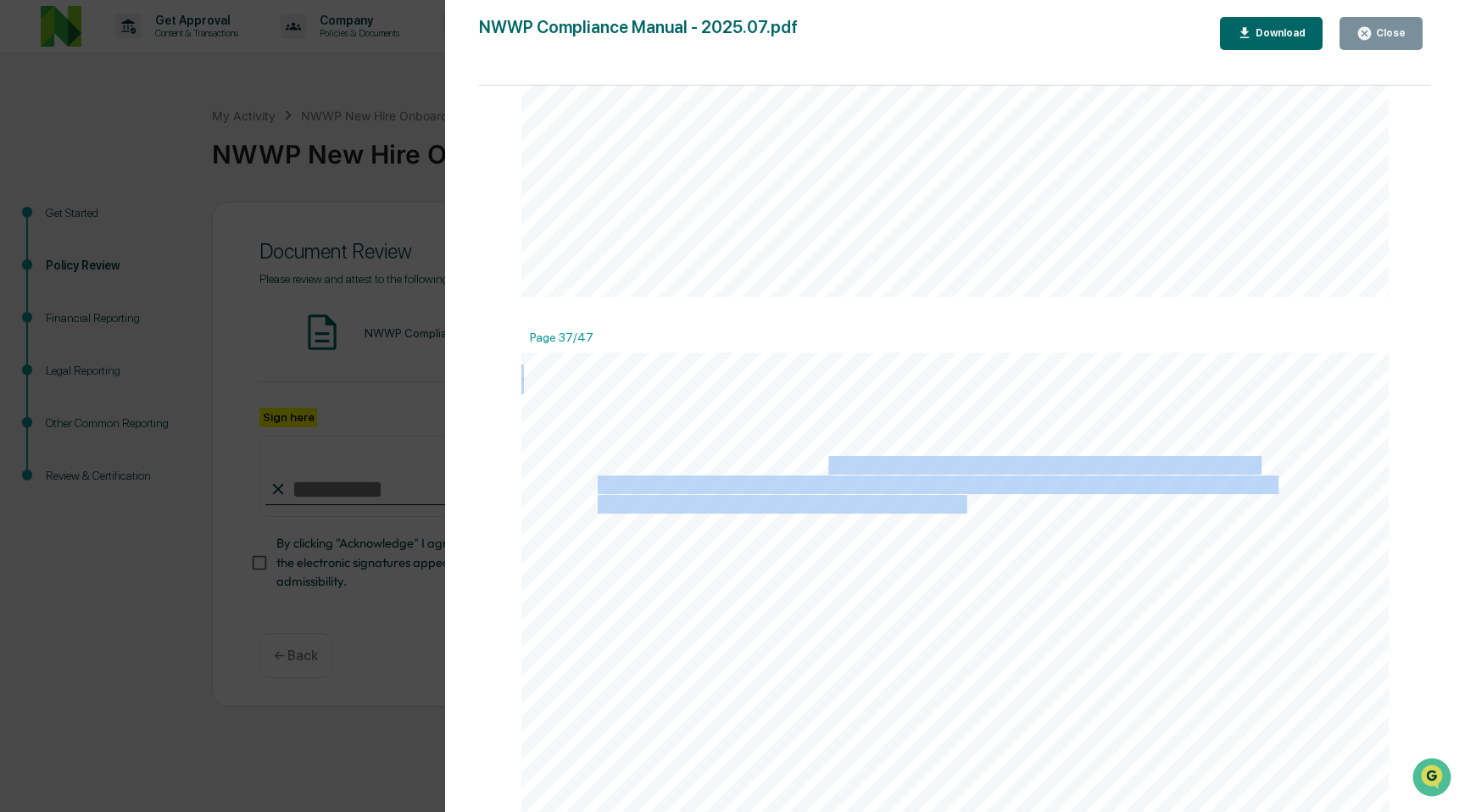
drag, startPoint x: 832, startPoint y: 477, endPoint x: 971, endPoint y: 518, distance: 144.9
click at [522, 353] on span "below, please note that giving or receiving gifts or entertainment to or from f…" at bounding box center [522, 353] width 0 height 0
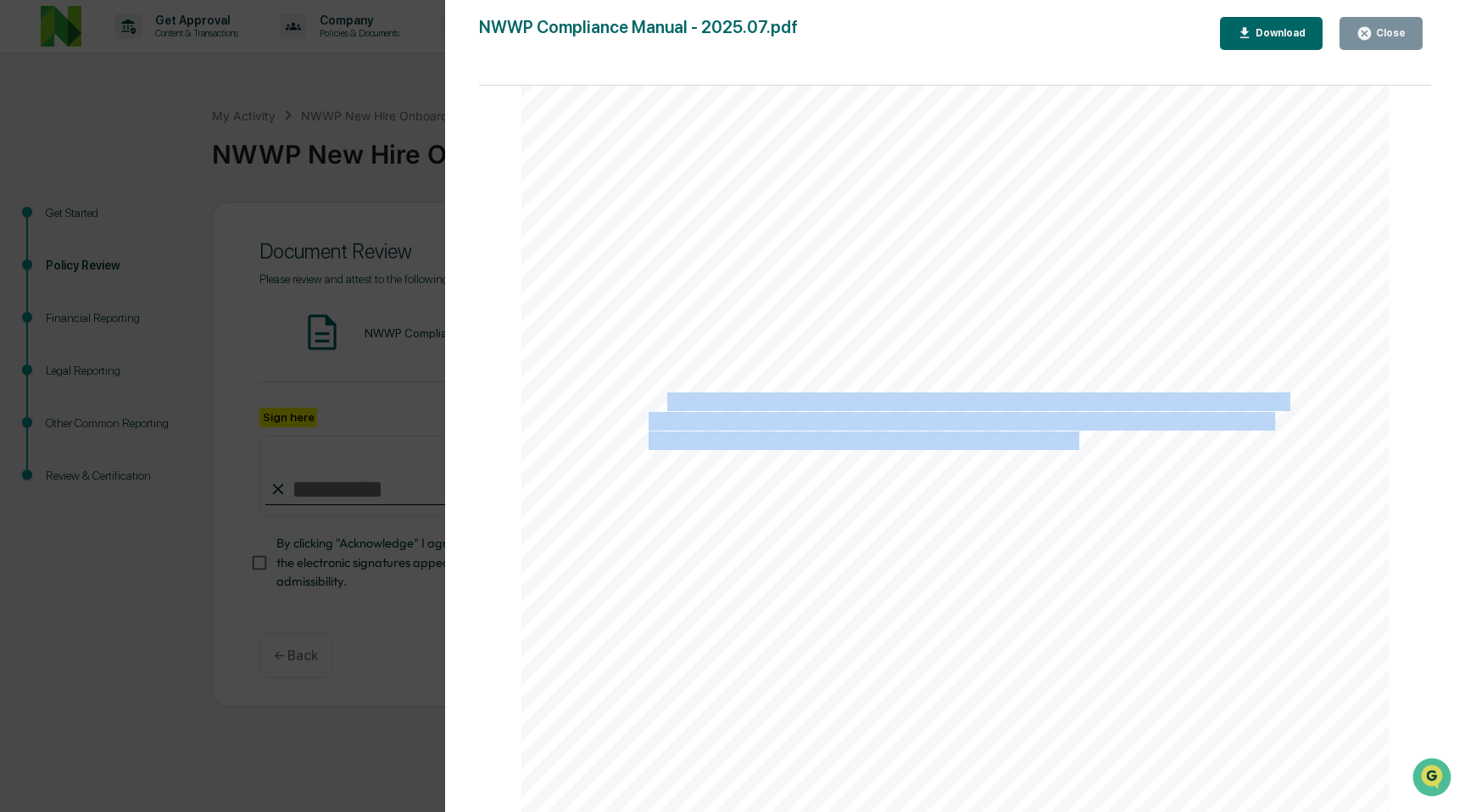
drag, startPoint x: 1078, startPoint y: 459, endPoint x: 668, endPoint y: 413, distance: 412.6
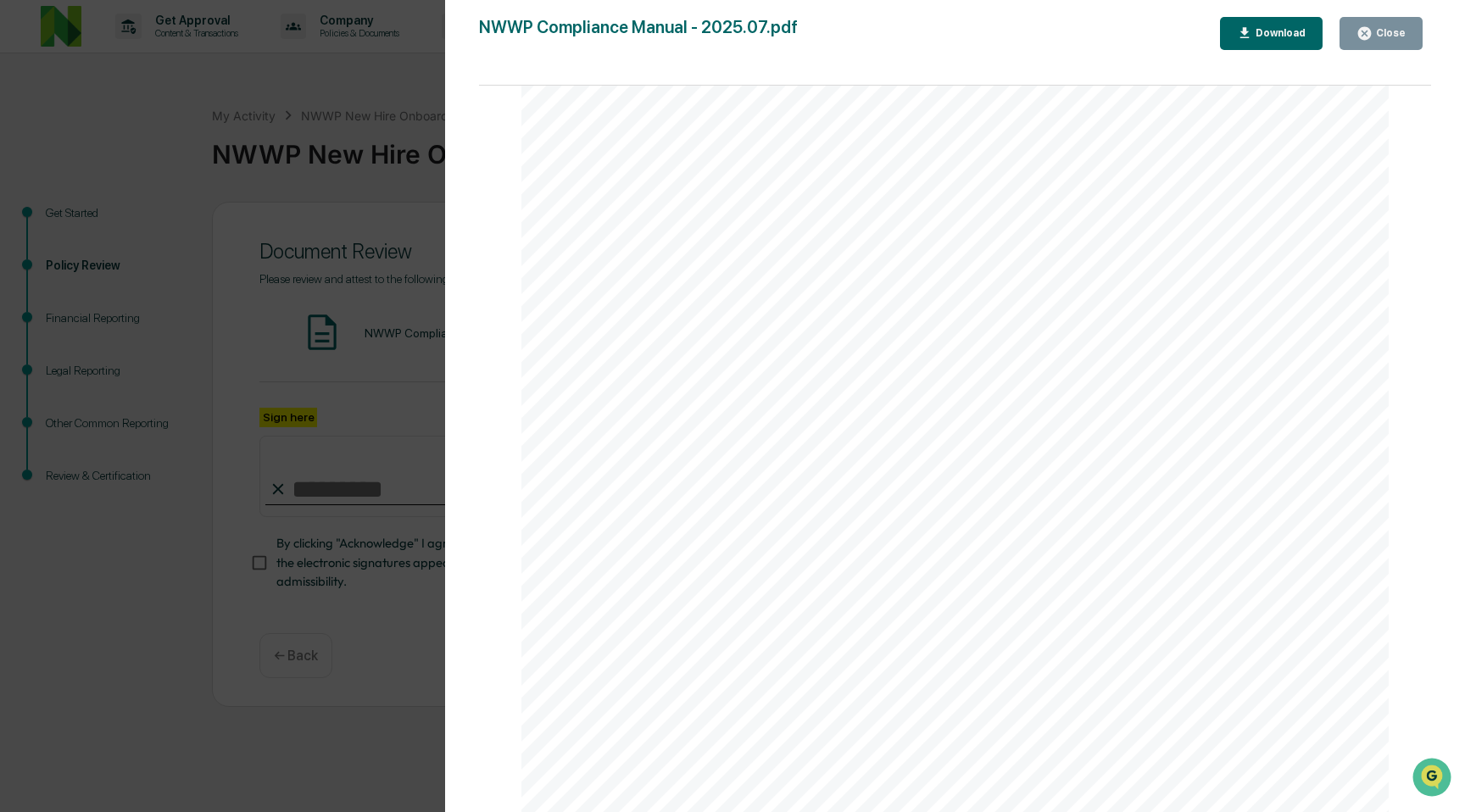
click at [1003, 507] on span "If a department (as opposed to an individual) receives a gift that is valued in…" at bounding box center [972, 500] width 648 height 17
click at [1068, 604] on span "with Senior Management when warranted, and reviewing and updating controls in p…" at bounding box center [950, 596] width 604 height 17
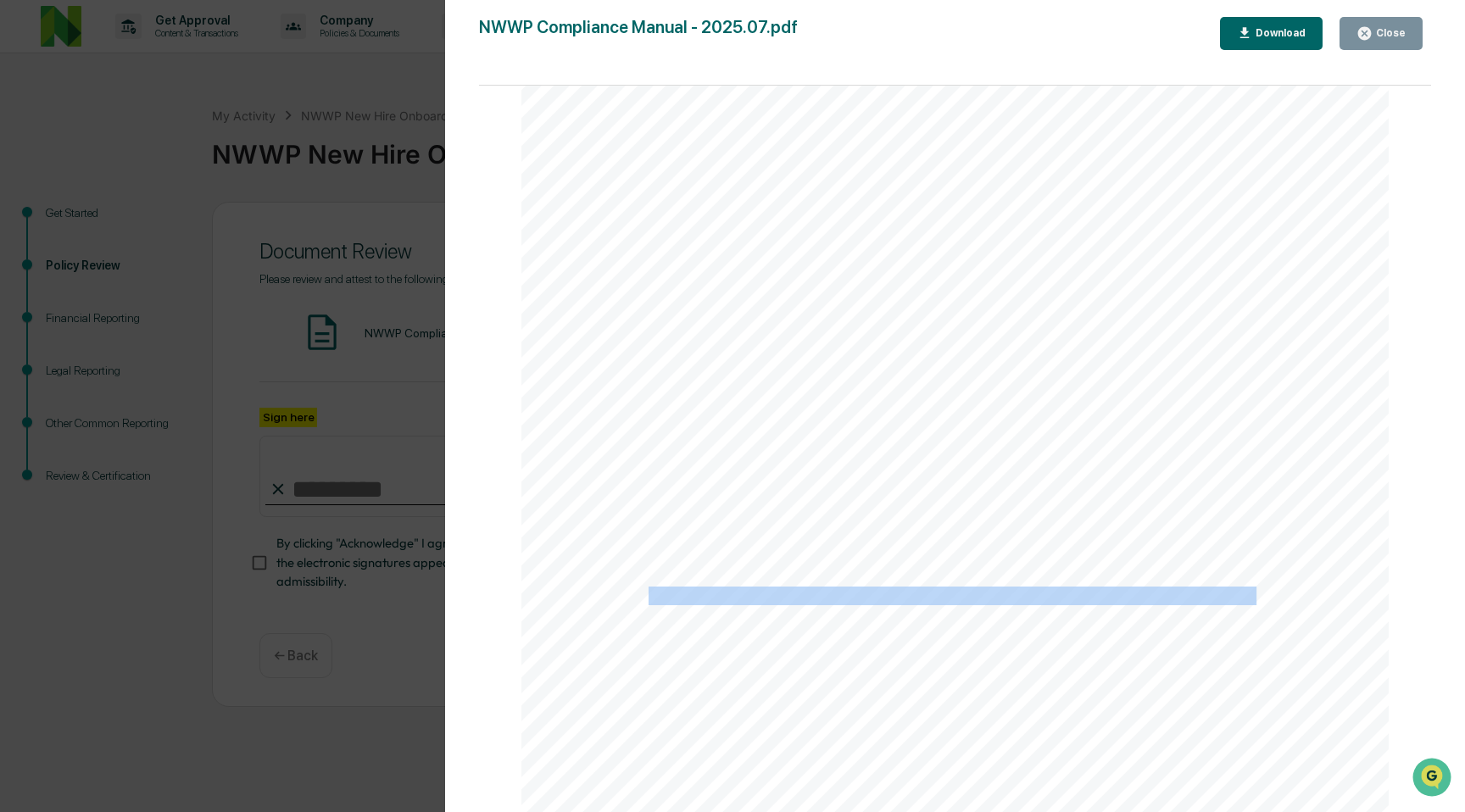
click at [1068, 604] on span "with Senior Management when warranted, and reviewing and updating controls in p…" at bounding box center [950, 596] width 604 height 17
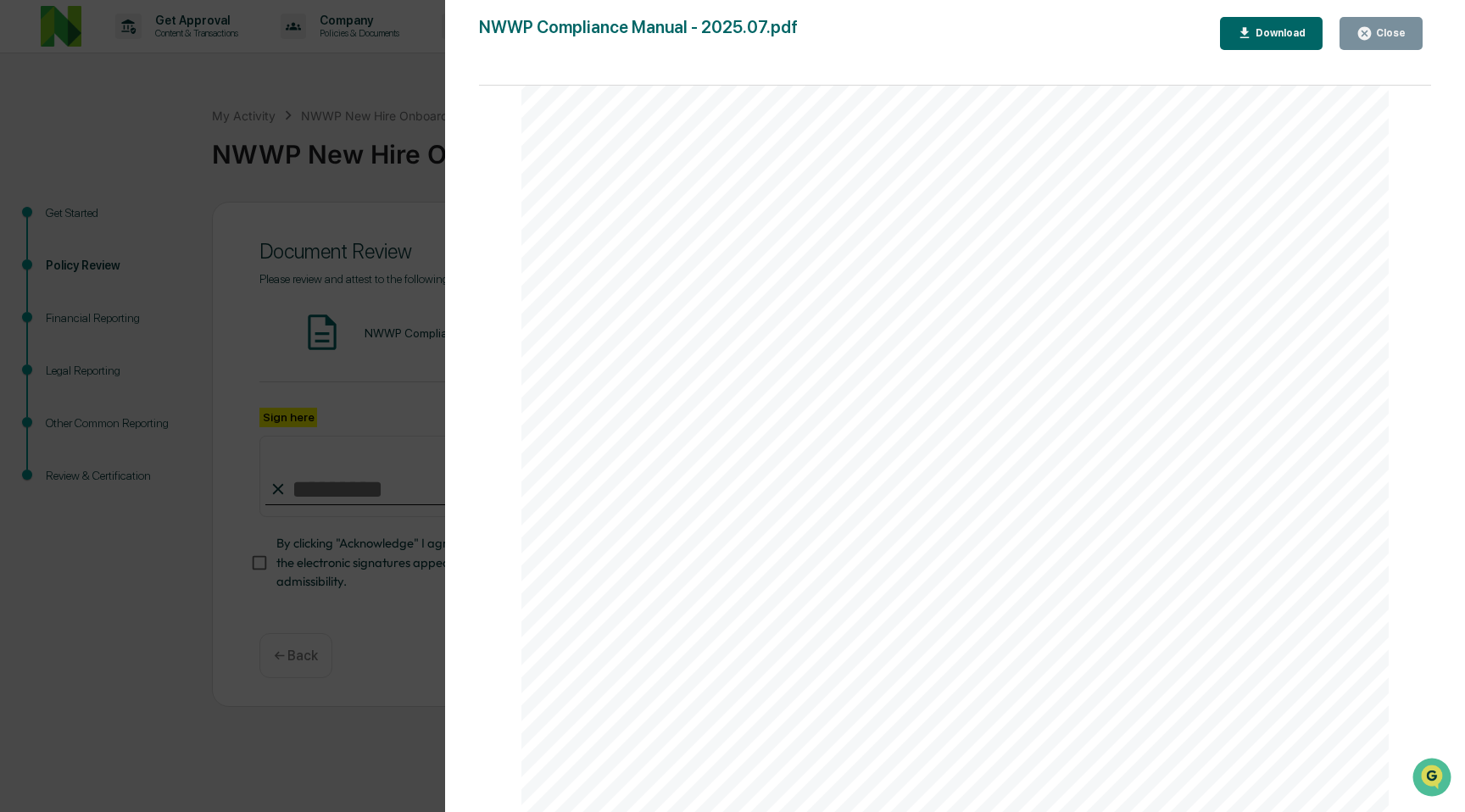
scroll to position [47218, 0]
drag, startPoint x: 602, startPoint y: 279, endPoint x: 672, endPoint y: 258, distance: 73.1
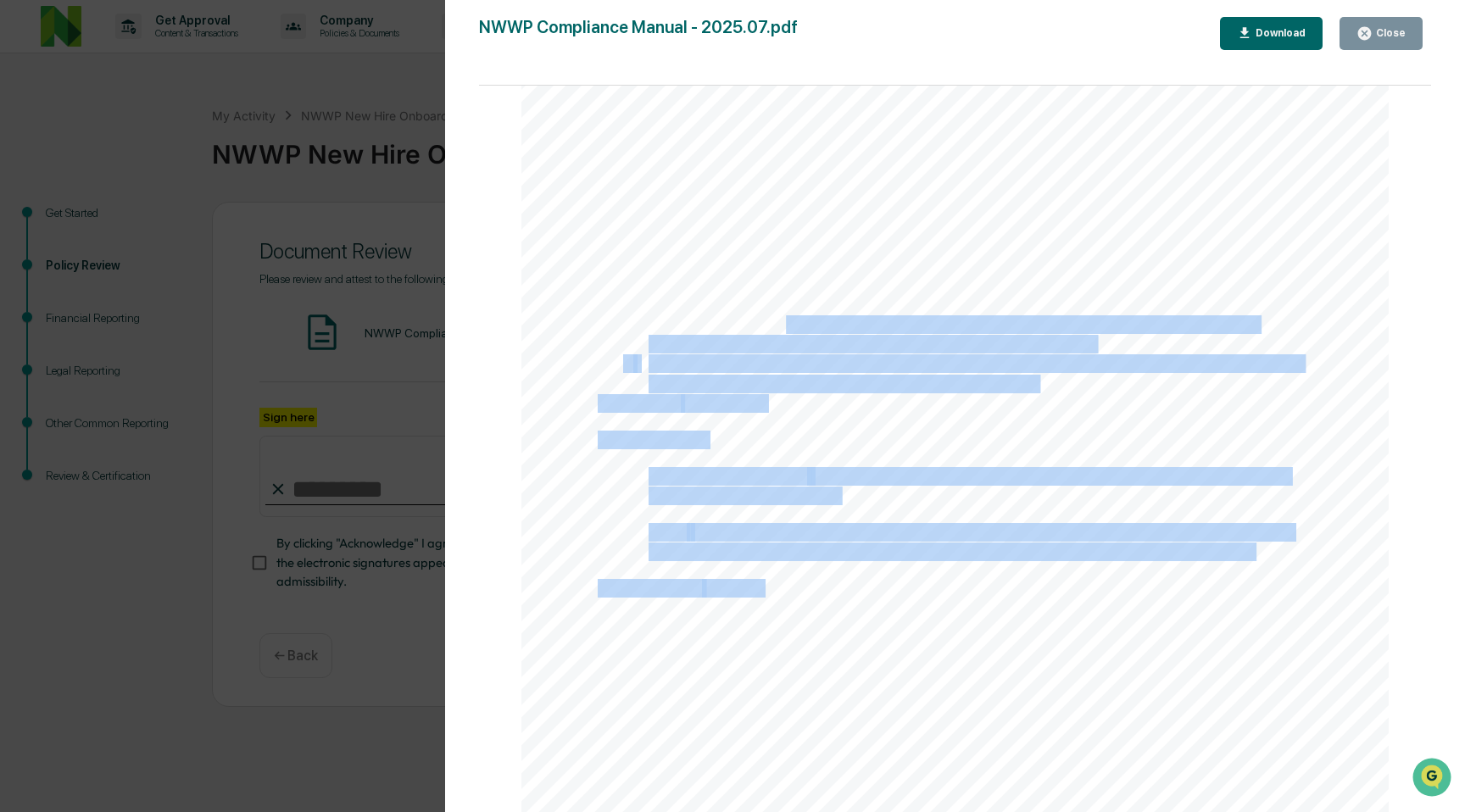
drag, startPoint x: 672, startPoint y: 258, endPoint x: 773, endPoint y: 332, distance: 125.2
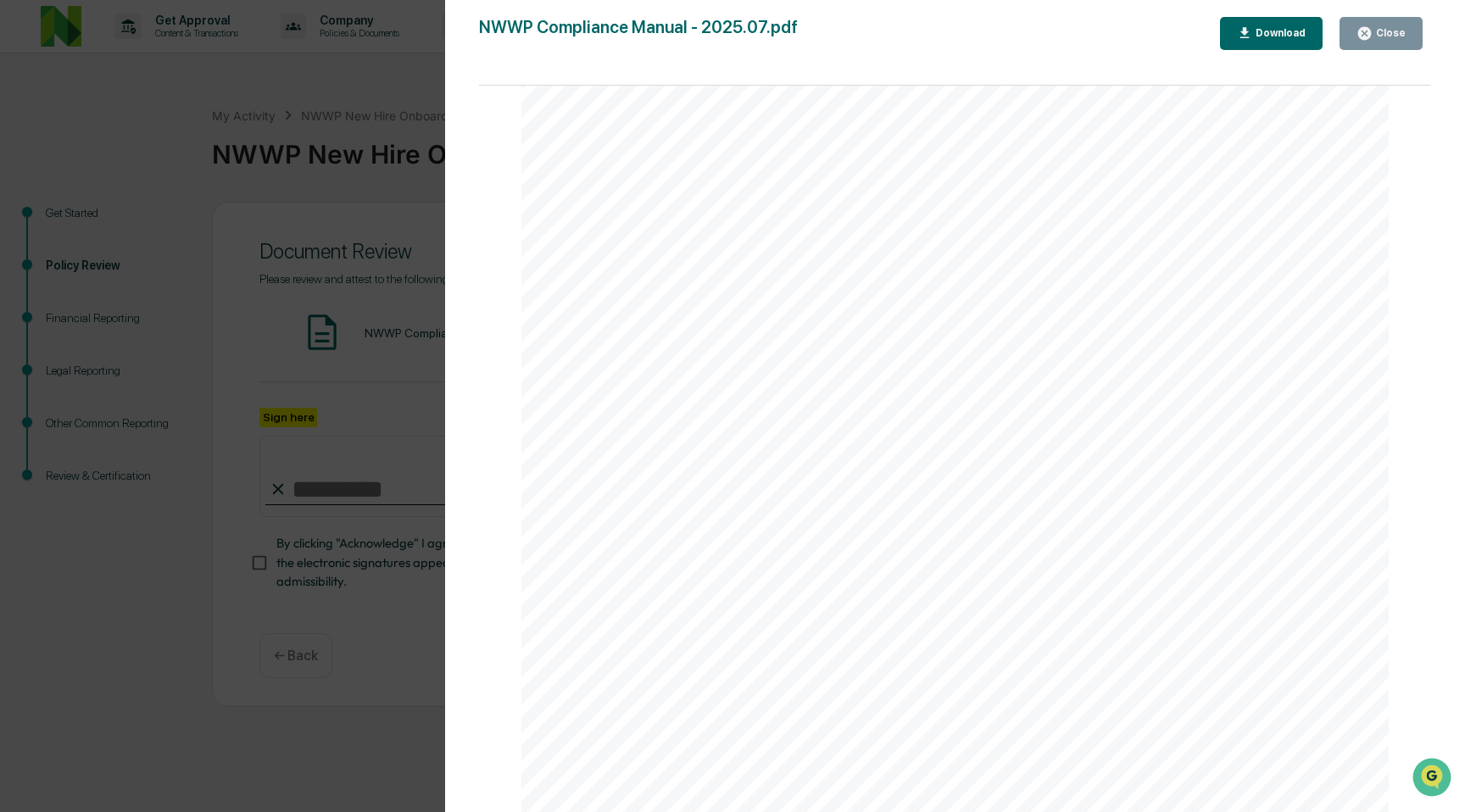
click at [773, 313] on span "The employee’s supervisor will be notified, and an appropriate remedial action …" at bounding box center [974, 305] width 651 height 17
click at [1385, 35] on div "Close" at bounding box center [1389, 33] width 33 height 12
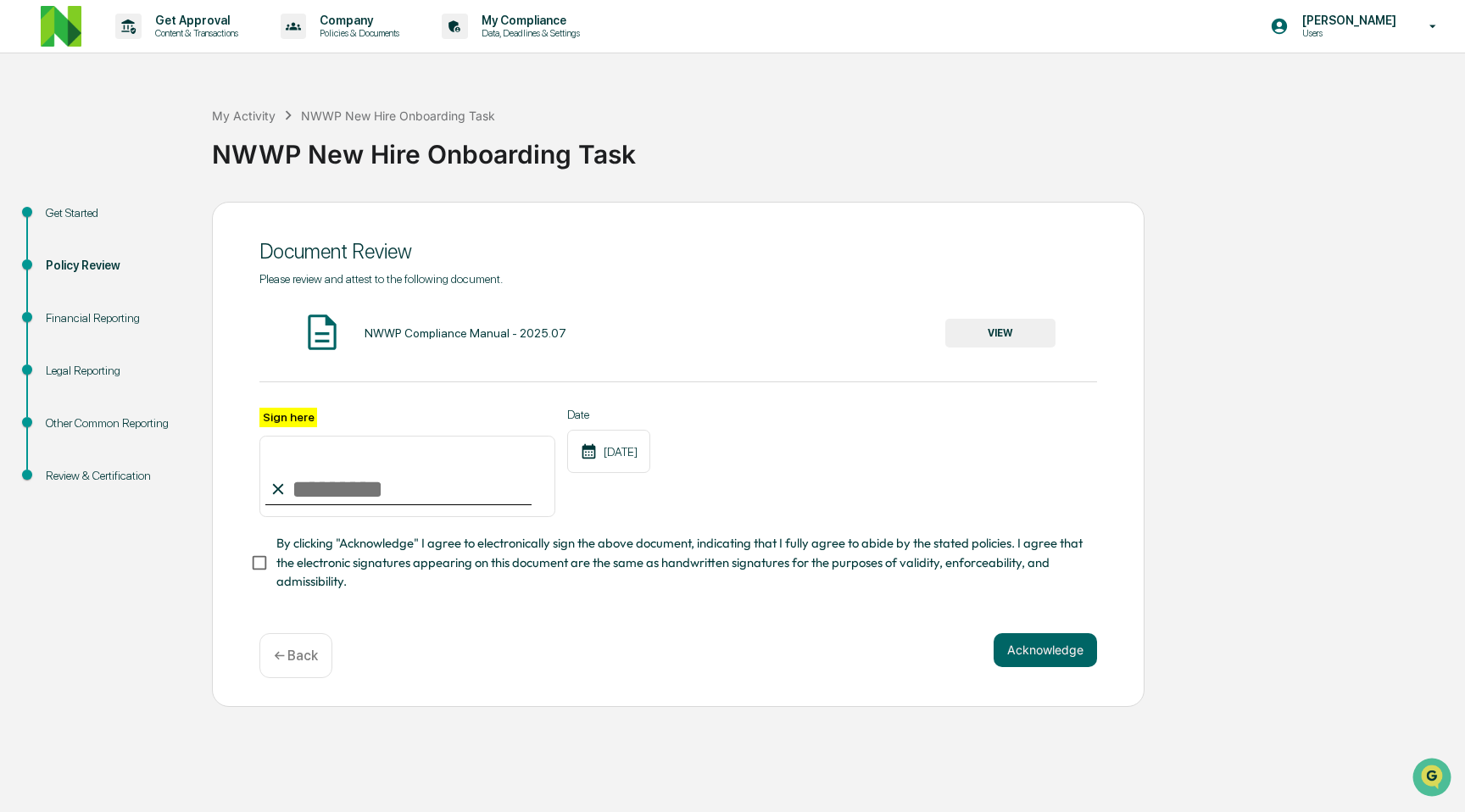
click at [393, 480] on input "Sign here" at bounding box center [408, 476] width 296 height 81
type input "**********"
click at [356, 562] on span "By clicking "Acknowledge" I agree to electronically sign the above document, in…" at bounding box center [679, 562] width 807 height 57
click at [1061, 658] on button "Acknowledge" at bounding box center [1045, 649] width 103 height 34
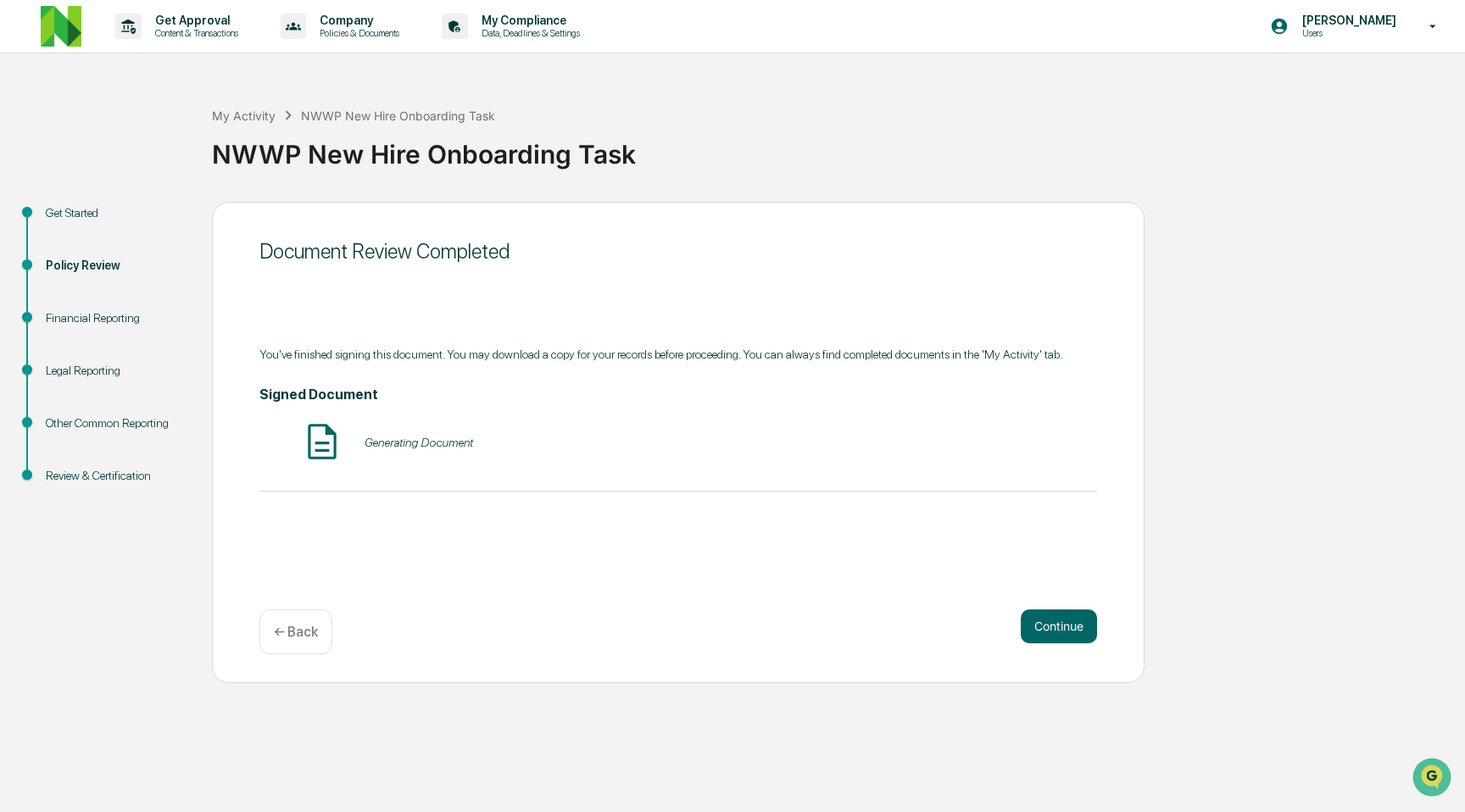
click at [419, 442] on div "Generating Document" at bounding box center [419, 442] width 109 height 14
click at [974, 457] on button "VIEW" at bounding box center [1000, 442] width 111 height 29
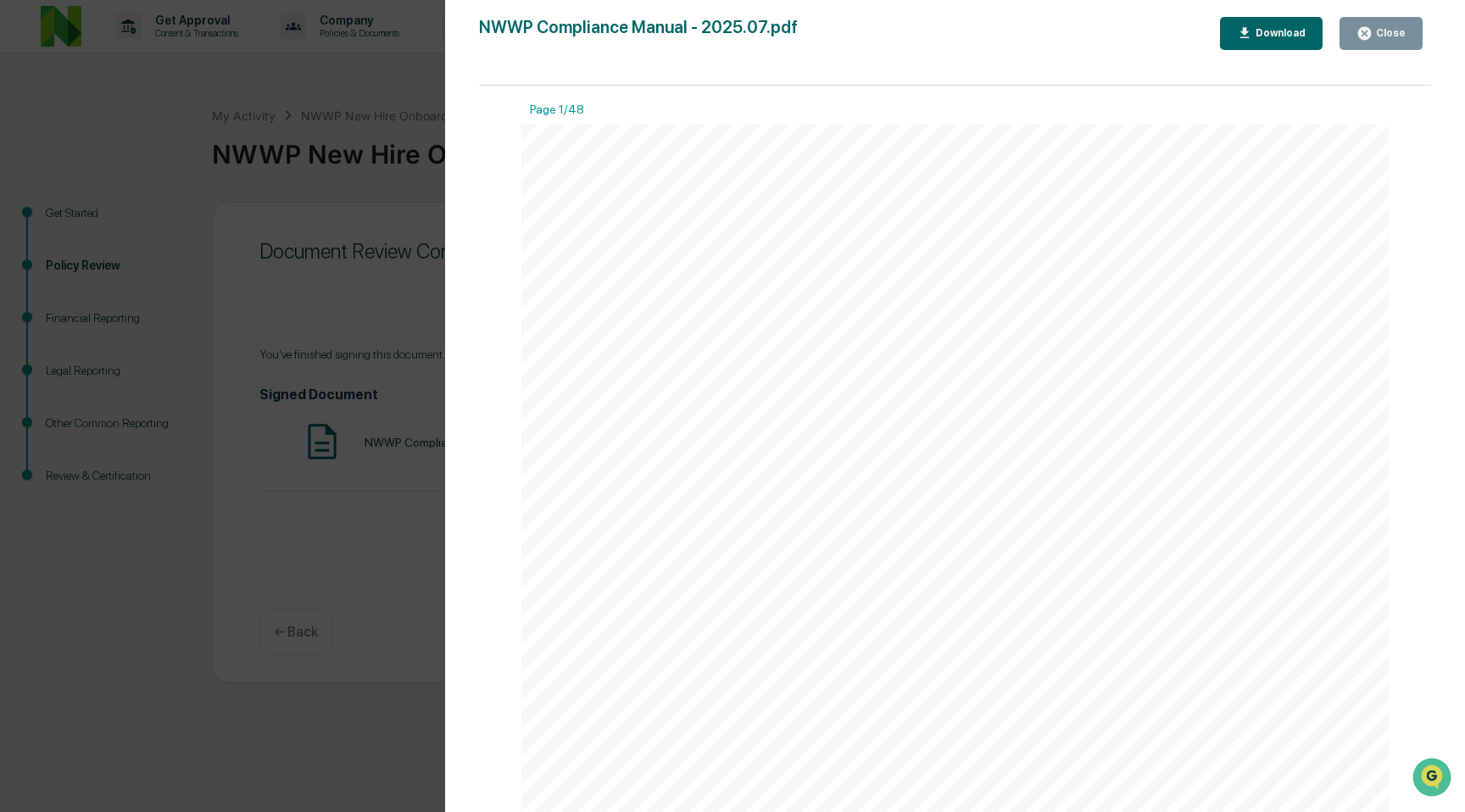
click at [1238, 29] on icon "button" at bounding box center [1245, 34] width 16 height 16
click at [1392, 38] on div "Close" at bounding box center [1389, 33] width 33 height 12
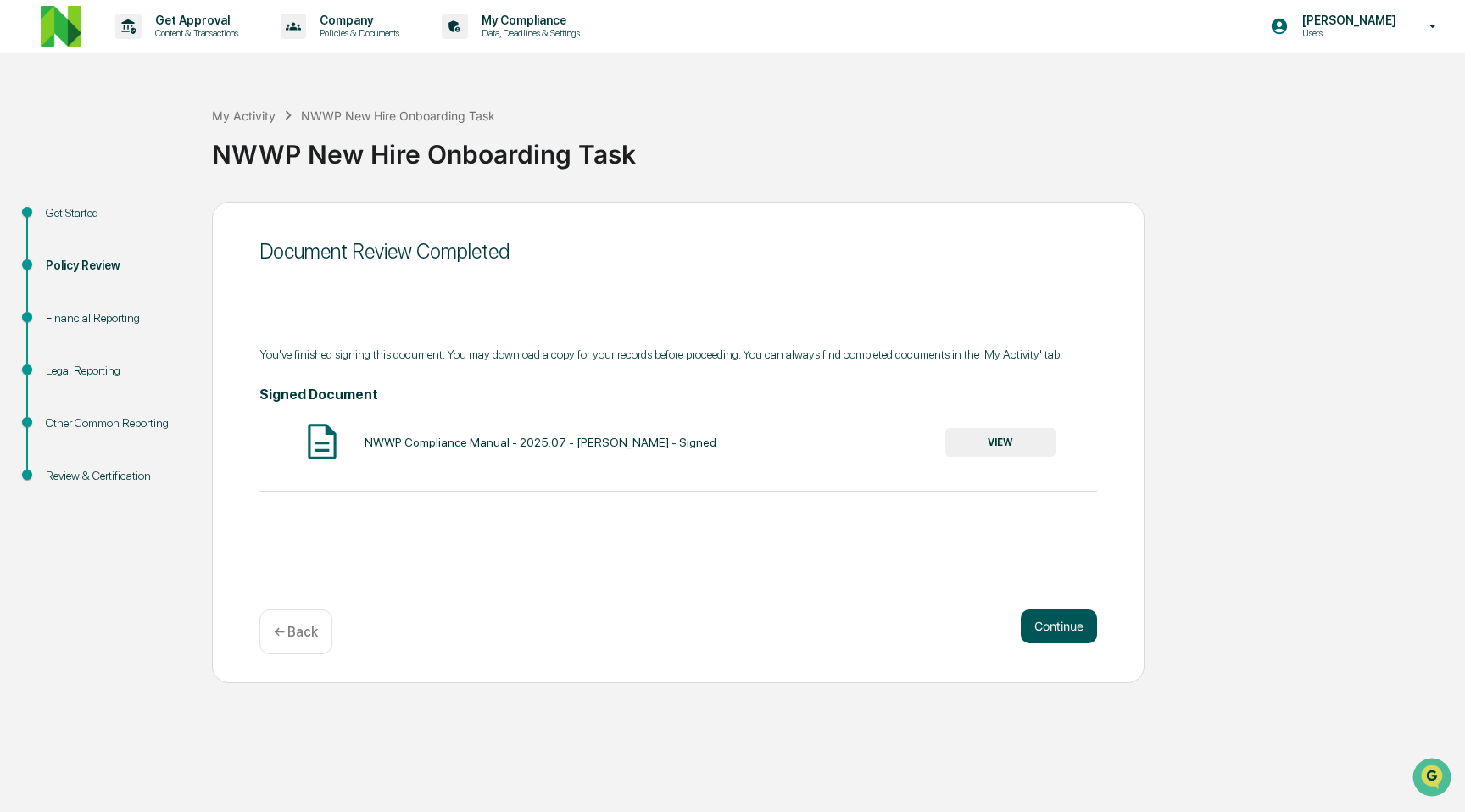
click at [1056, 636] on button "Continue" at bounding box center [1058, 626] width 76 height 34
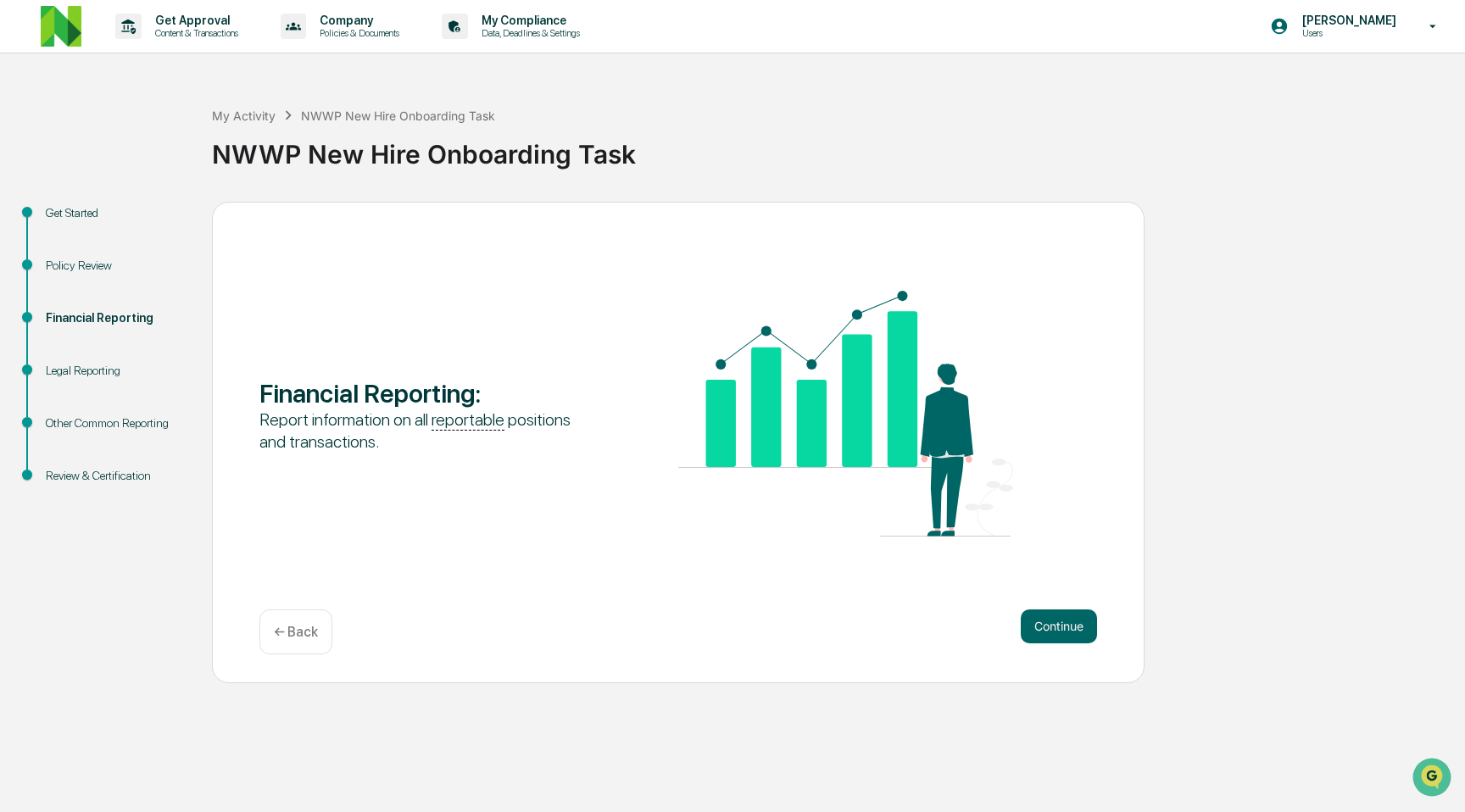
click at [778, 606] on div "Financial Reporting : Report information on all reportable positions and transa…" at bounding box center [678, 442] width 932 height 481
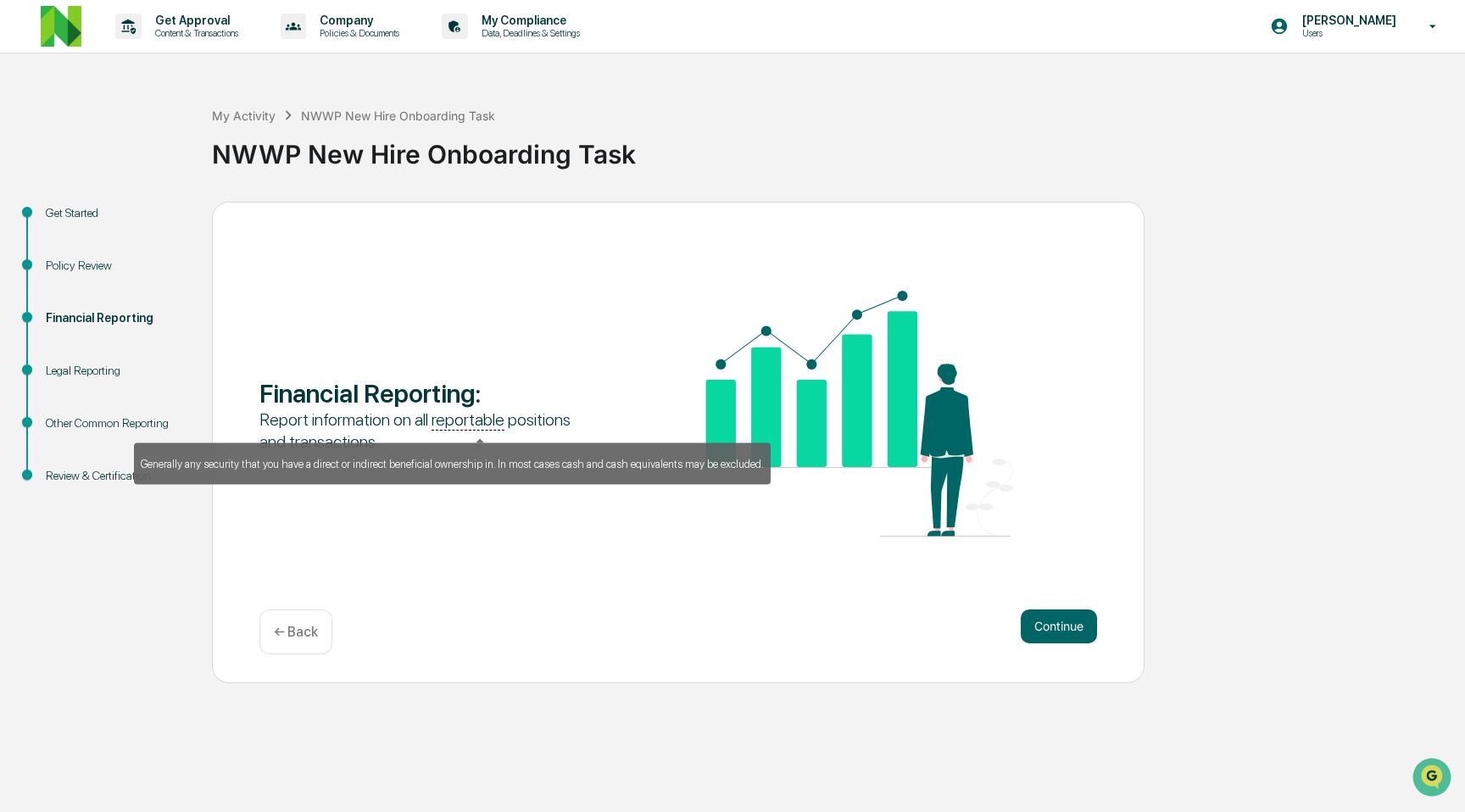
click at [462, 422] on u "reportable" at bounding box center [468, 419] width 73 height 21
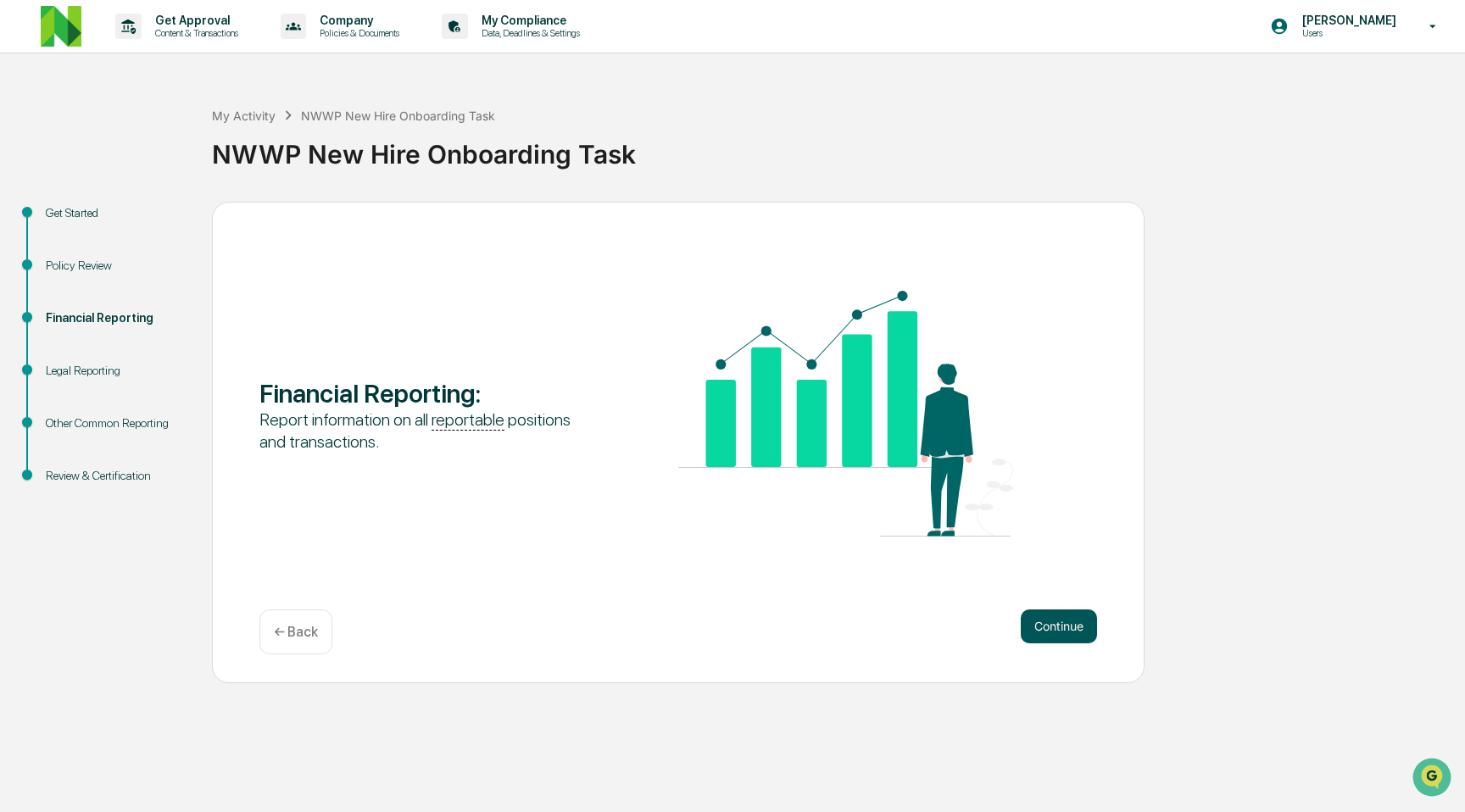
click at [1064, 619] on button "Continue" at bounding box center [1058, 626] width 76 height 34
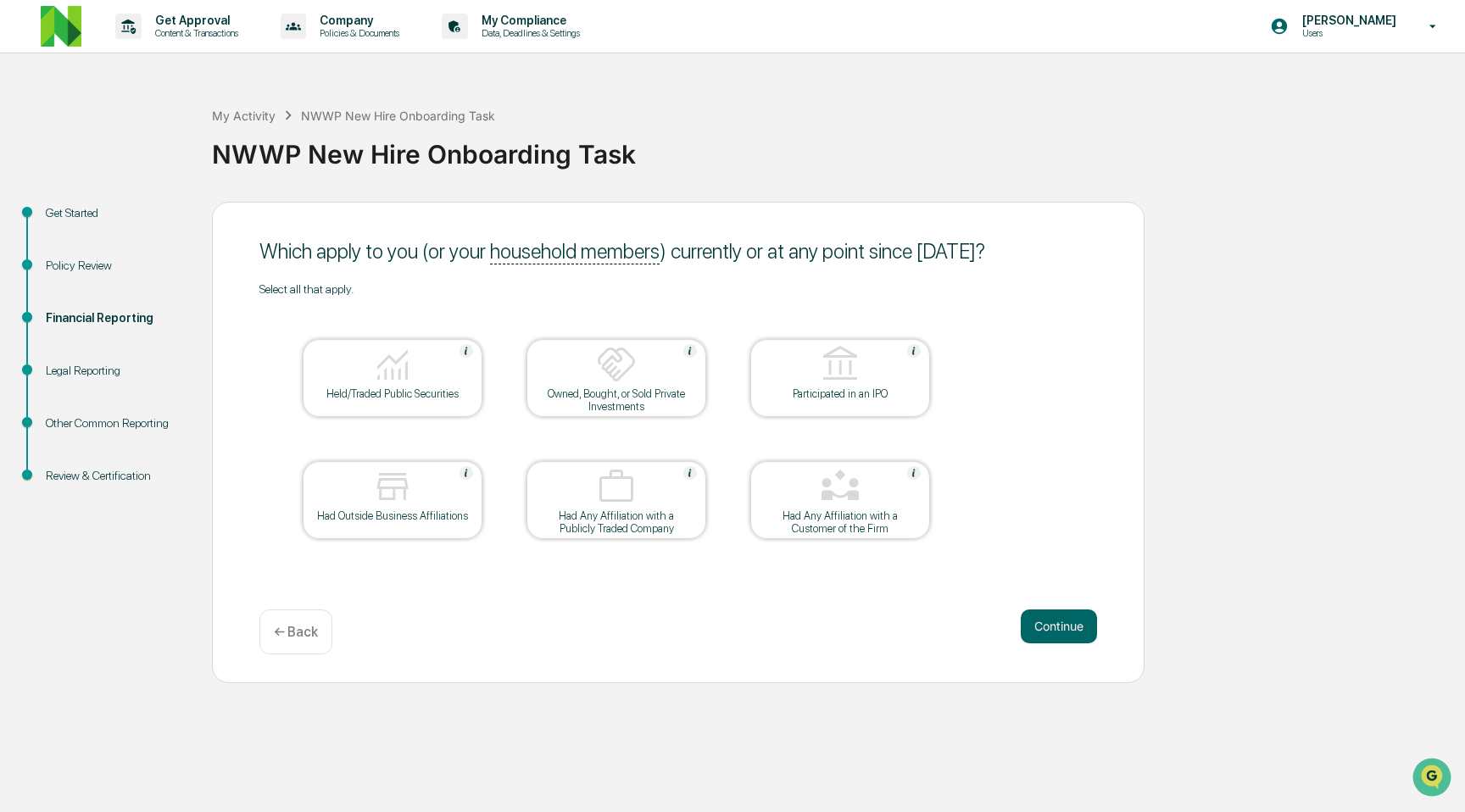
click at [443, 400] on div "Held/Traded Public Securities" at bounding box center [392, 394] width 153 height 13
click at [442, 400] on div "Held/Traded Public Securities" at bounding box center [392, 394] width 153 height 13
click at [443, 417] on div "Held/Traded Public Securities" at bounding box center [392, 377] width 180 height 78
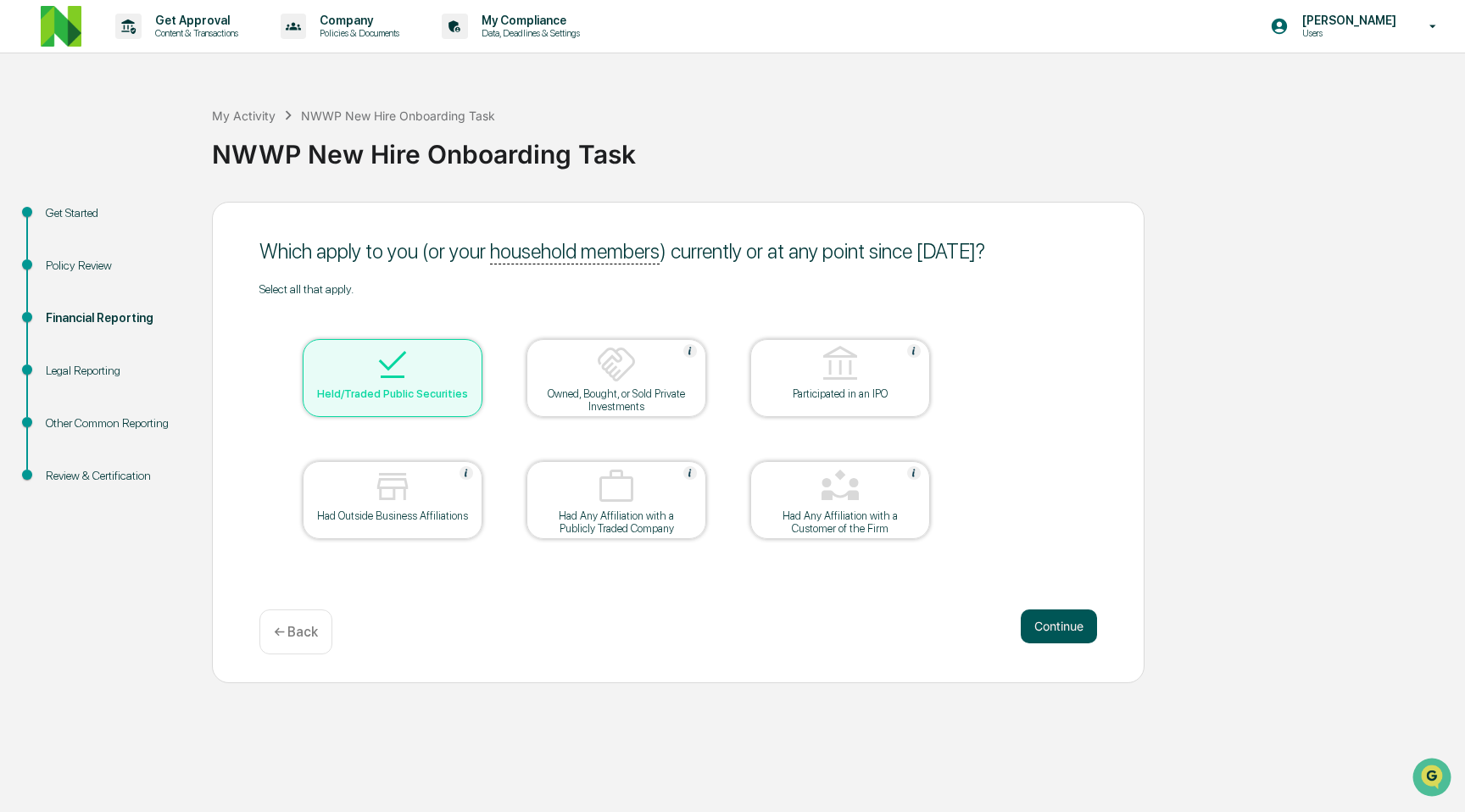
click at [1079, 626] on button "Continue" at bounding box center [1058, 626] width 76 height 34
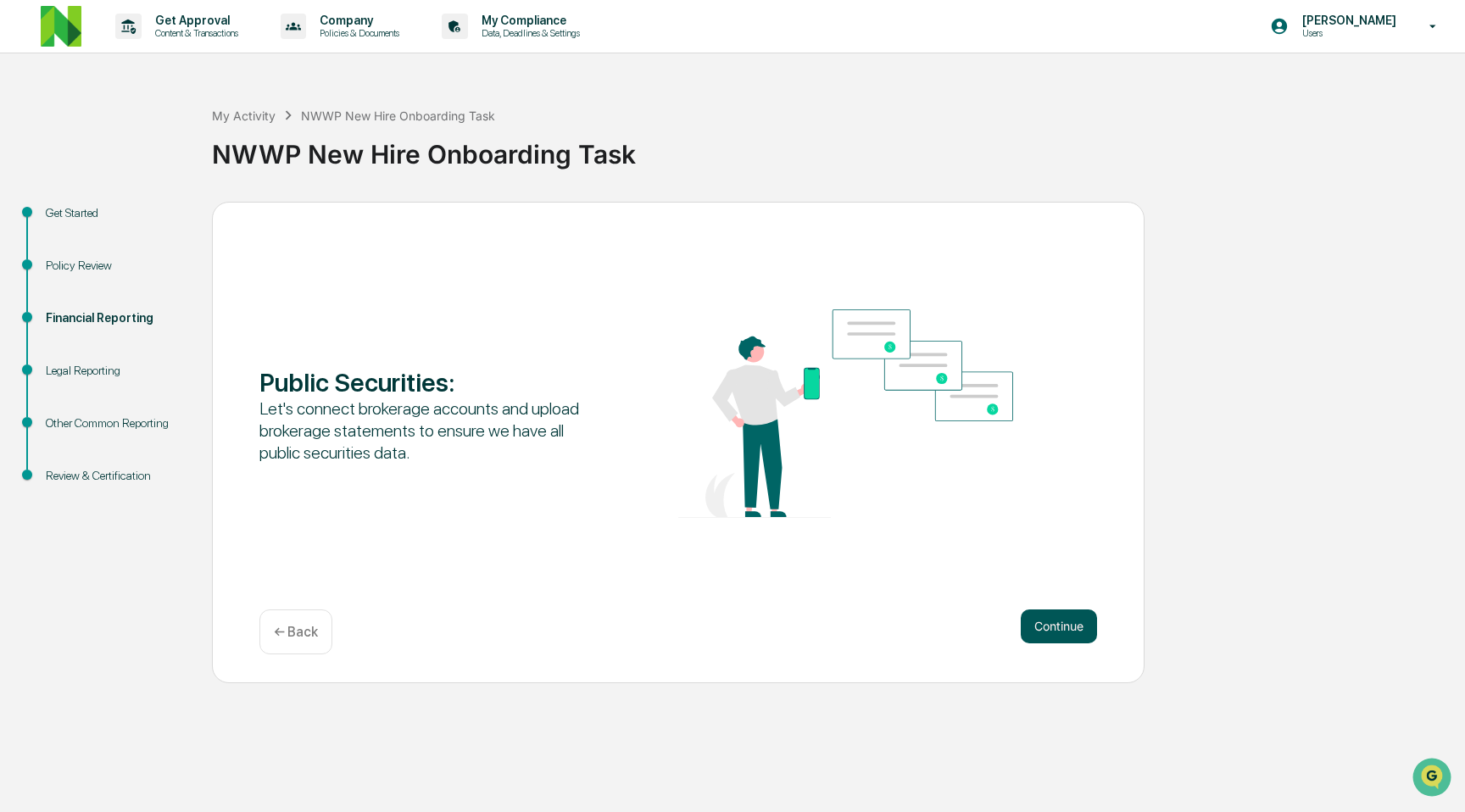
click at [1078, 627] on button "Continue" at bounding box center [1058, 626] width 76 height 34
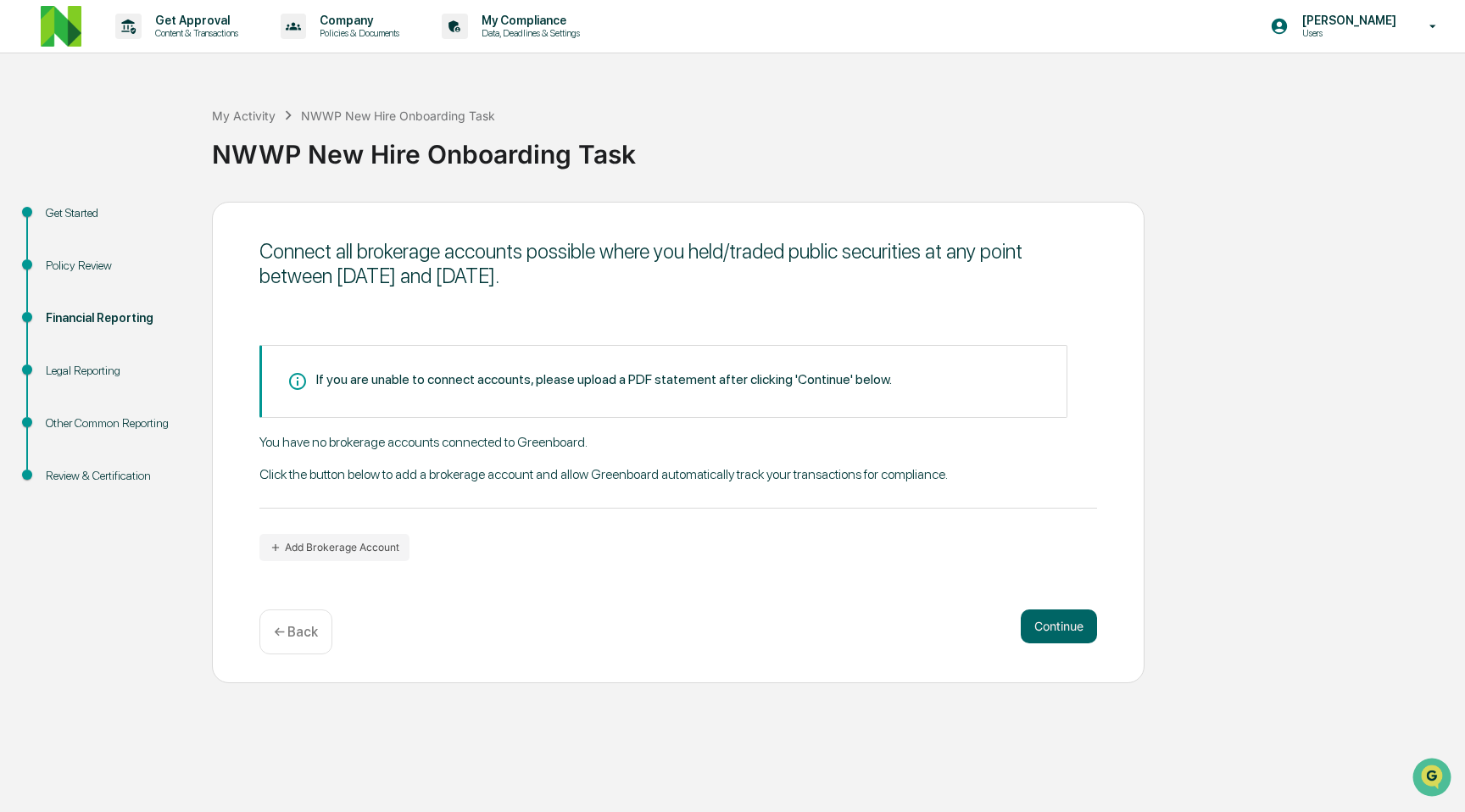
click at [708, 364] on div "If you are unable to connect accounts, please upload a PDF statement after clic…" at bounding box center [663, 382] width 808 height 73
click at [712, 536] on div "If you are unable to connect accounts, please upload a PDF statement after clic…" at bounding box center [678, 453] width 838 height 216
click at [381, 556] on button "Add Brokerage Account" at bounding box center [334, 547] width 150 height 27
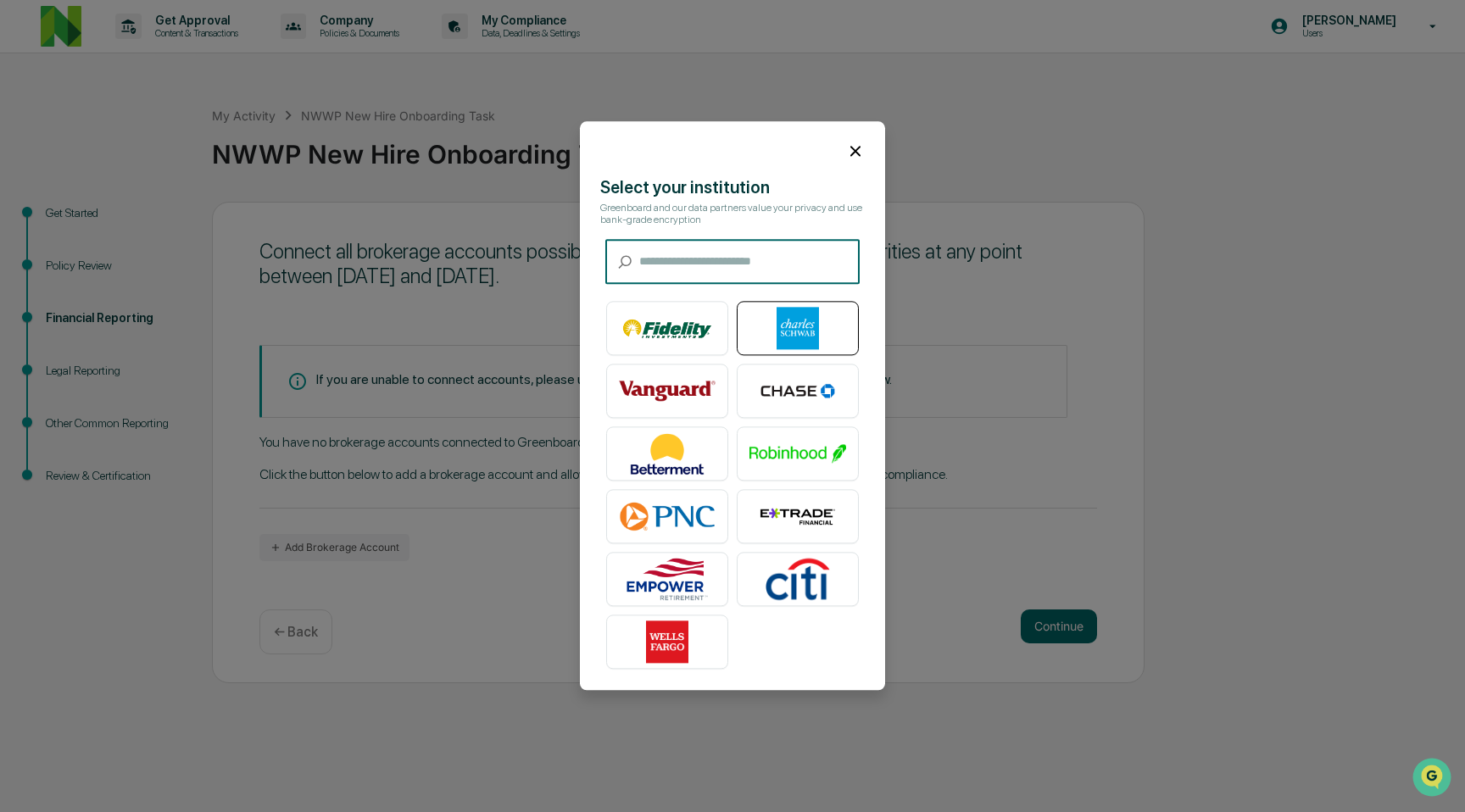
click at [826, 343] on img at bounding box center [798, 329] width 97 height 42
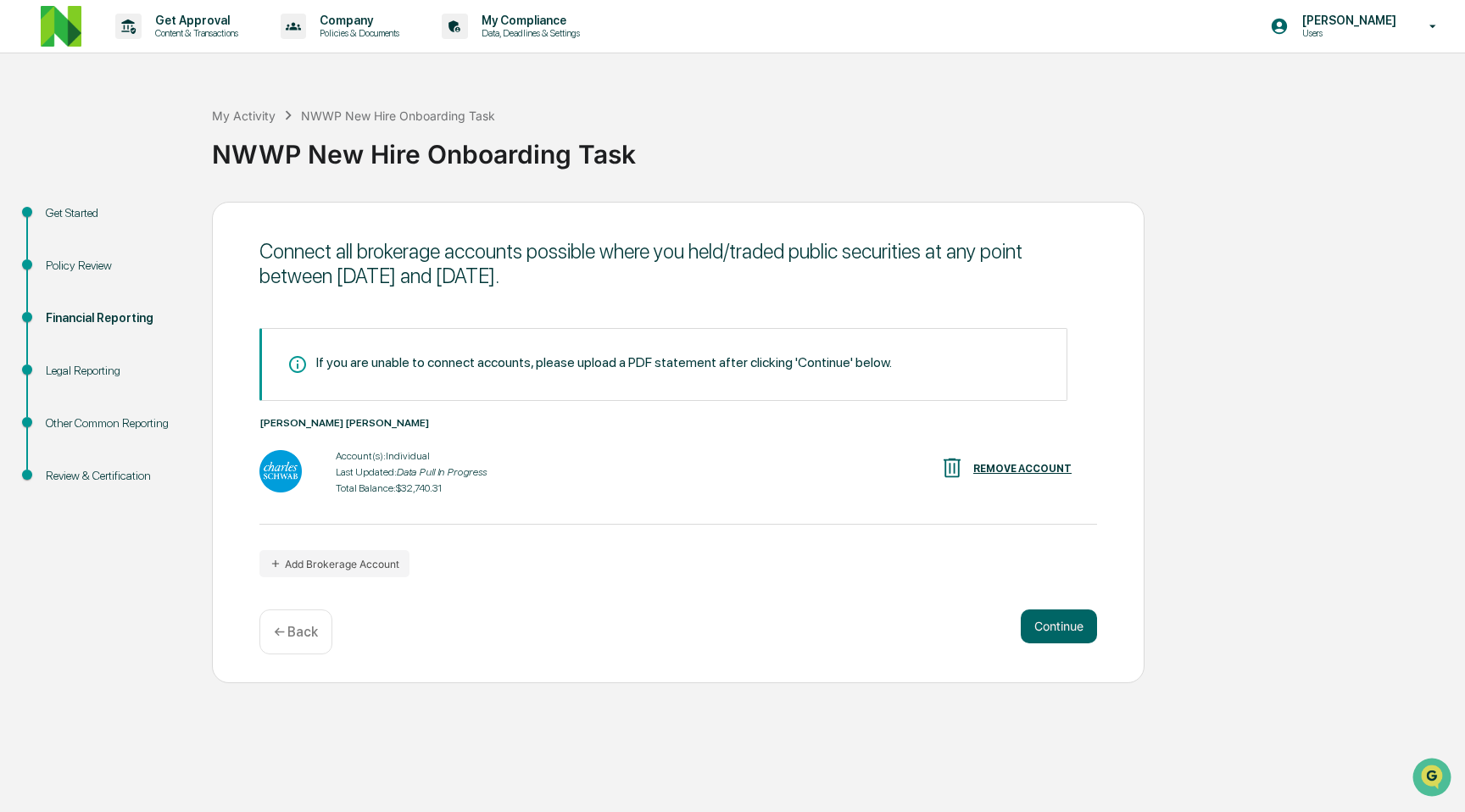
click at [750, 568] on div "If you are unable to connect accounts, please upload a PDF statement after clic…" at bounding box center [678, 452] width 838 height 249
click at [321, 558] on button "Add Brokerage Account" at bounding box center [334, 564] width 150 height 27
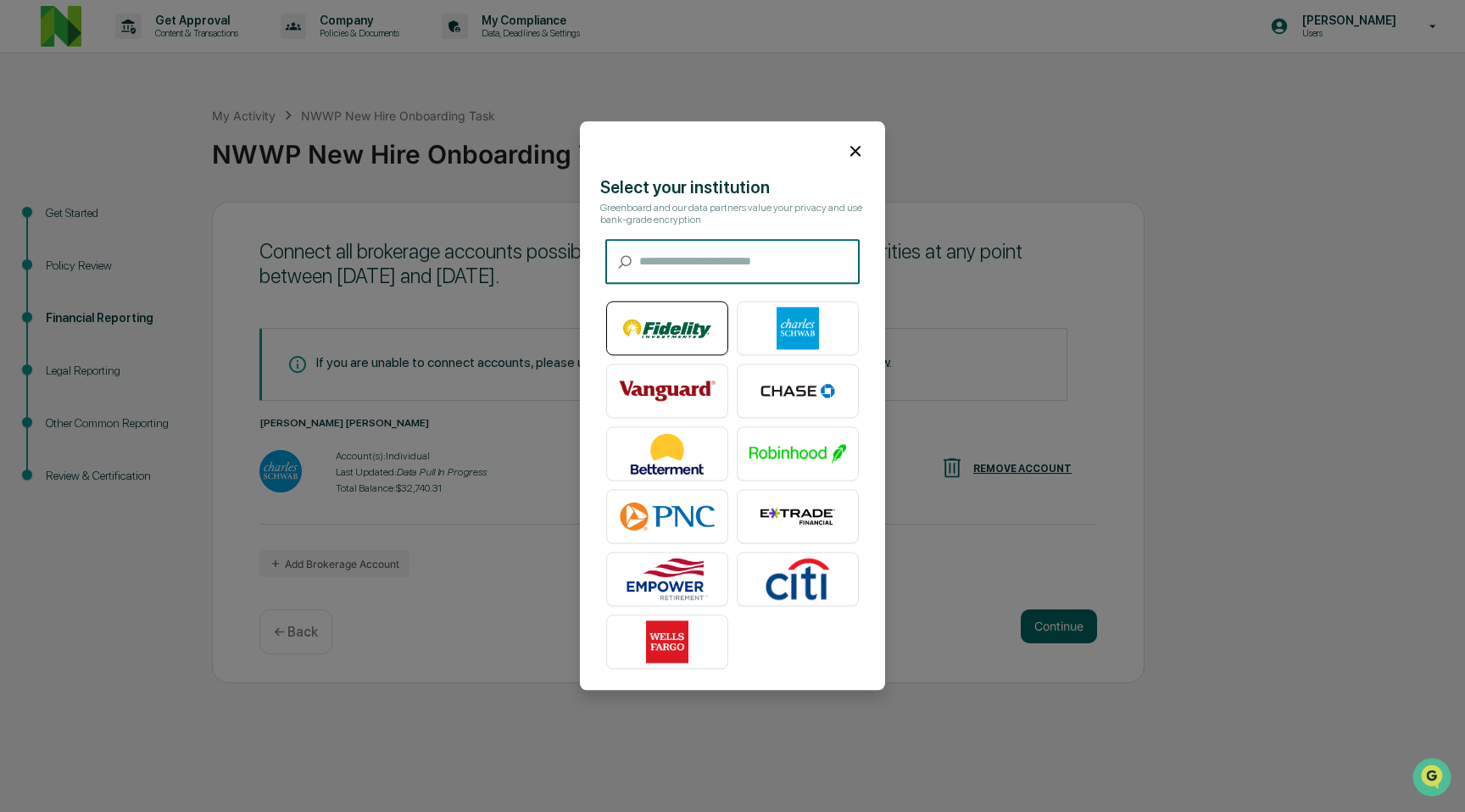
click at [672, 322] on img at bounding box center [667, 329] width 97 height 42
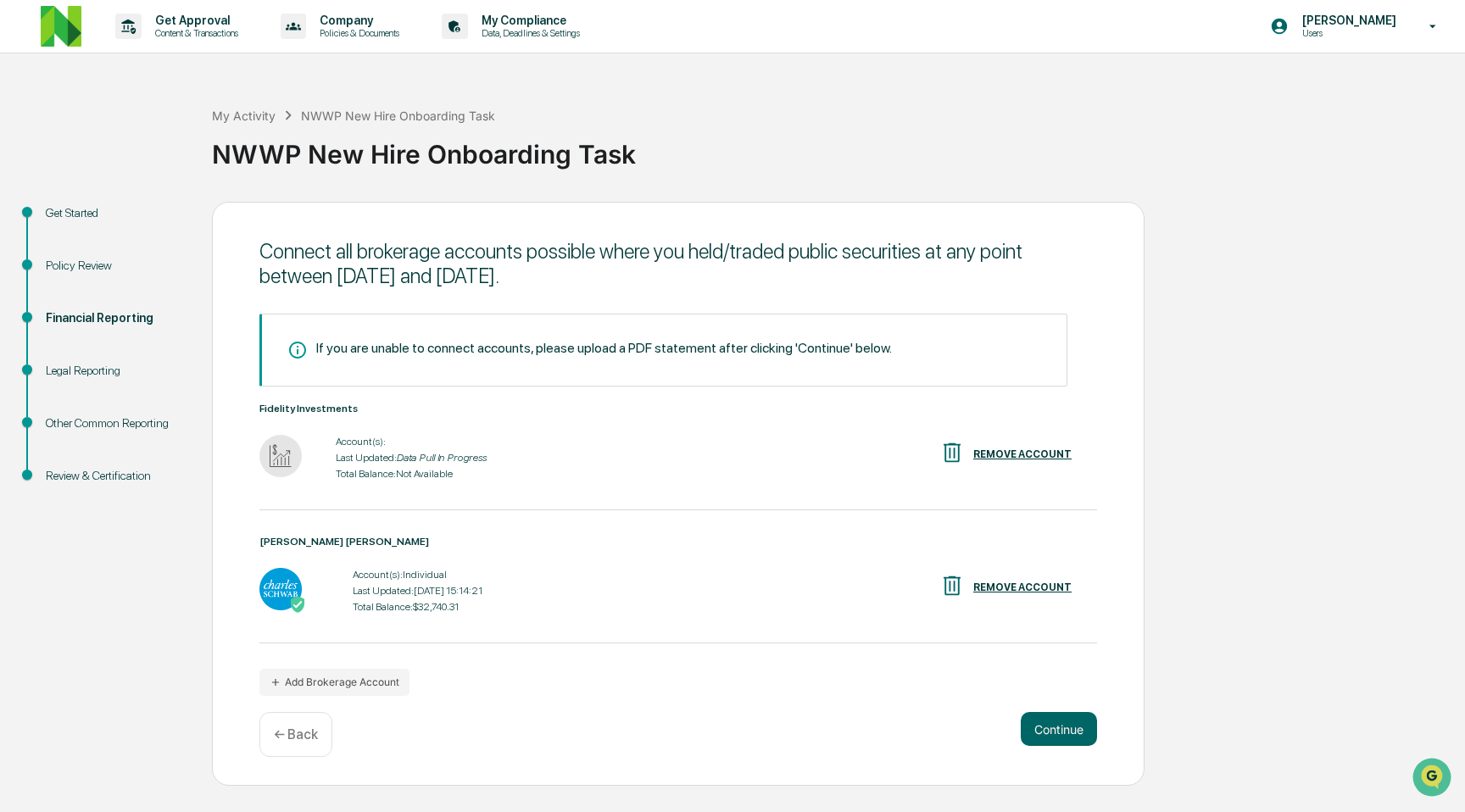
click at [603, 703] on div "Connect all brokerage accounts possible where you held/traded public securities…" at bounding box center [678, 494] width 932 height 585
click at [397, 457] on div "Last Updated: Data Pull In Progress" at bounding box center [410, 457] width 151 height 12
click at [596, 670] on div "If you are unable to connect accounts, please upload a PDF statement after clic…" at bounding box center [678, 504] width 838 height 382
click at [812, 699] on div "Connect all brokerage accounts possible where you held/traded public securities…" at bounding box center [678, 494] width 932 height 585
click at [1029, 730] on button "Continue" at bounding box center [1058, 728] width 76 height 34
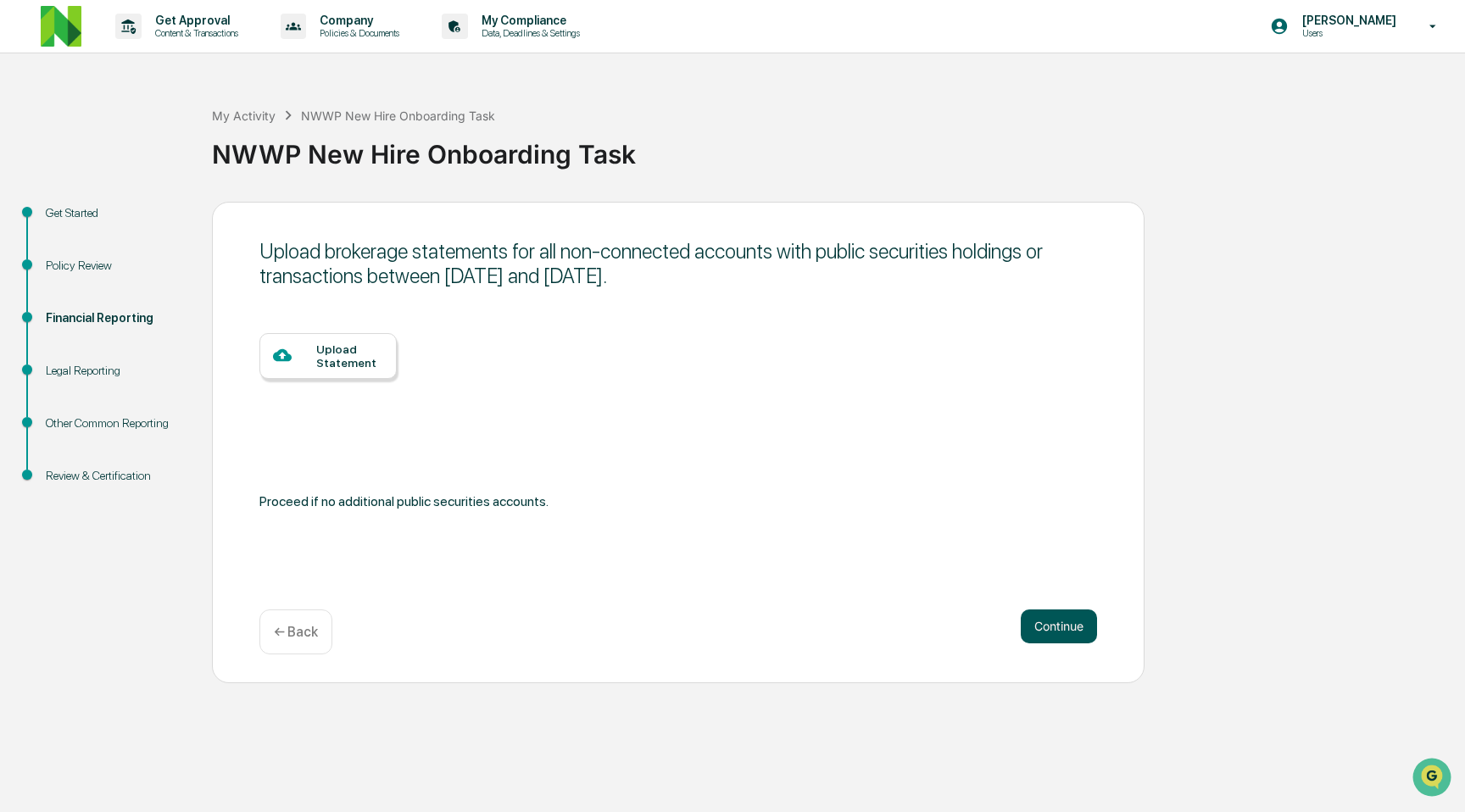
click at [1030, 627] on button "Continue" at bounding box center [1058, 626] width 76 height 34
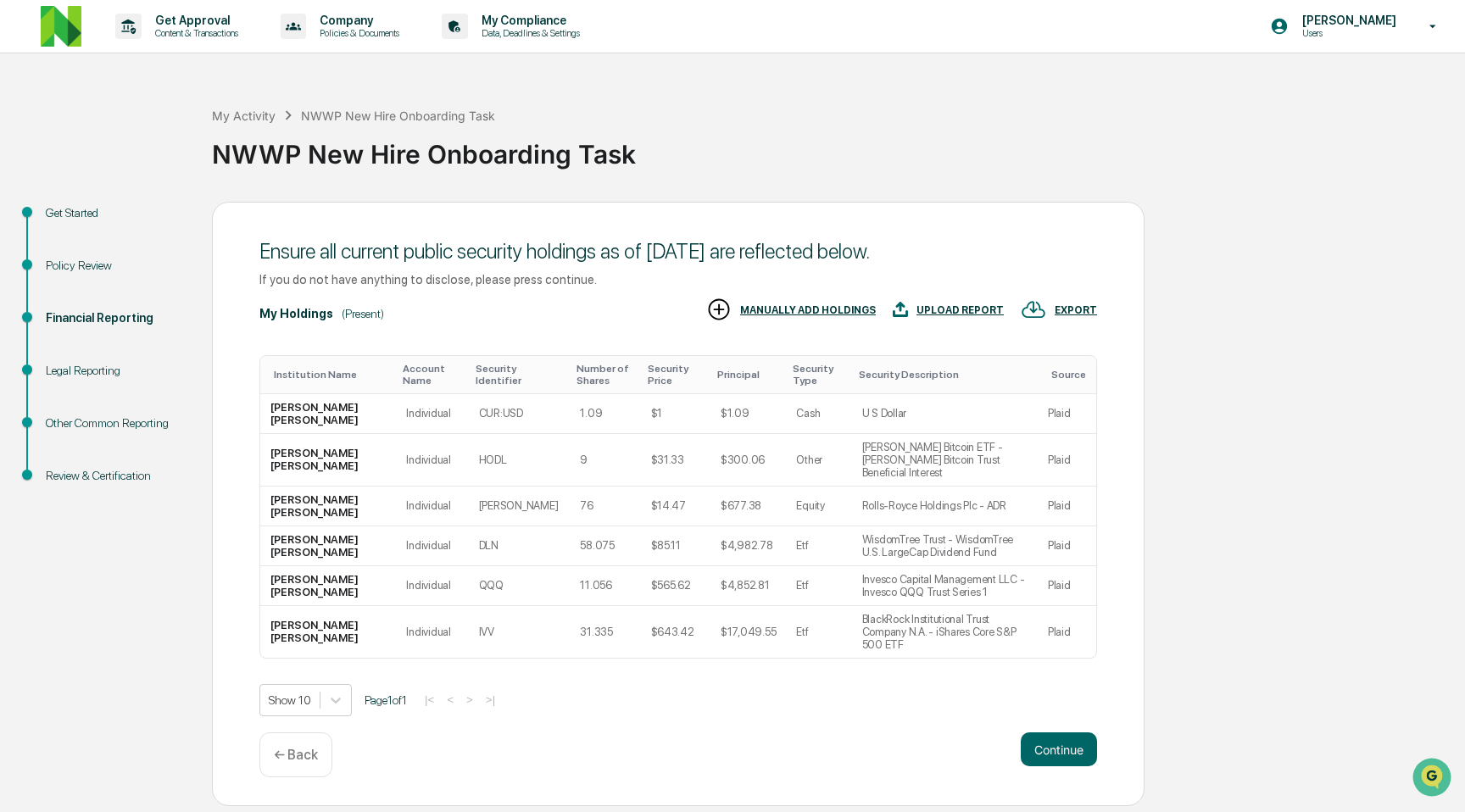
click at [1249, 565] on div "Get Started Policy Review Financial Reporting Legal Reporting Other Common Repo…" at bounding box center [732, 504] width 1448 height 605
click at [1251, 451] on div "Get Started Policy Review Financial Reporting Legal Reporting Other Common Repo…" at bounding box center [732, 504] width 1448 height 605
click at [1071, 733] on button "Continue" at bounding box center [1058, 749] width 76 height 34
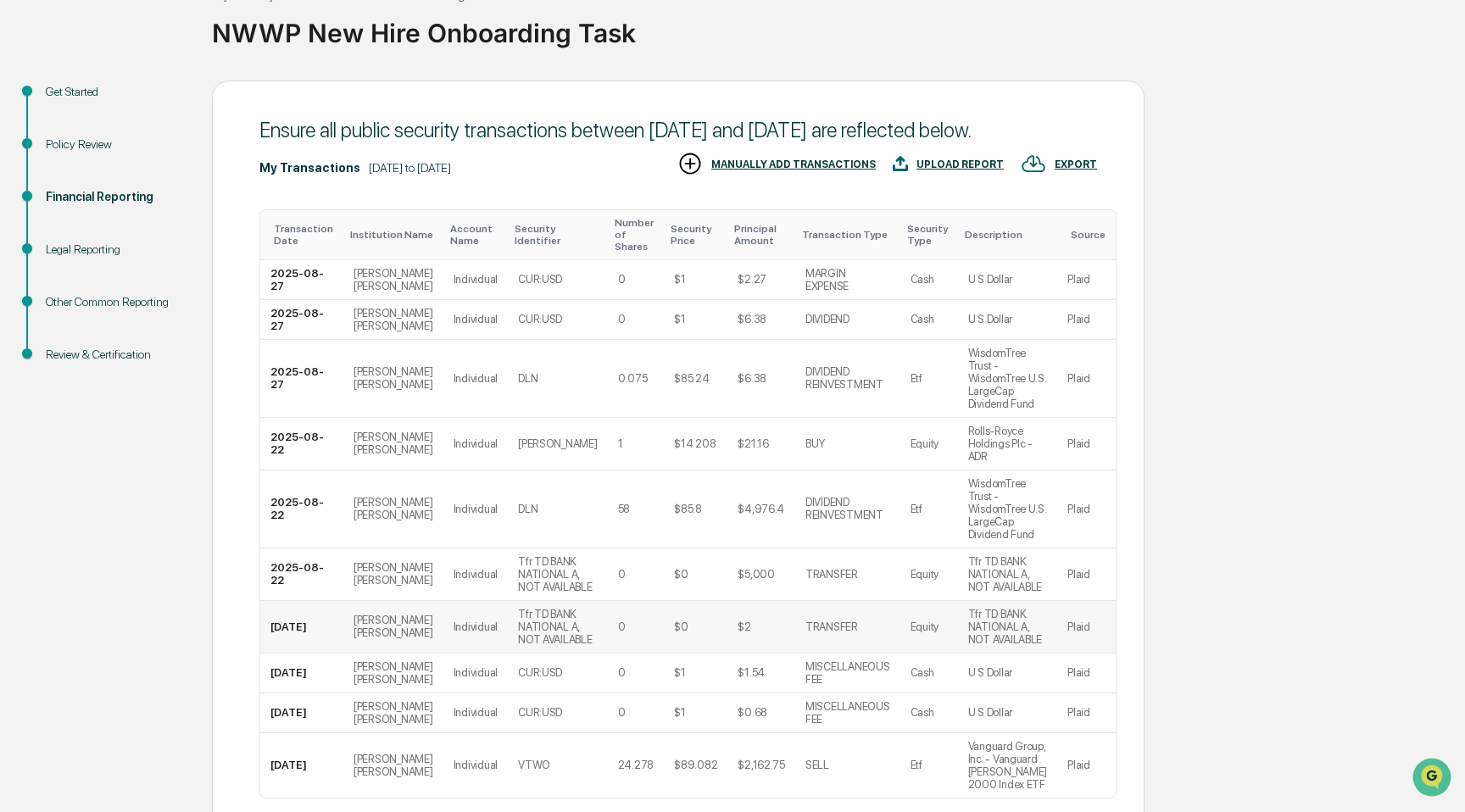
scroll to position [317, 0]
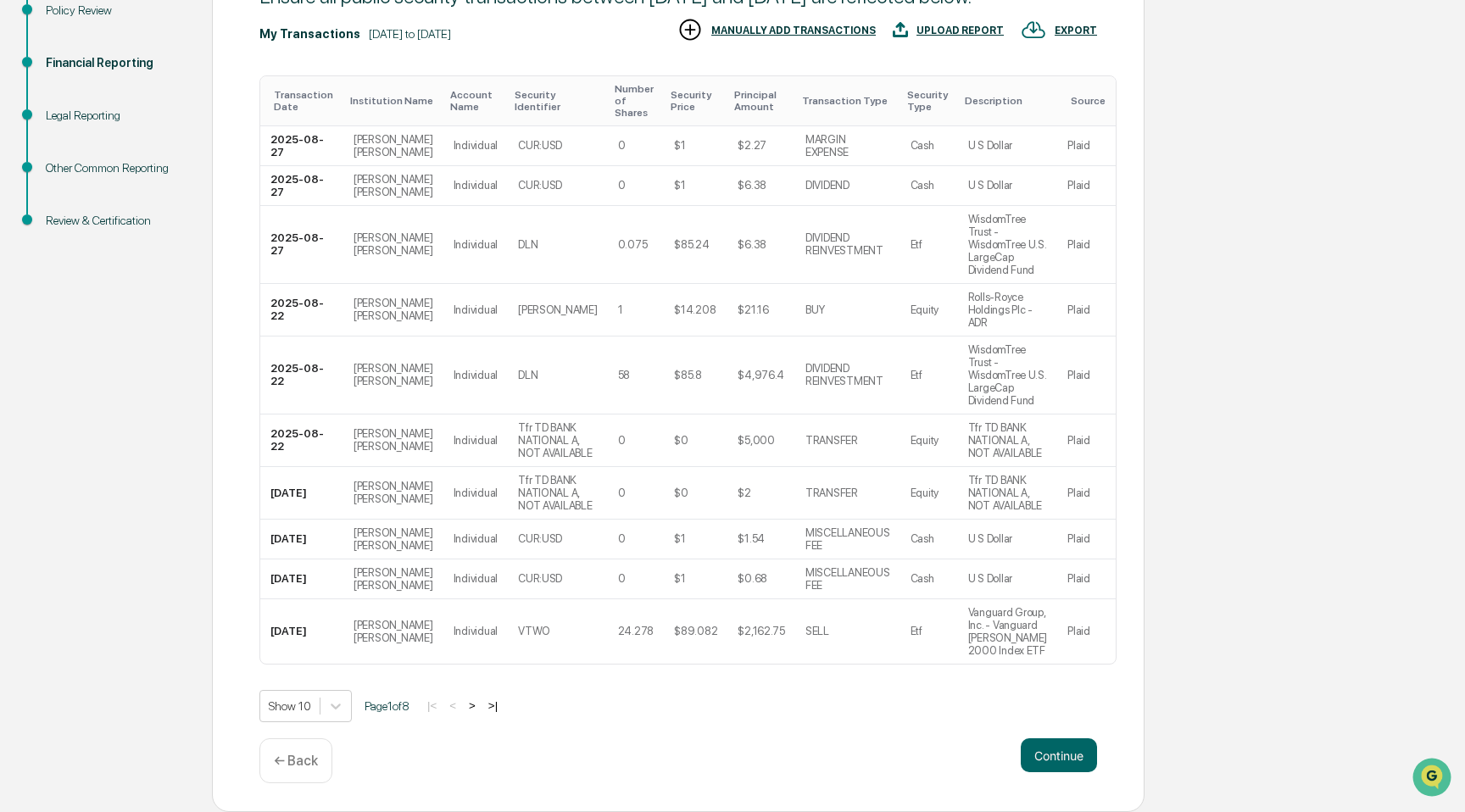
click at [356, 709] on div "Show 10 Page 1 of 8 |< < > >|" at bounding box center [678, 705] width 838 height 32
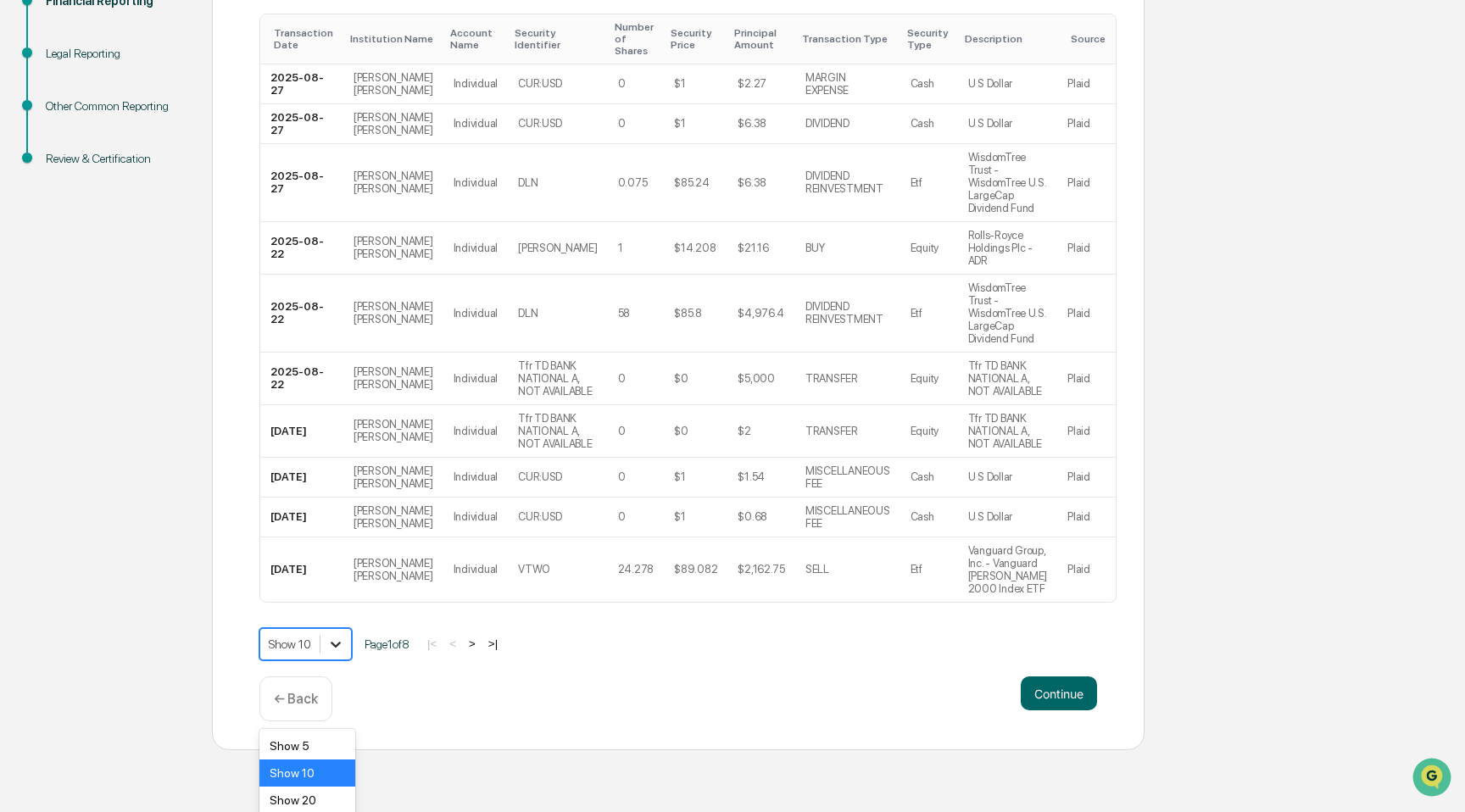
scroll to position [378, 0]
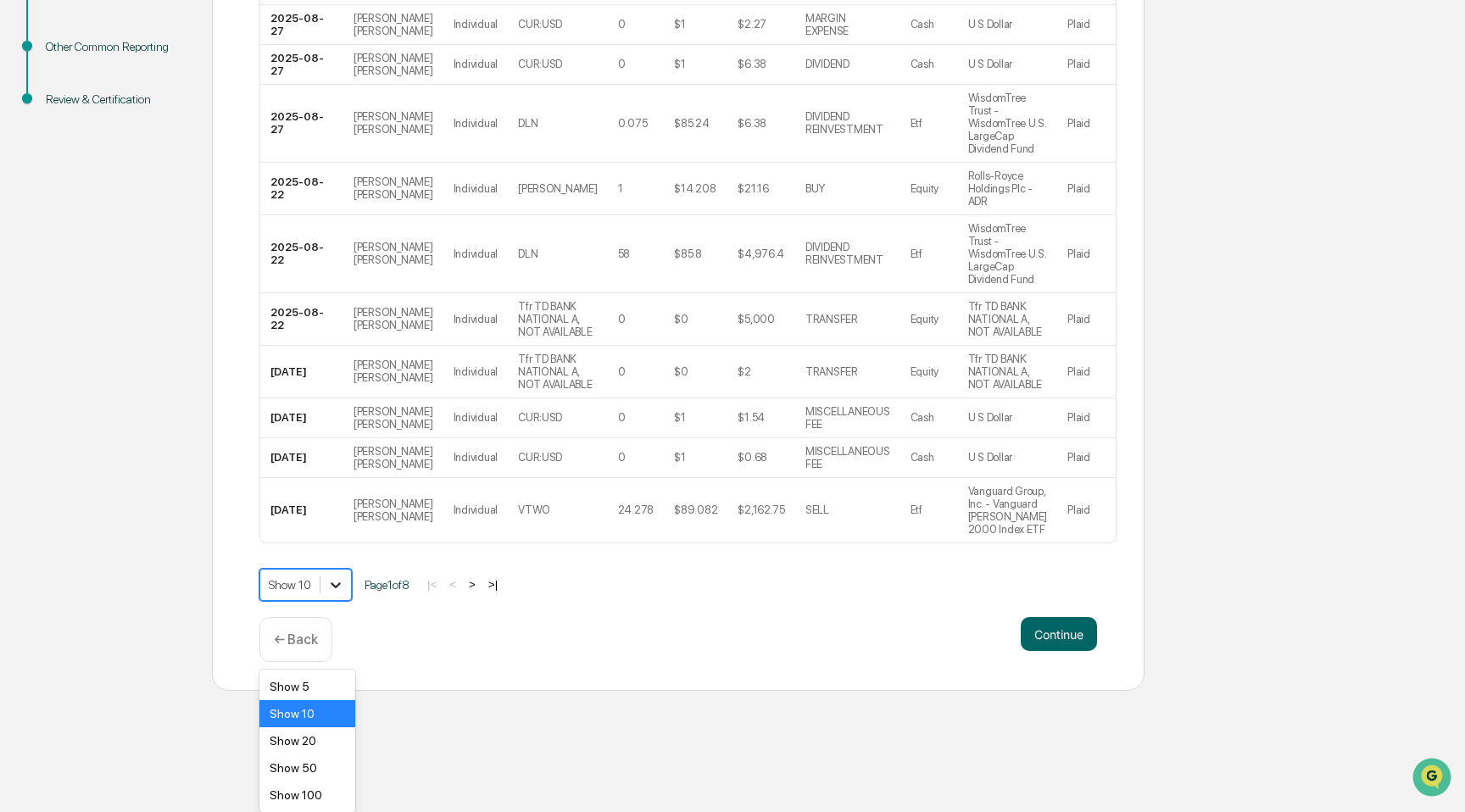
click at [348, 691] on body "Get Approval Content & Transactions Company Policies & Documents My Compliance …" at bounding box center [732, 157] width 1465 height 1067
click at [325, 787] on div "Show 100" at bounding box center [307, 795] width 96 height 27
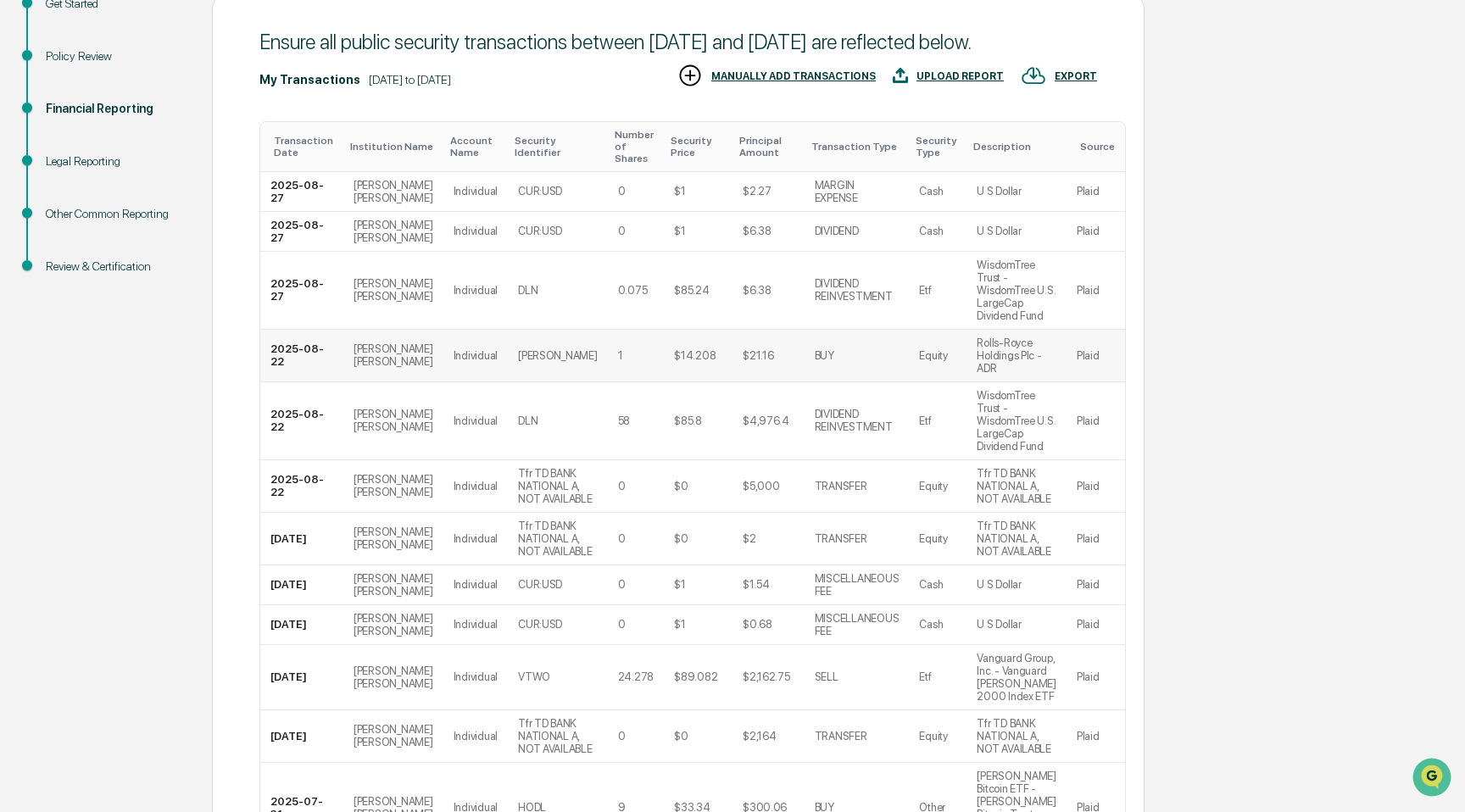
scroll to position [211, 0]
click at [370, 151] on div "Institution Name" at bounding box center [393, 144] width 87 height 12
click at [371, 157] on div "Institution Name ▲" at bounding box center [393, 145] width 87 height 24
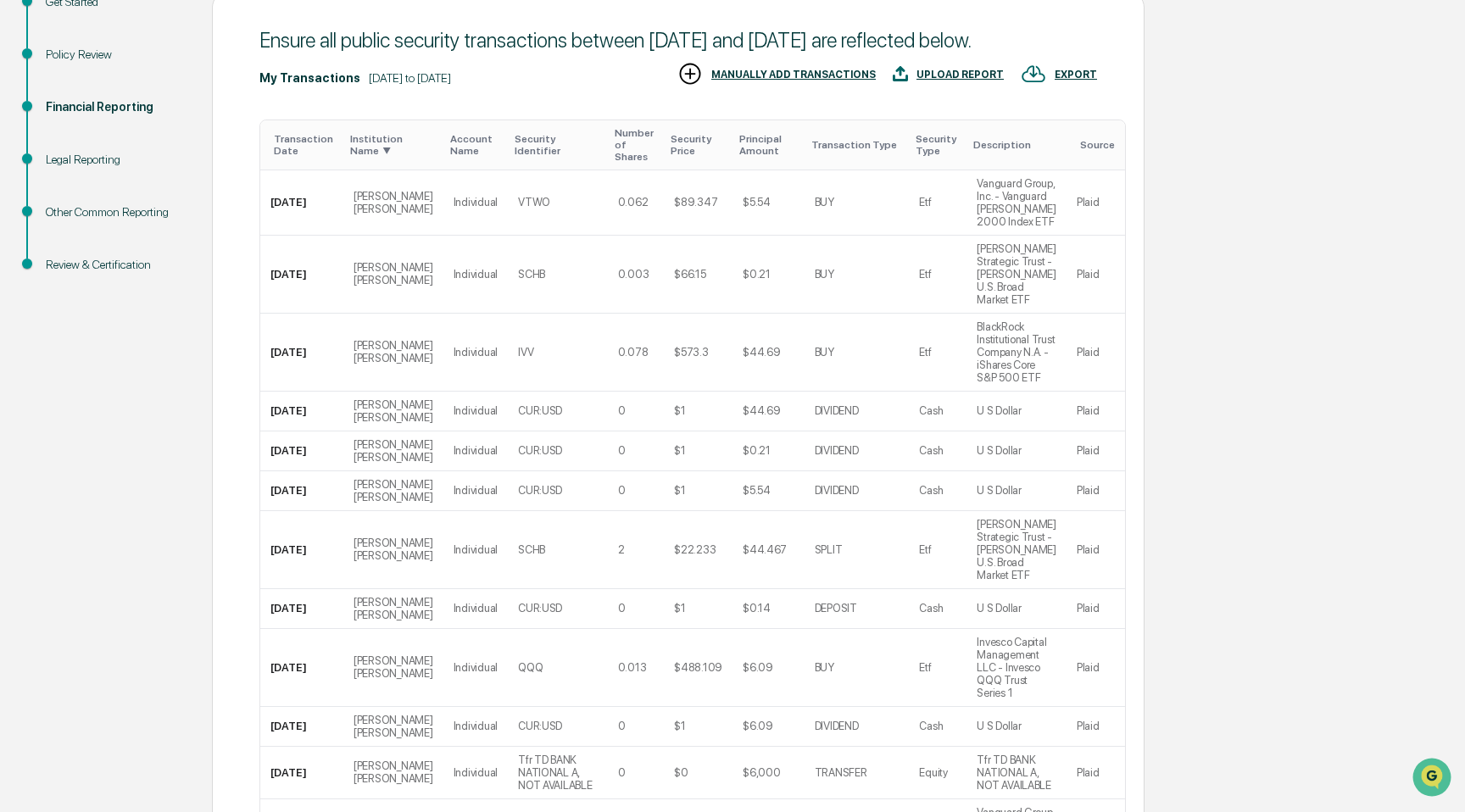
click at [371, 157] on div "Institution Name ▼" at bounding box center [393, 145] width 87 height 24
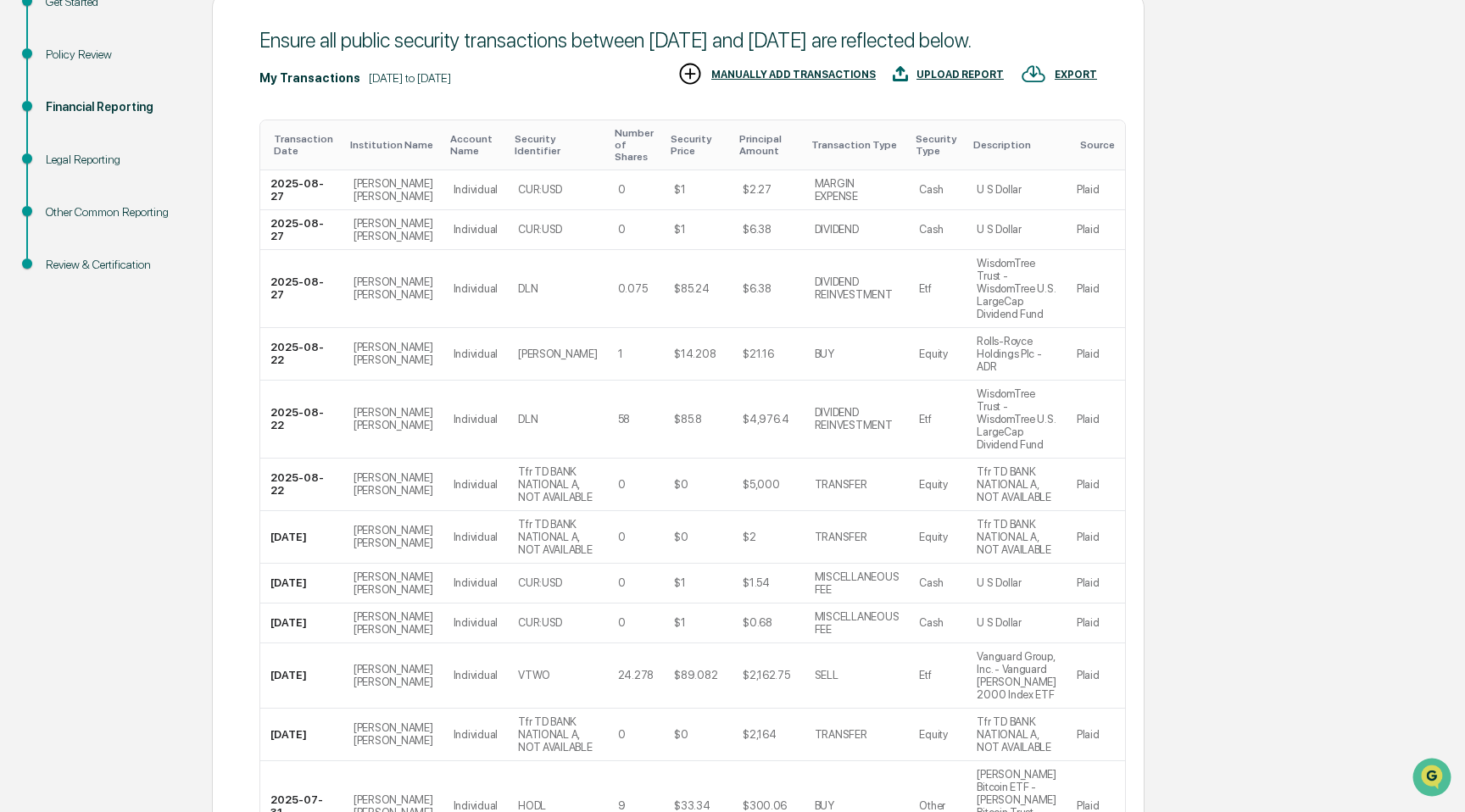
click at [304, 157] on div "Transaction Date" at bounding box center [305, 145] width 63 height 24
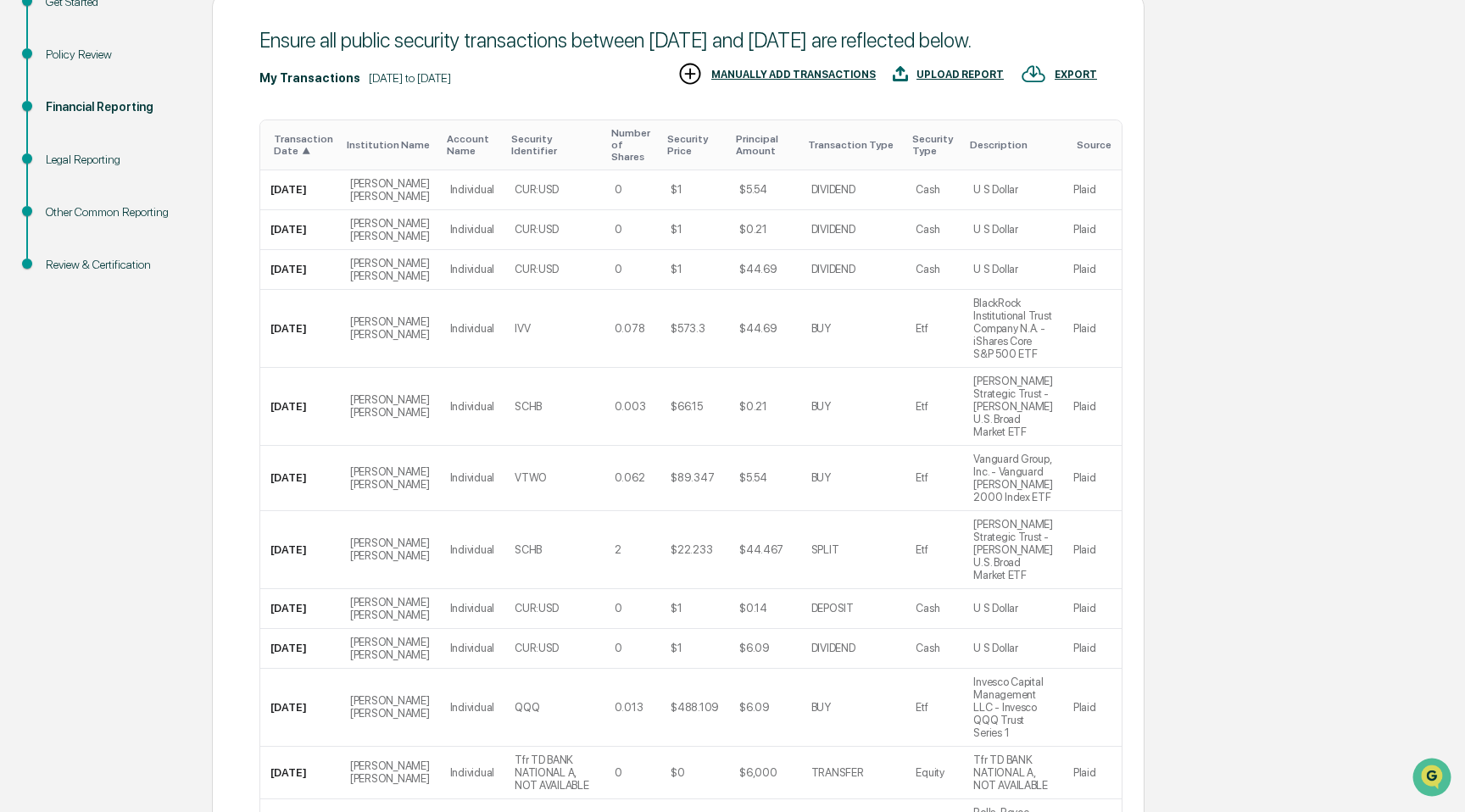
click at [304, 157] on div "Transaction Date ▲" at bounding box center [303, 145] width 59 height 24
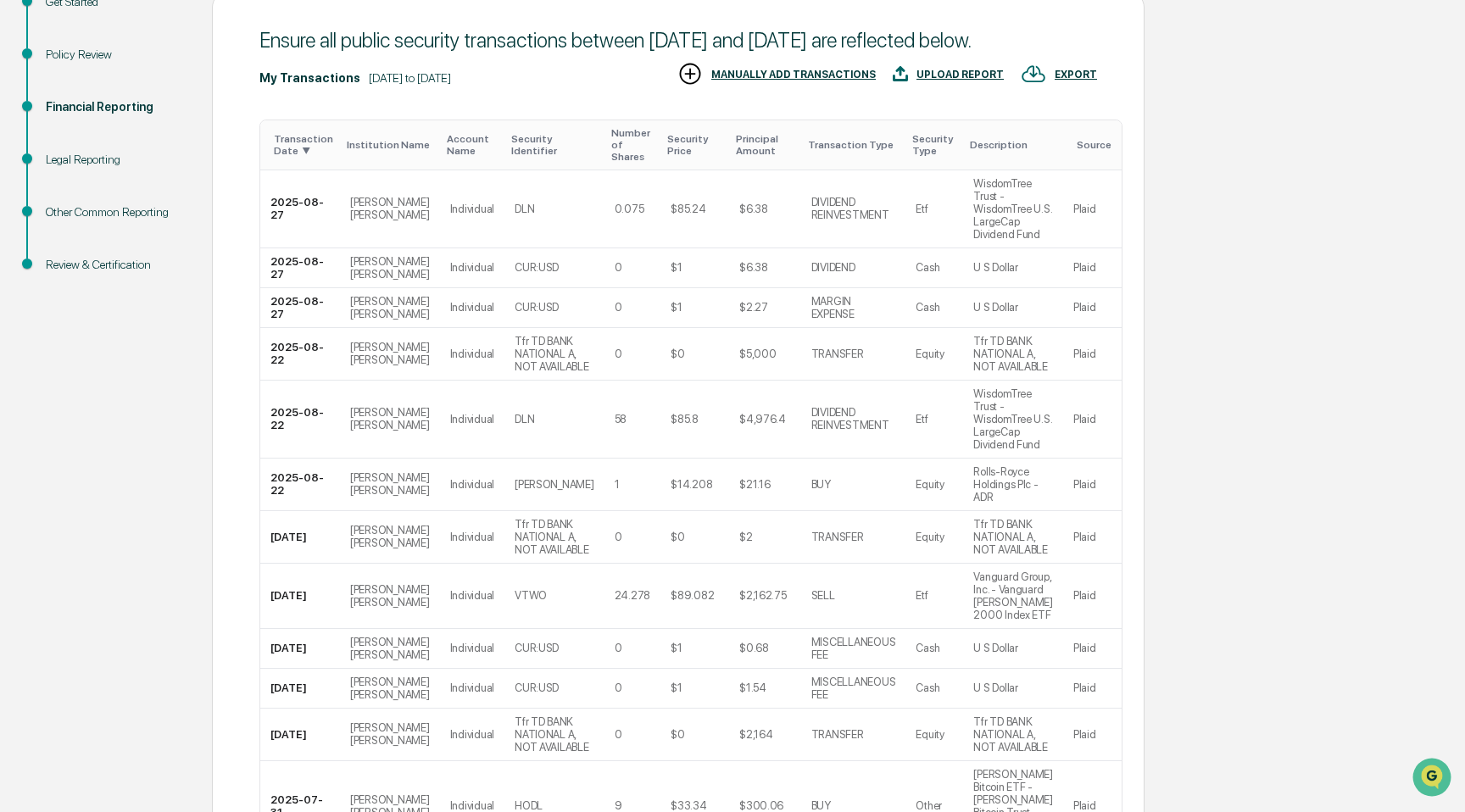
click at [304, 157] on div "Transaction Date ▼" at bounding box center [303, 145] width 59 height 24
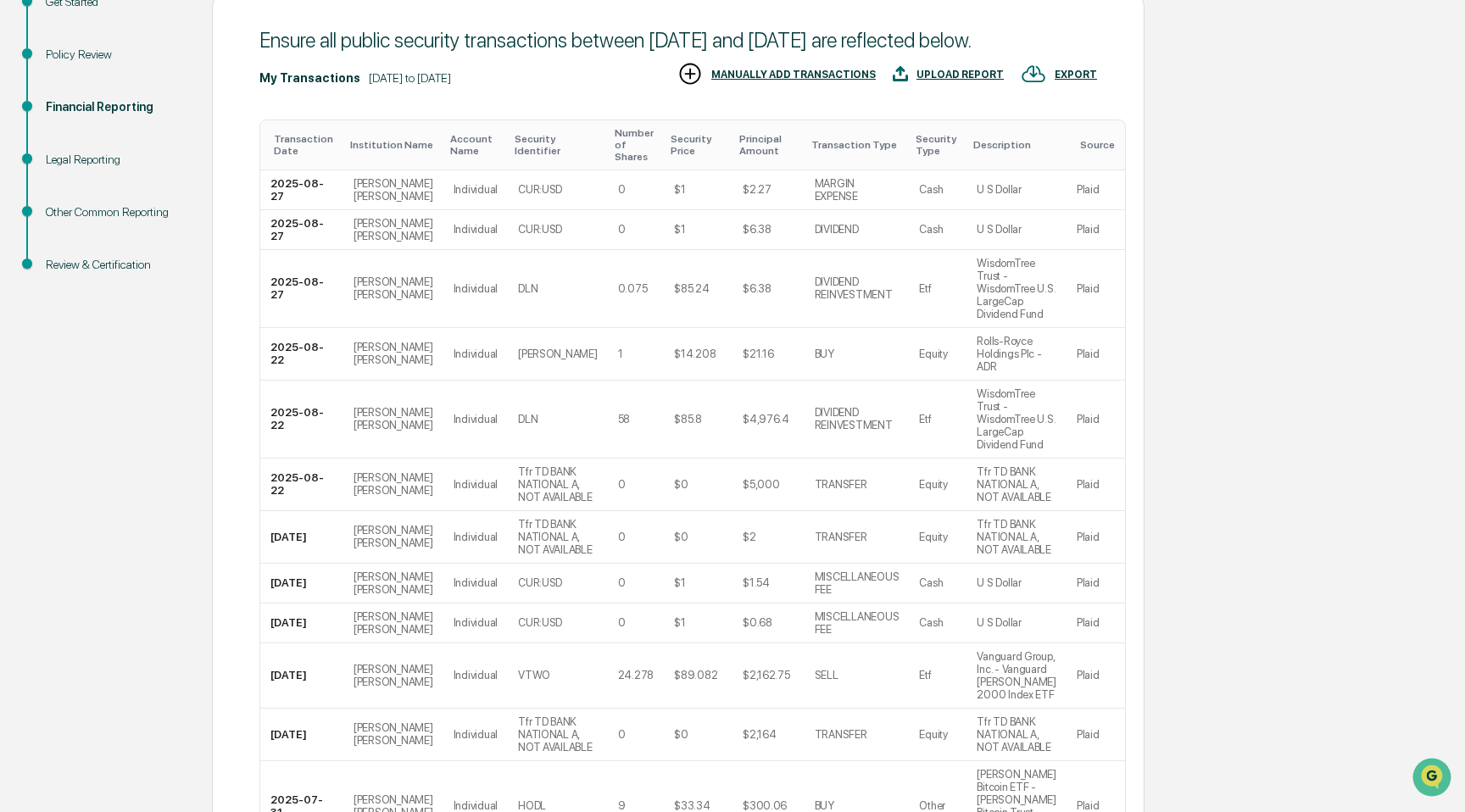
click at [304, 157] on div "Transaction Date" at bounding box center [305, 145] width 63 height 24
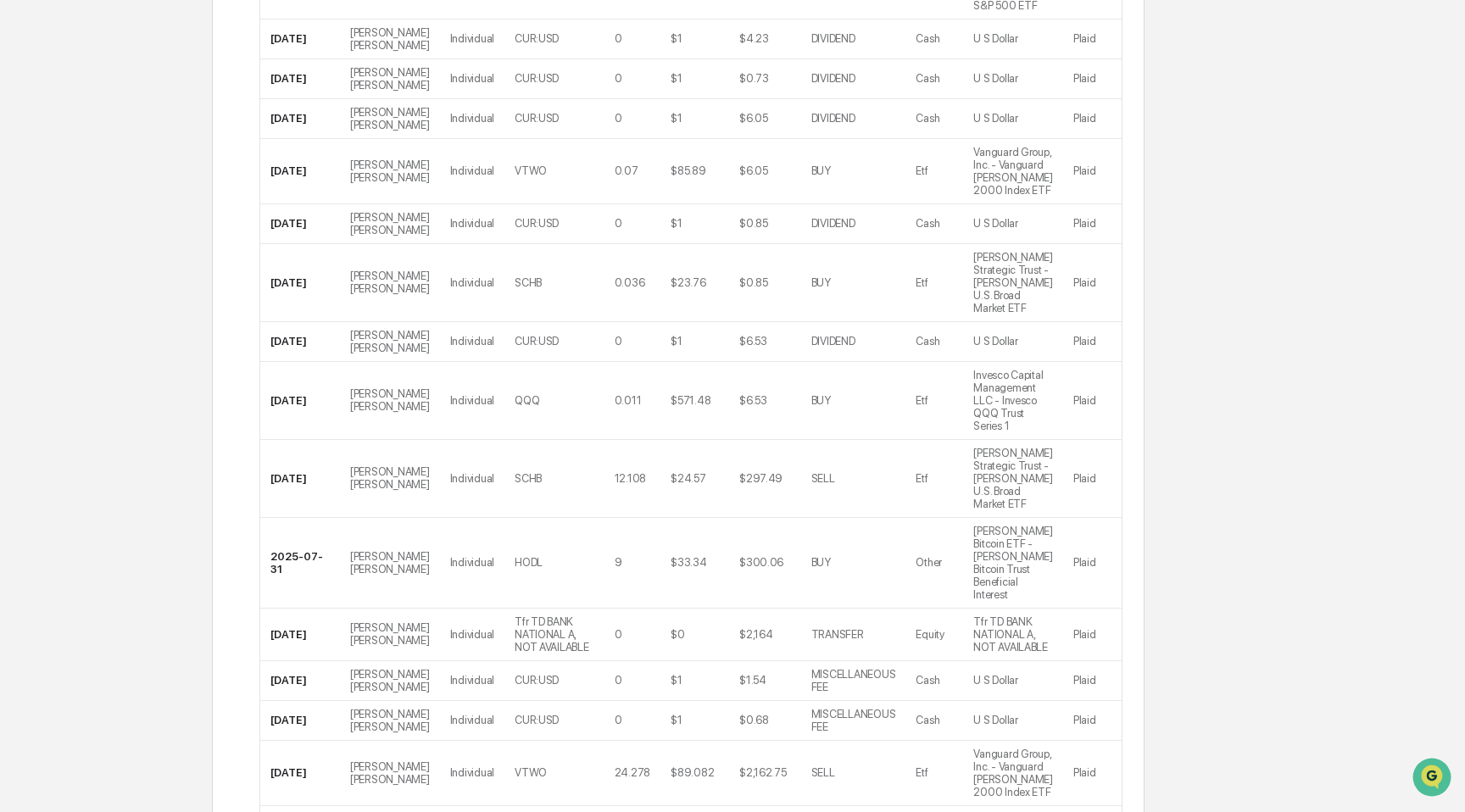
scroll to position [4380, 0]
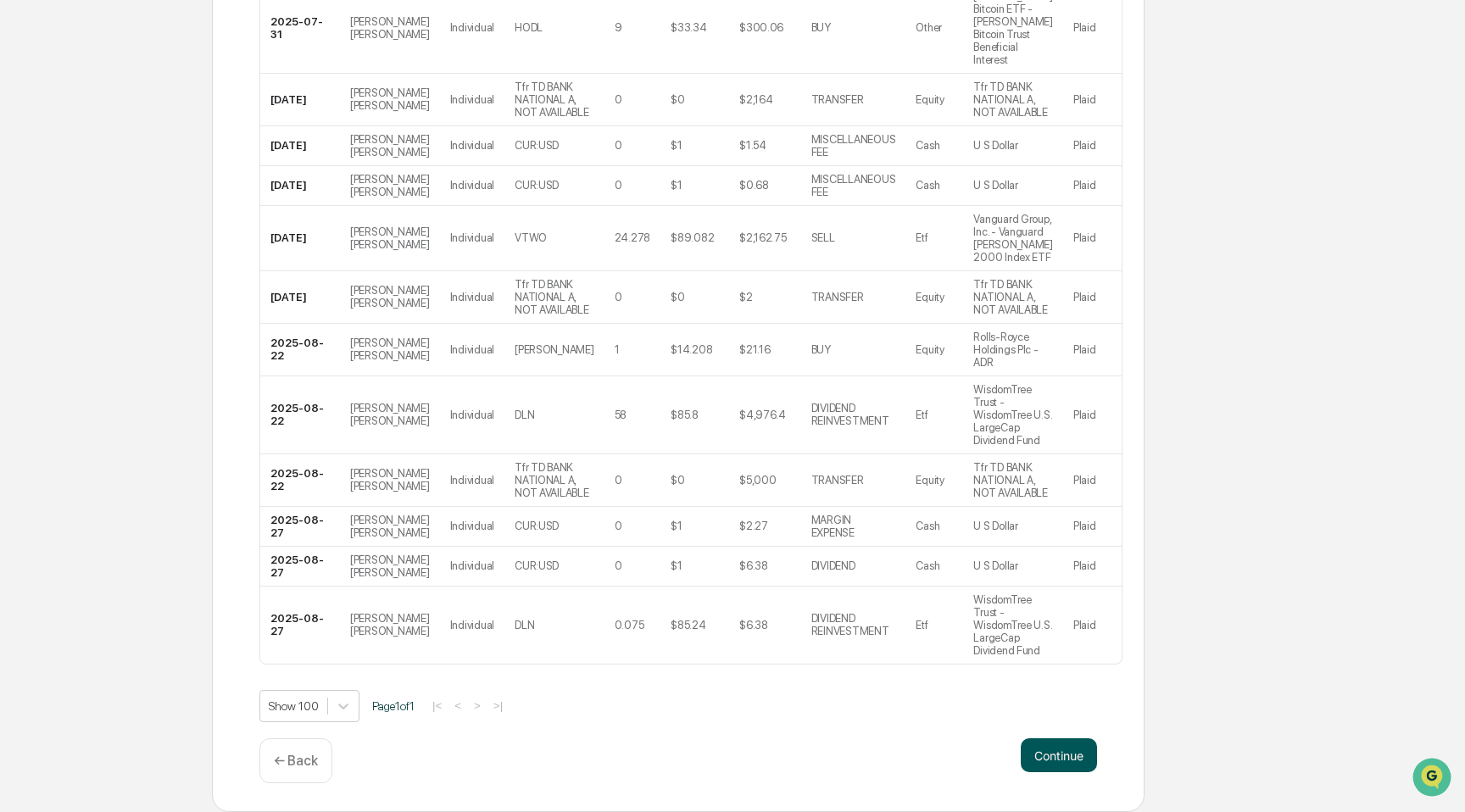
click at [1080, 760] on button "Continue" at bounding box center [1058, 754] width 76 height 34
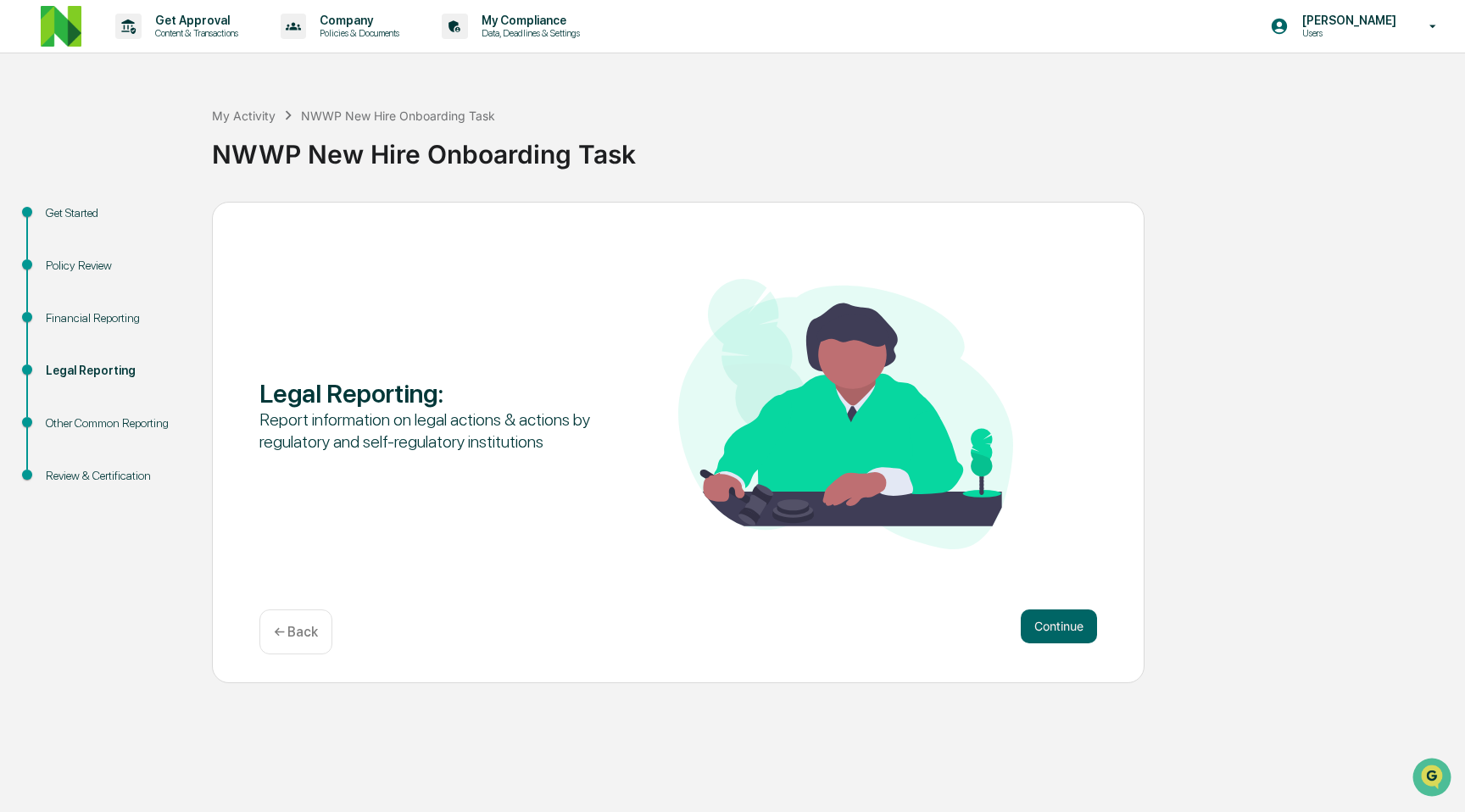
click at [1056, 754] on div "Get Approval Content & Transactions Company Policies & Documents My Compliance …" at bounding box center [732, 406] width 1465 height 812
click at [1059, 618] on button "Continue" at bounding box center [1058, 626] width 76 height 34
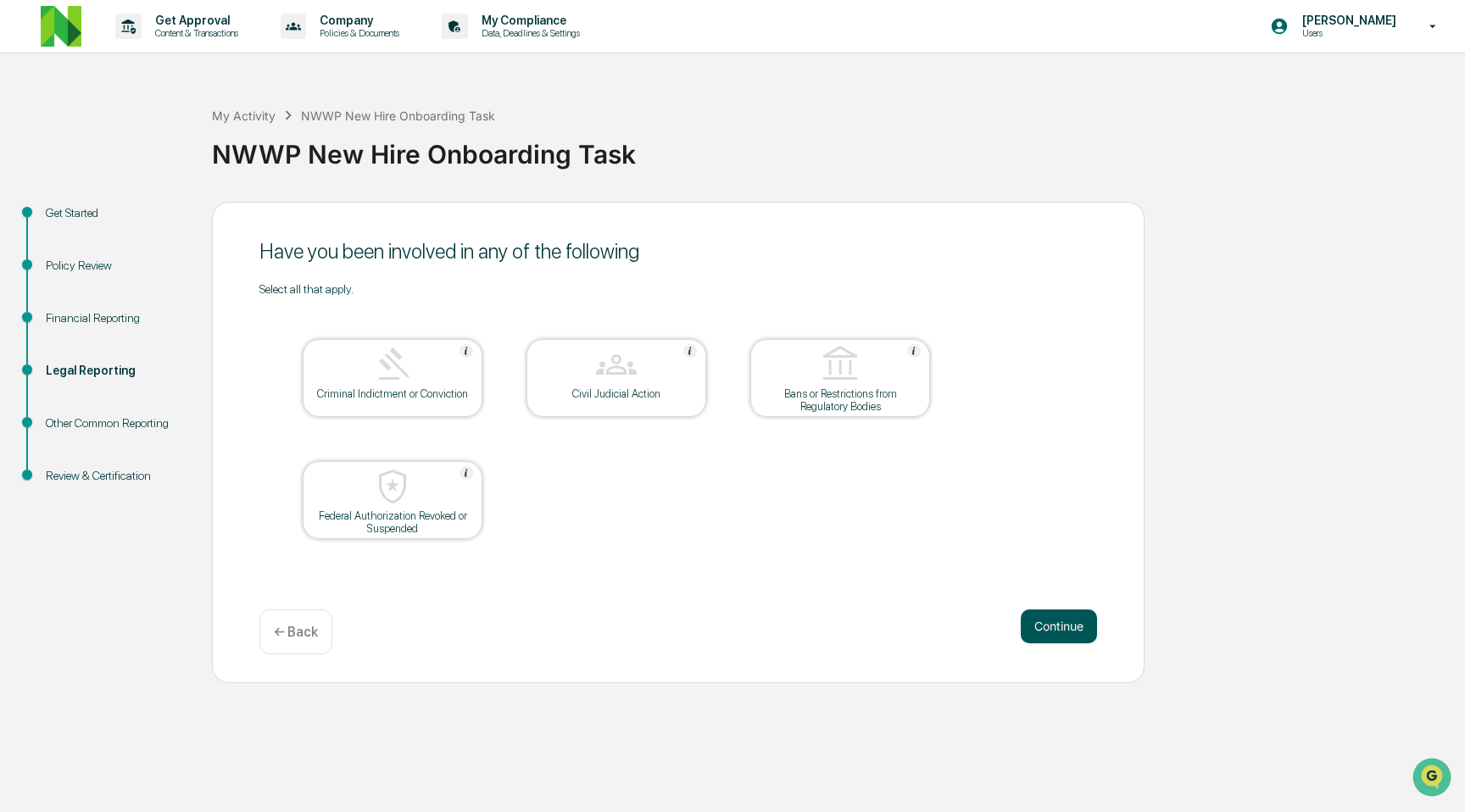
click at [1039, 639] on button "Continue" at bounding box center [1058, 626] width 76 height 34
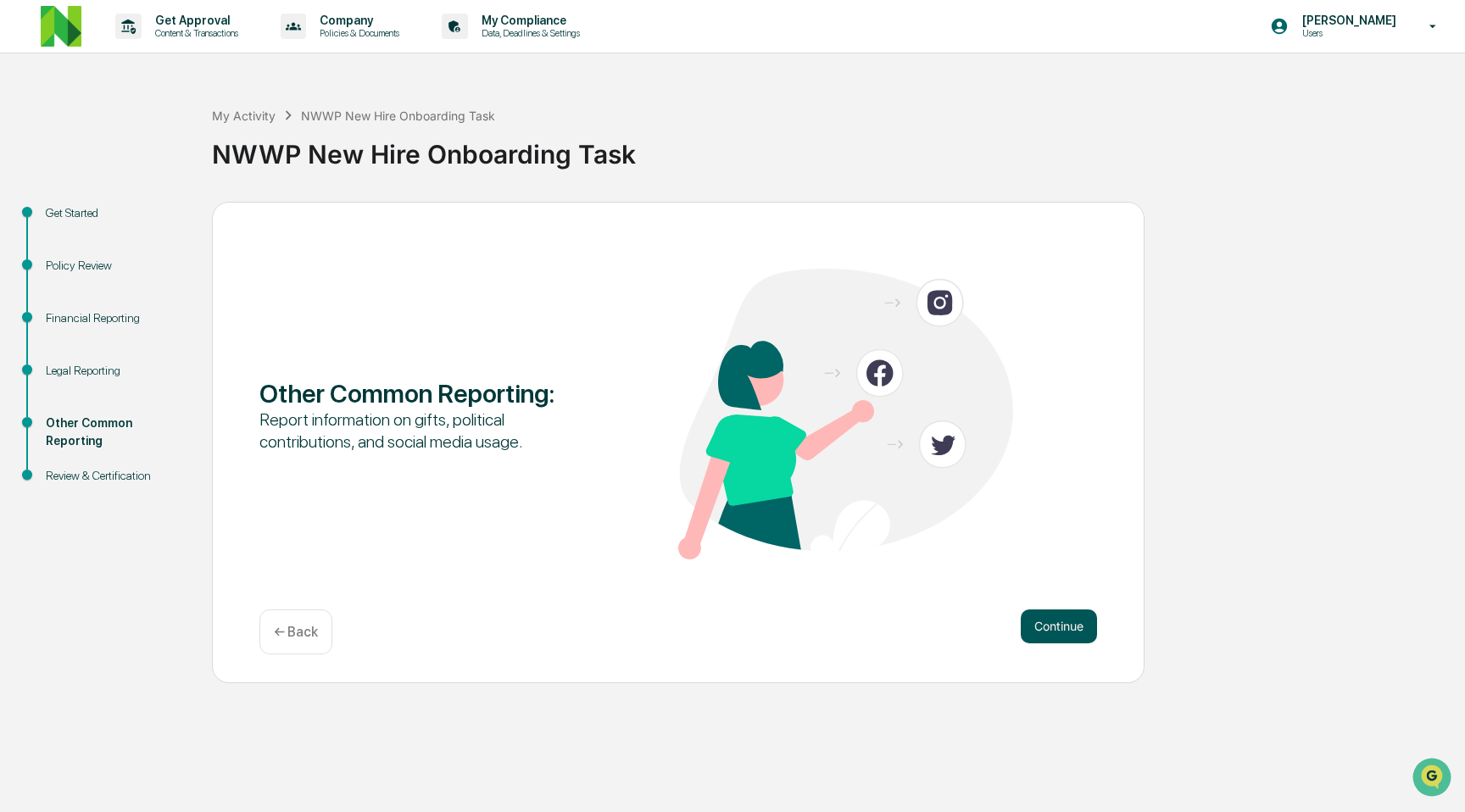
click at [1044, 638] on button "Continue" at bounding box center [1058, 626] width 76 height 34
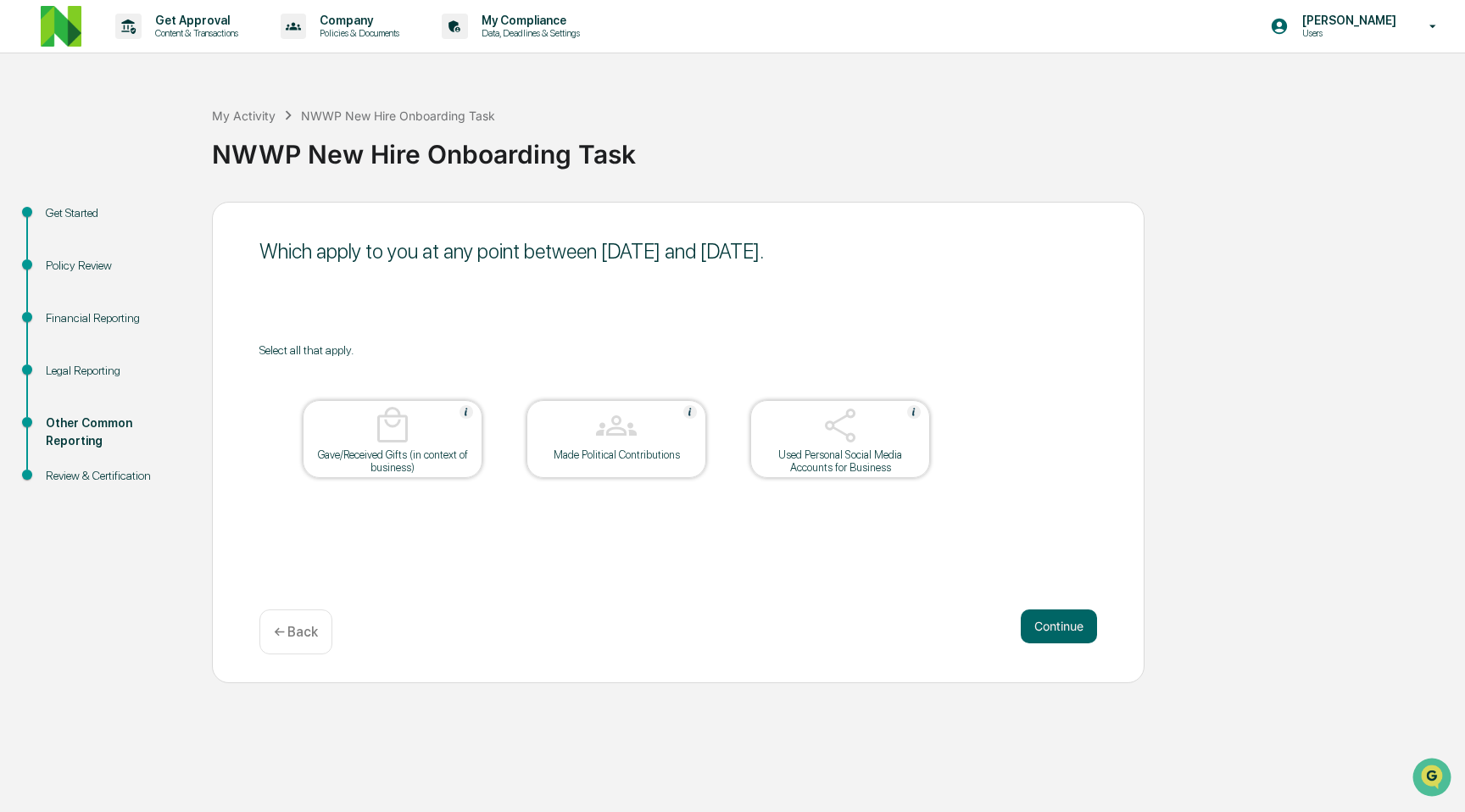
click at [1044, 476] on div "Select all that apply. Gave/Received Gifts (in context of business) Made Politi…" at bounding box center [678, 432] width 838 height 178
click at [1044, 638] on button "Continue" at bounding box center [1058, 626] width 76 height 34
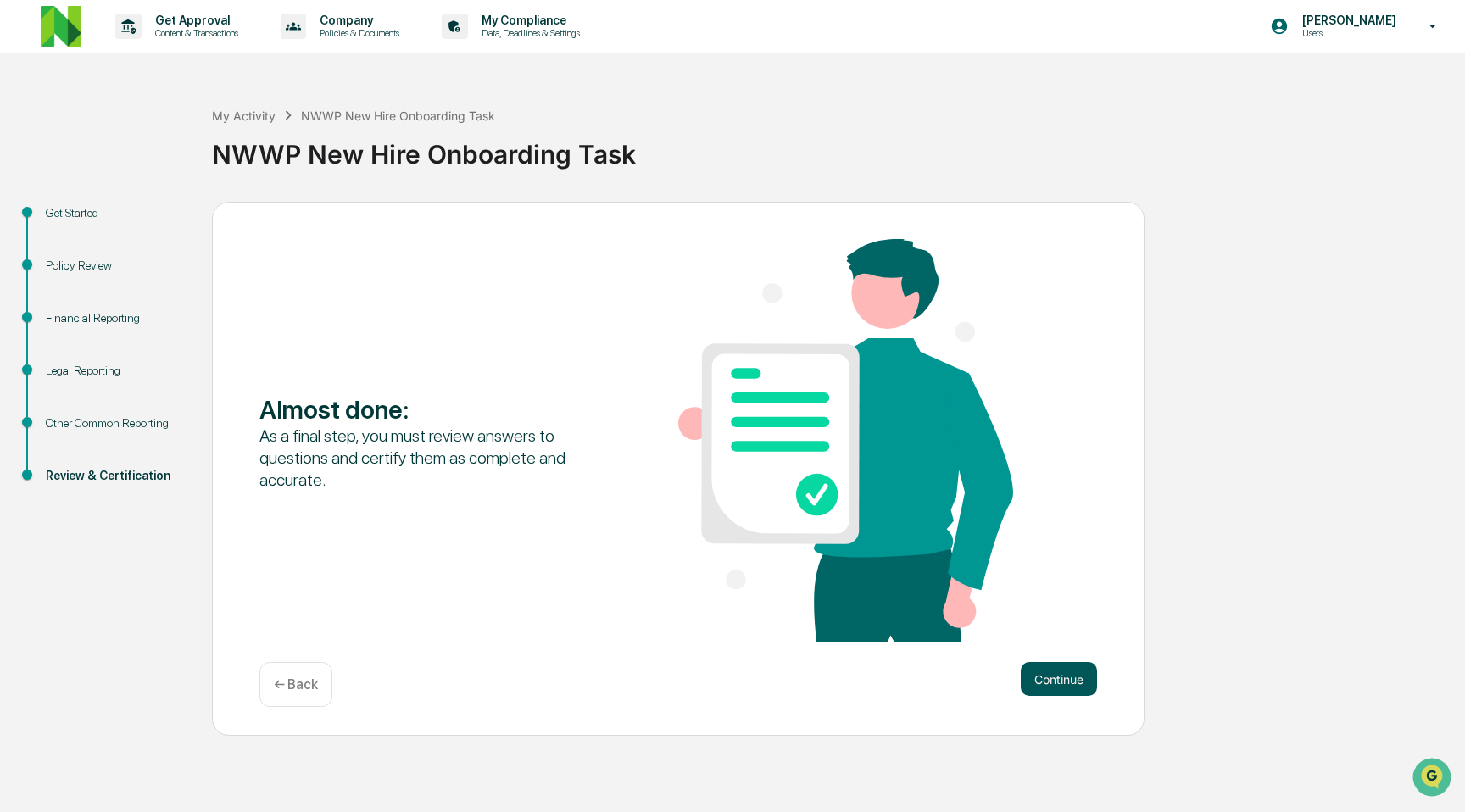
click at [1049, 670] on button "Continue" at bounding box center [1058, 679] width 76 height 34
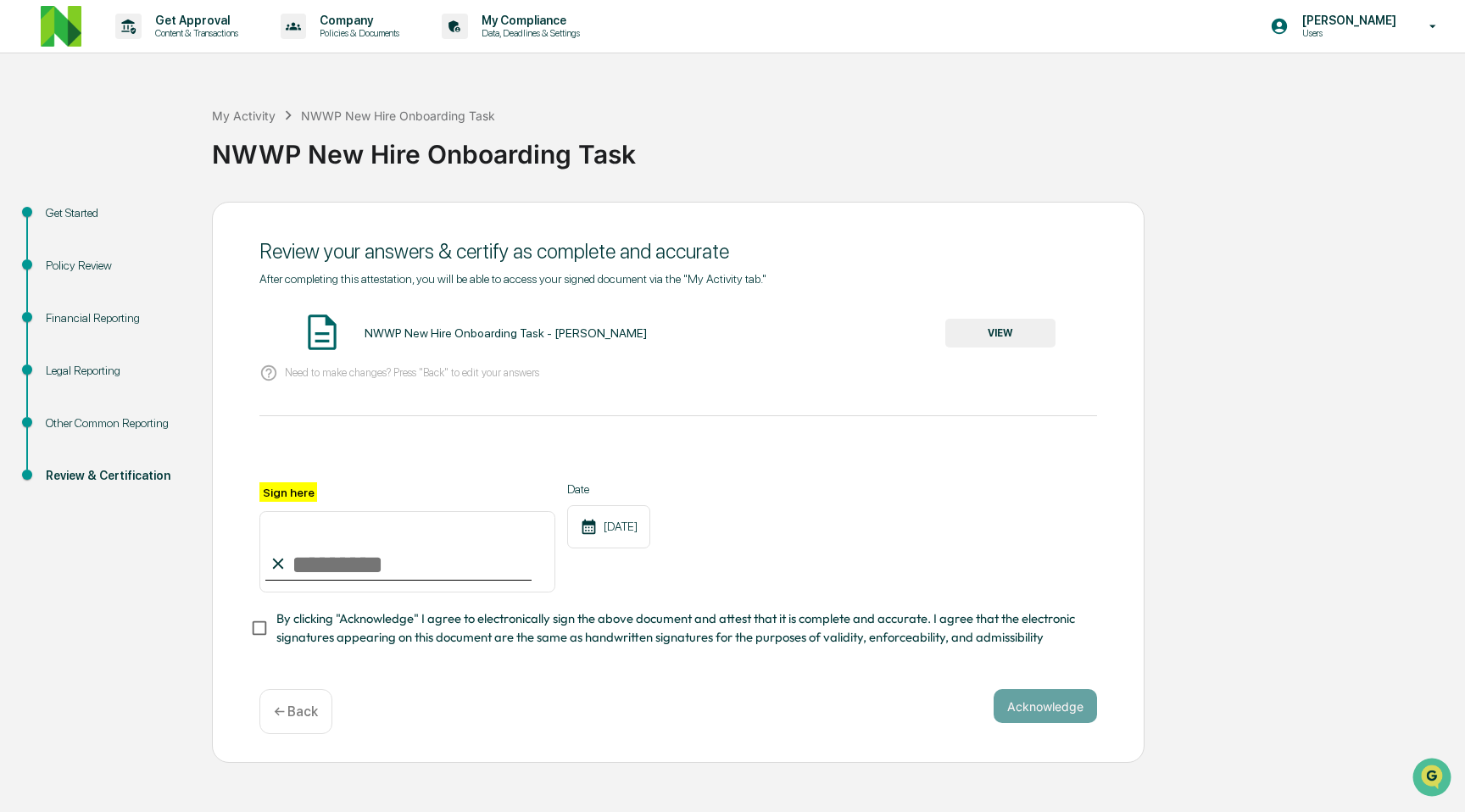
click at [391, 535] on input "Sign here" at bounding box center [408, 551] width 296 height 81
click at [993, 328] on button "VIEW" at bounding box center [1000, 333] width 111 height 29
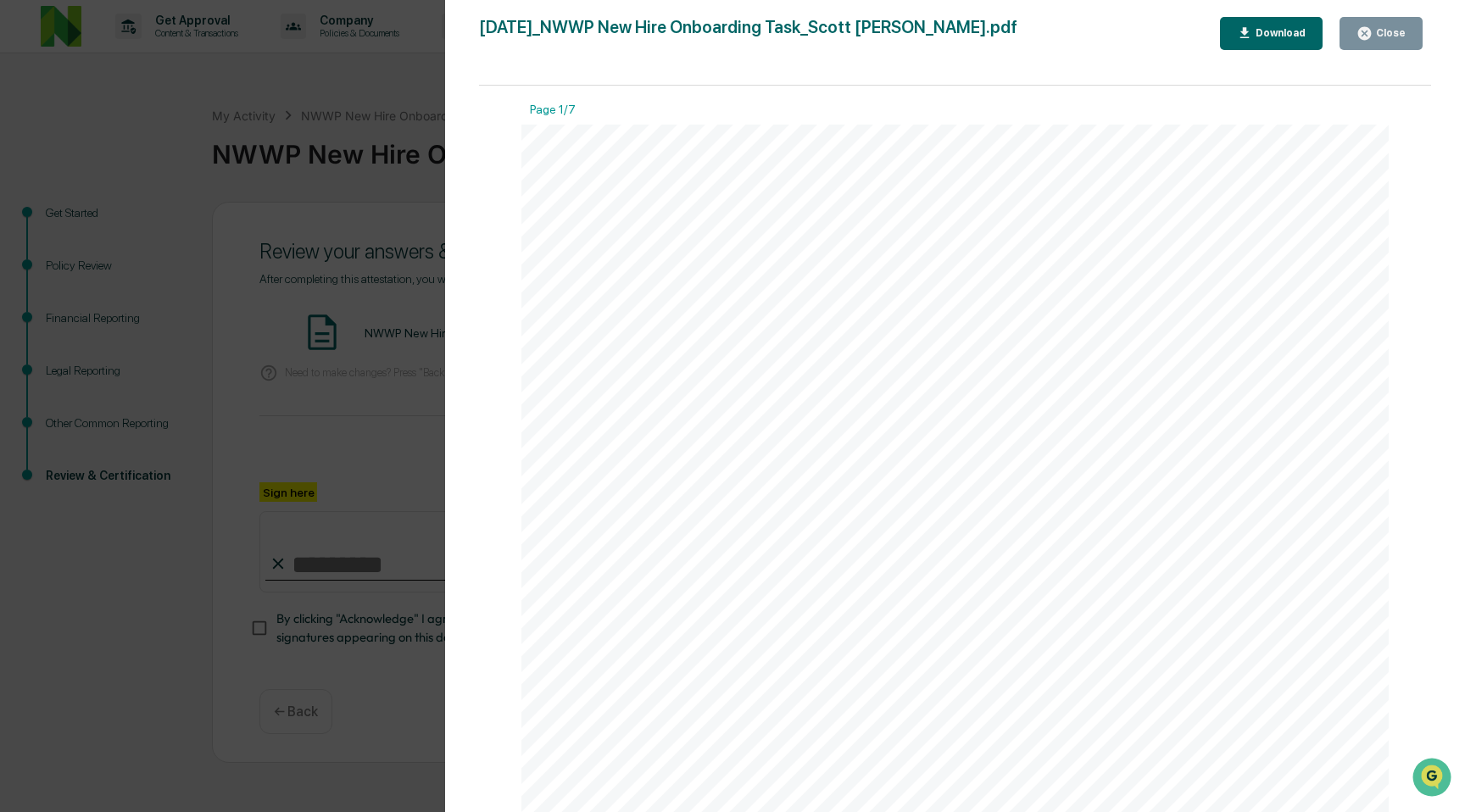
click at [1272, 37] on div "Download" at bounding box center [1279, 33] width 53 height 12
click at [956, 297] on span "[PERSON_NAME]" at bounding box center [1052, 309] width 197 height 24
click at [1372, 37] on icon "button" at bounding box center [1364, 34] width 16 height 16
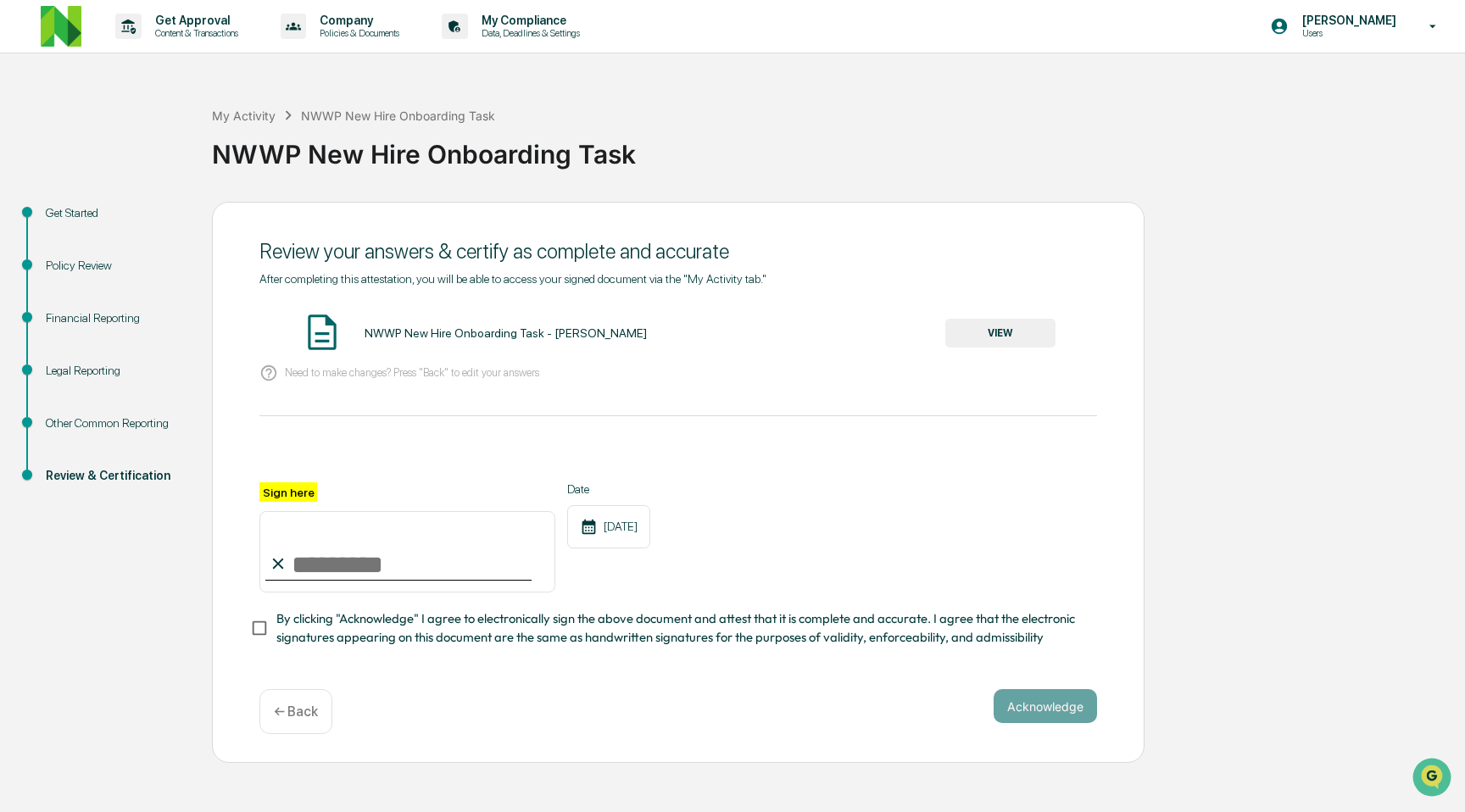
click at [512, 558] on input "Sign here" at bounding box center [408, 551] width 296 height 81
type input "**********"
click at [333, 638] on span "By clicking "Acknowledge" I agree to electronically sign the above document and…" at bounding box center [679, 628] width 807 height 38
click at [1020, 691] on button "Acknowledge" at bounding box center [1045, 705] width 103 height 34
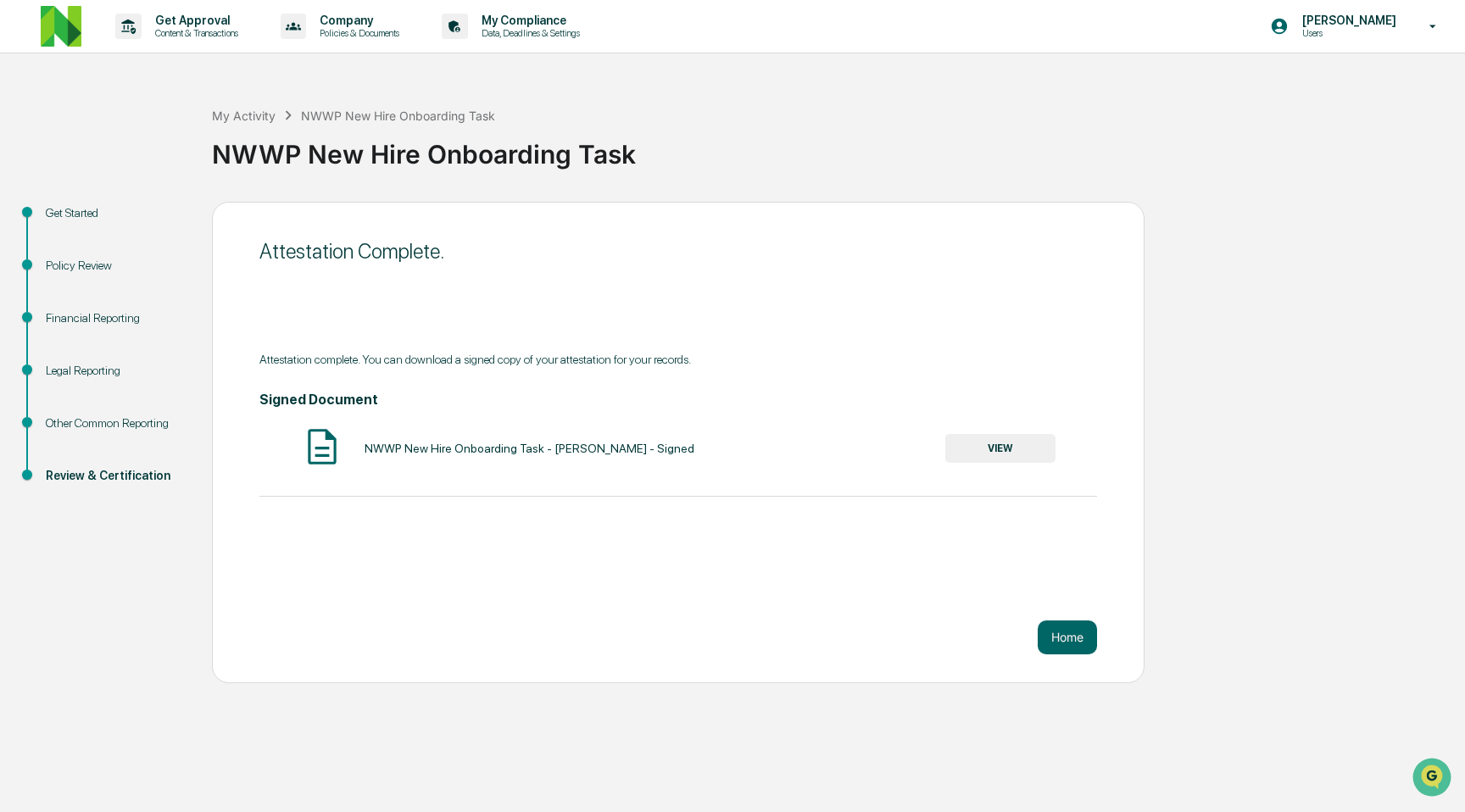
click at [992, 444] on button "VIEW" at bounding box center [1000, 448] width 111 height 29
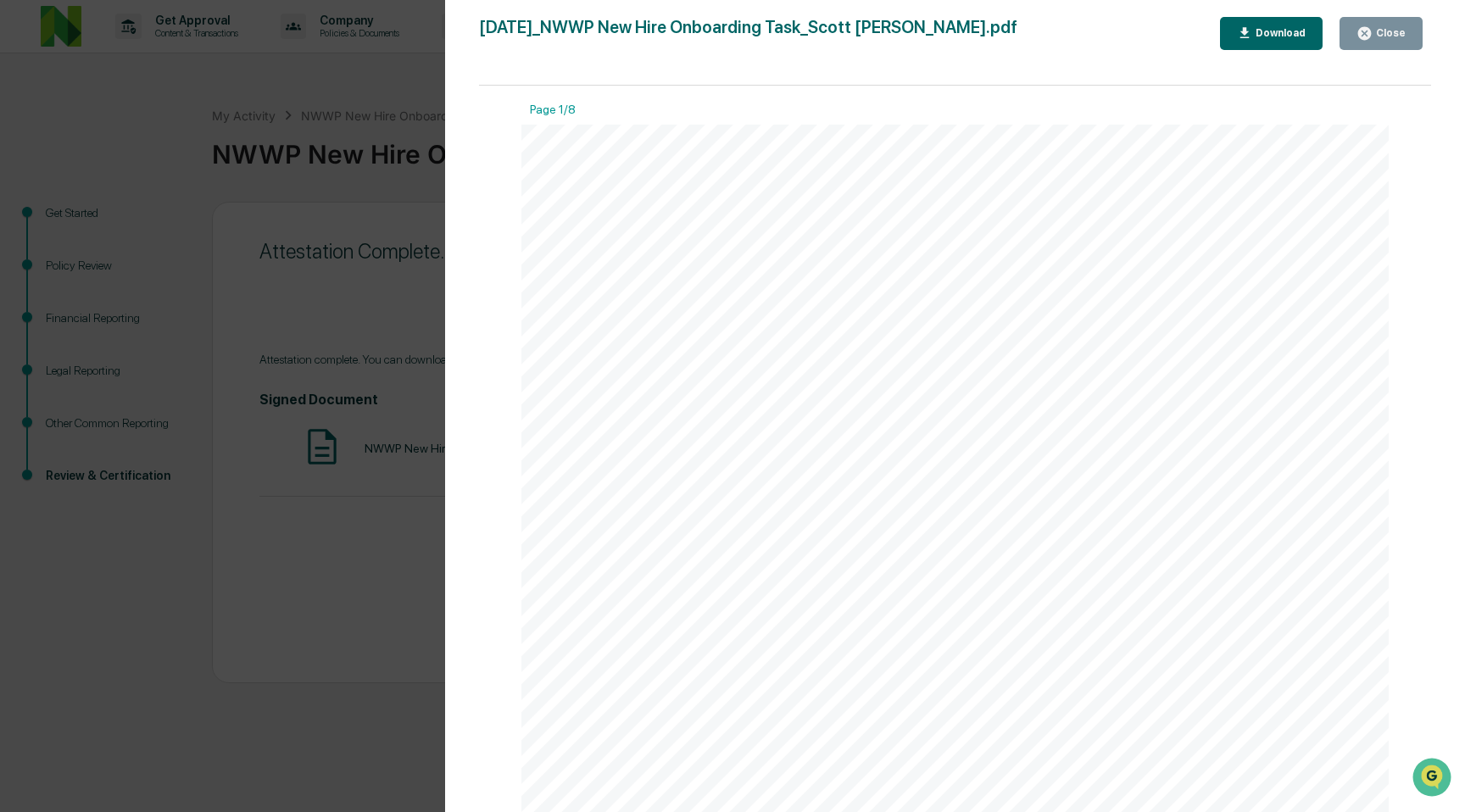
click at [1311, 24] on button "Download" at bounding box center [1271, 34] width 103 height 33
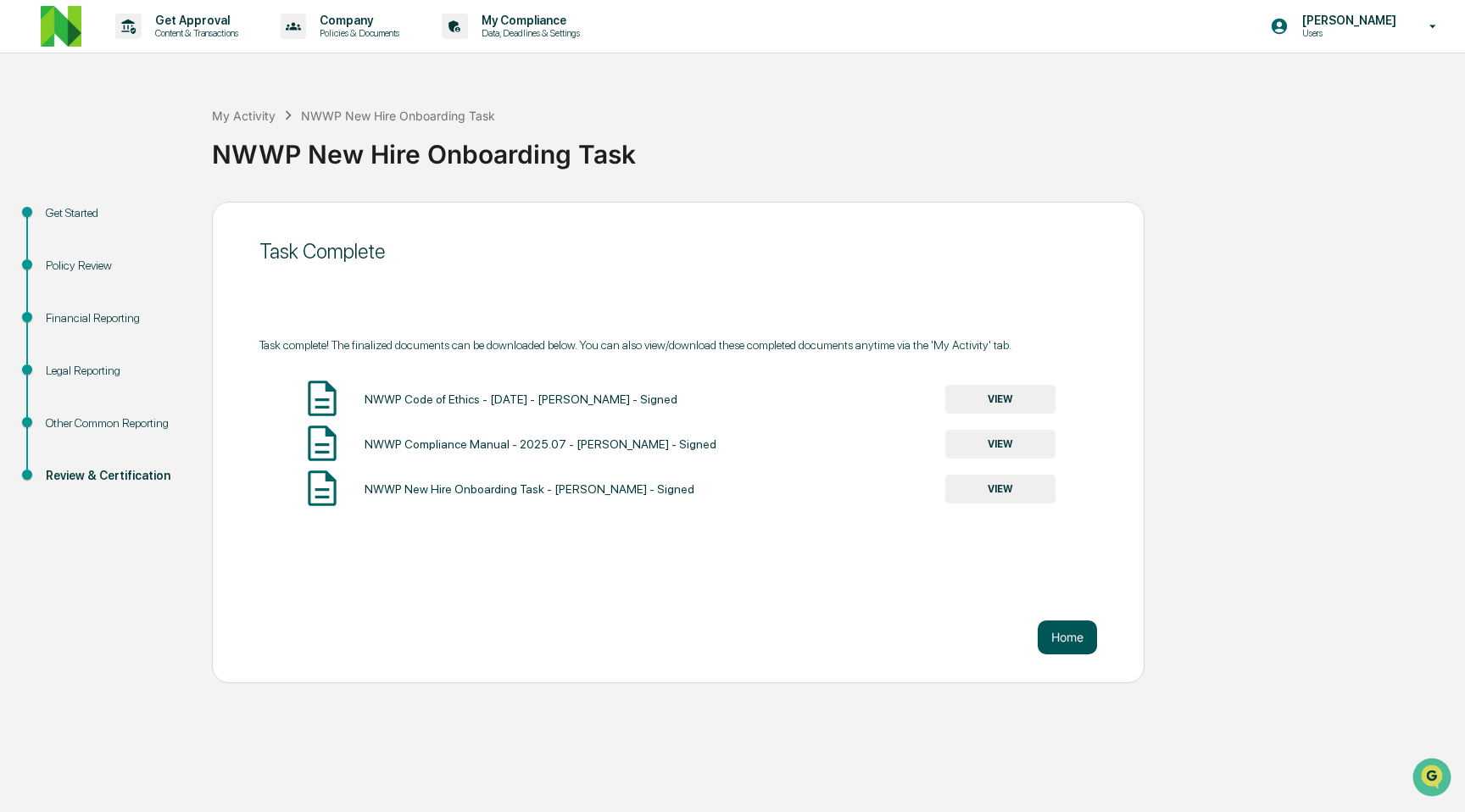
click at [1073, 641] on button "Home" at bounding box center [1067, 637] width 59 height 34
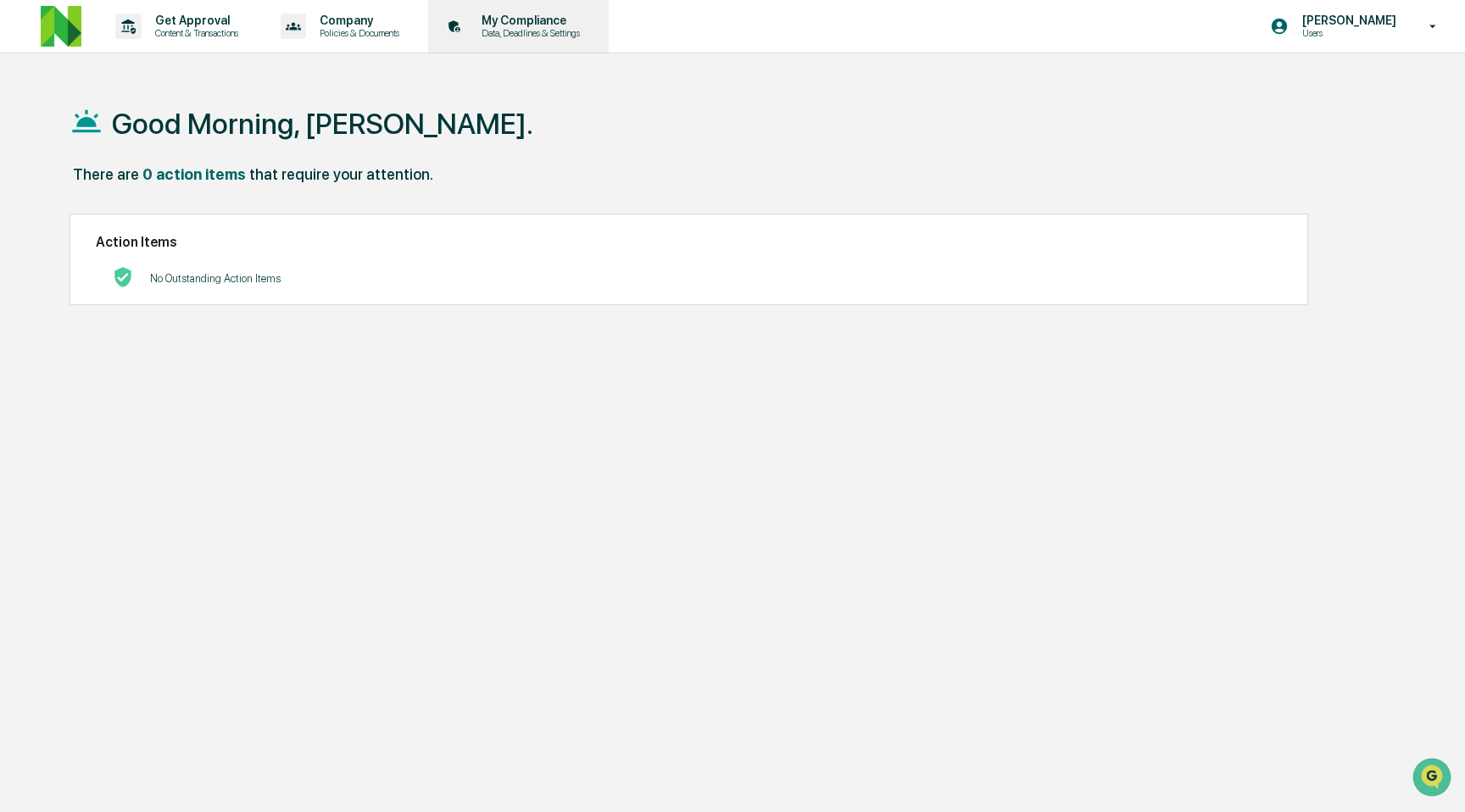
click at [589, 19] on p "My Compliance" at bounding box center [528, 20] width 121 height 14
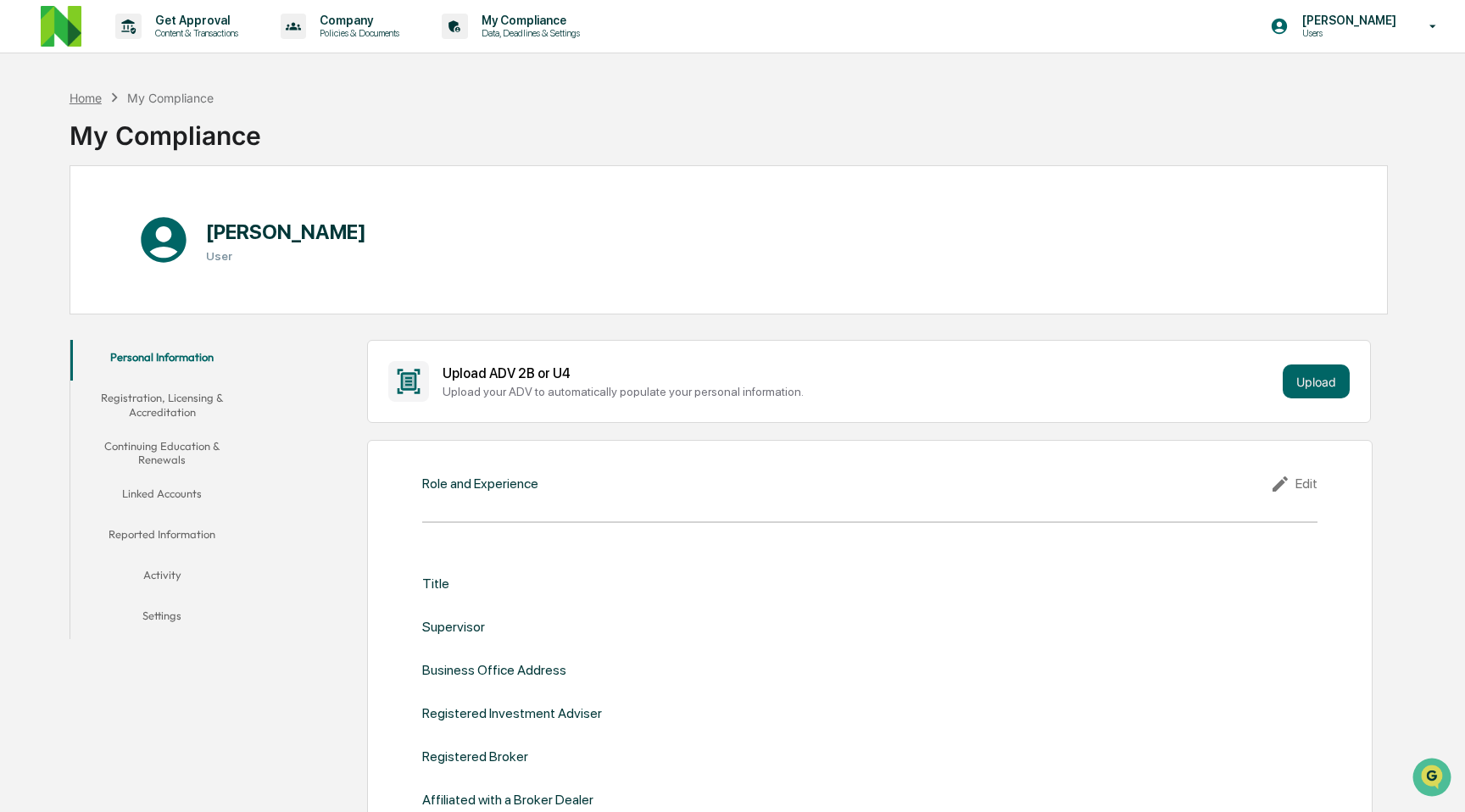
click at [95, 92] on div "Home" at bounding box center [85, 98] width 32 height 15
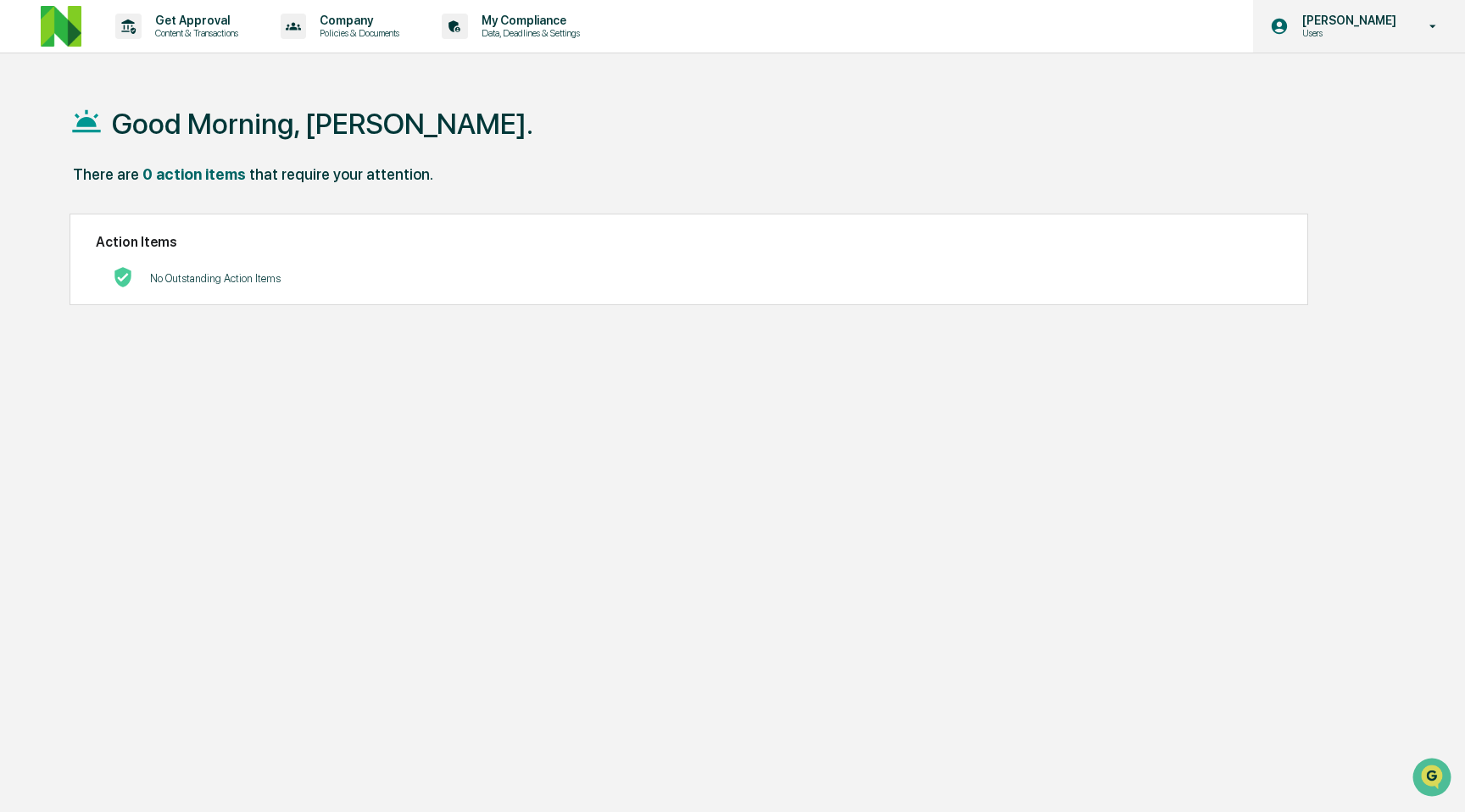
click at [1362, 25] on p "[PERSON_NAME]" at bounding box center [1346, 20] width 116 height 14
click at [1362, 25] on div at bounding box center [732, 406] width 1465 height 812
